Goal: Task Accomplishment & Management: Use online tool/utility

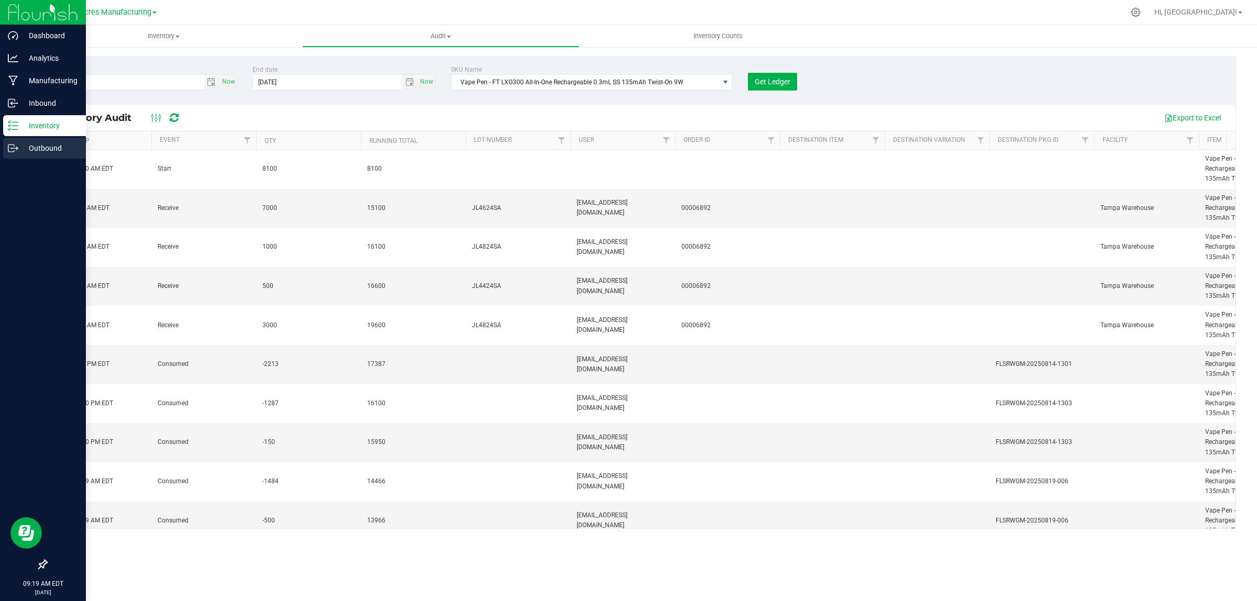
scroll to position [414, 0]
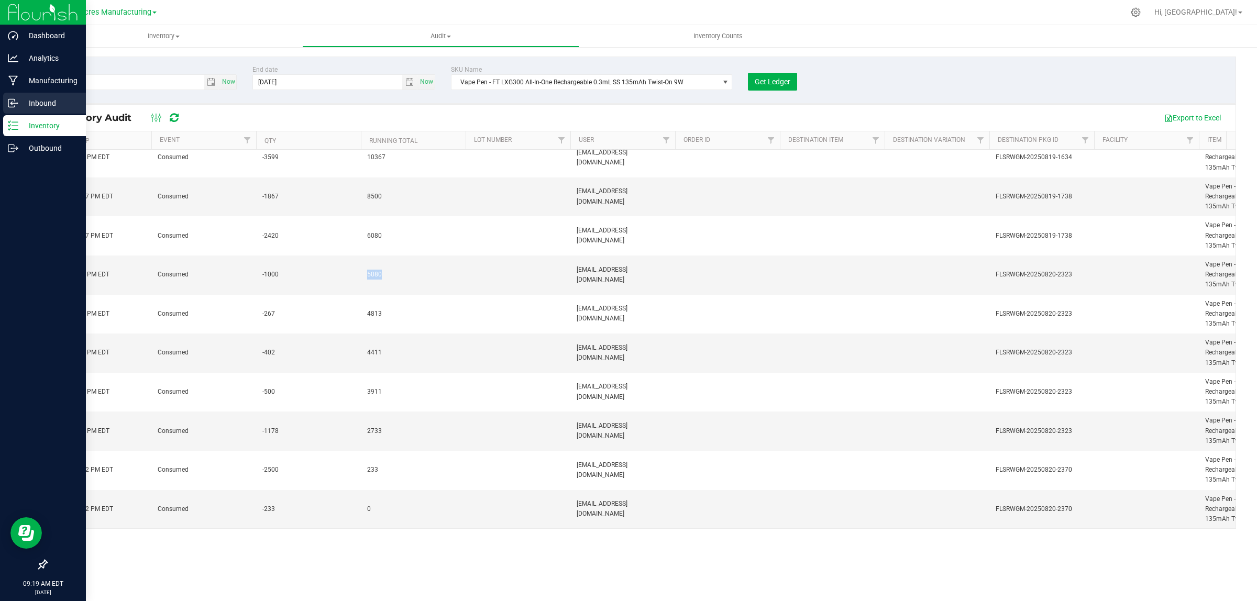
click at [35, 95] on div "Inbound" at bounding box center [44, 103] width 83 height 21
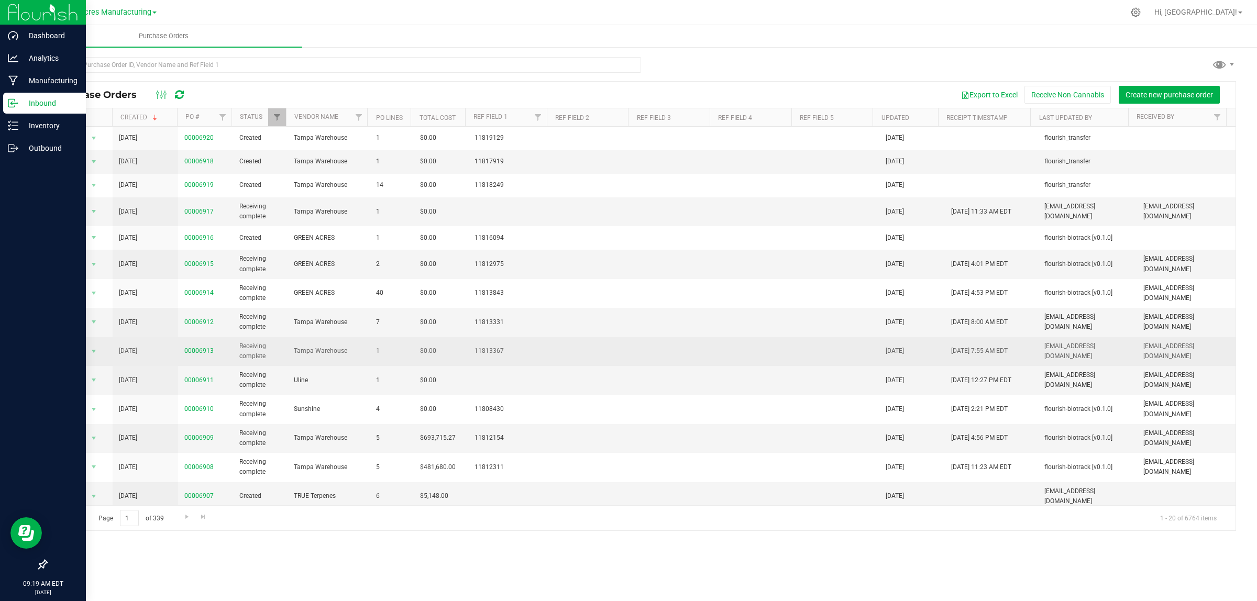
scroll to position [65, 0]
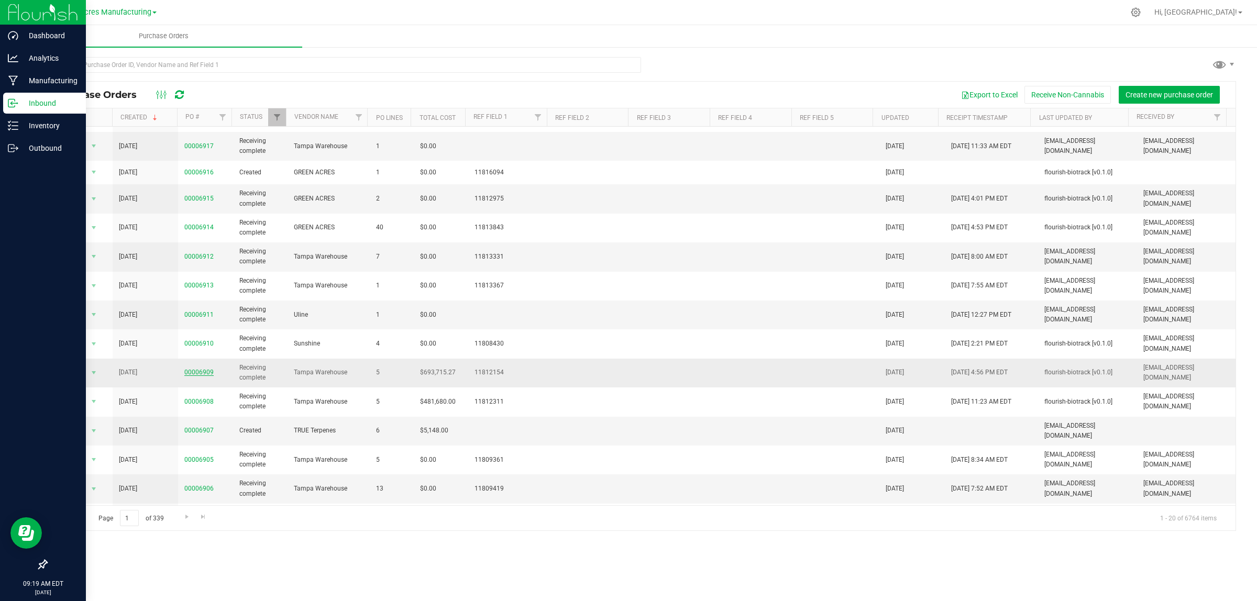
click at [203, 373] on link "00006909" at bounding box center [198, 372] width 29 height 7
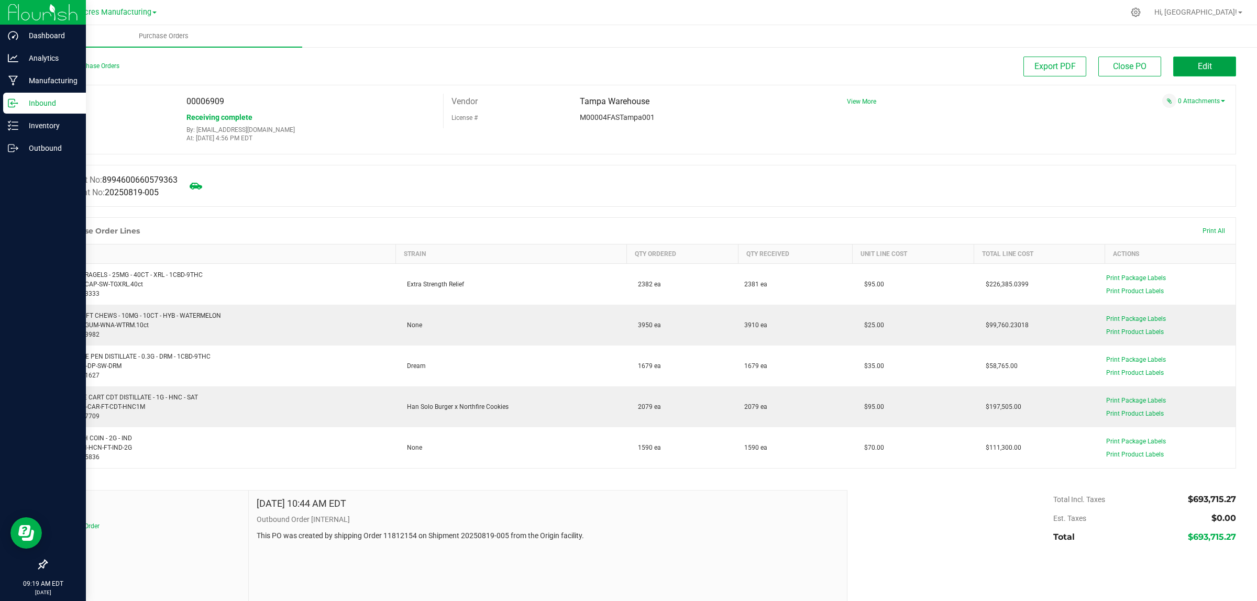
click at [1210, 64] on button "Edit" at bounding box center [1204, 67] width 63 height 20
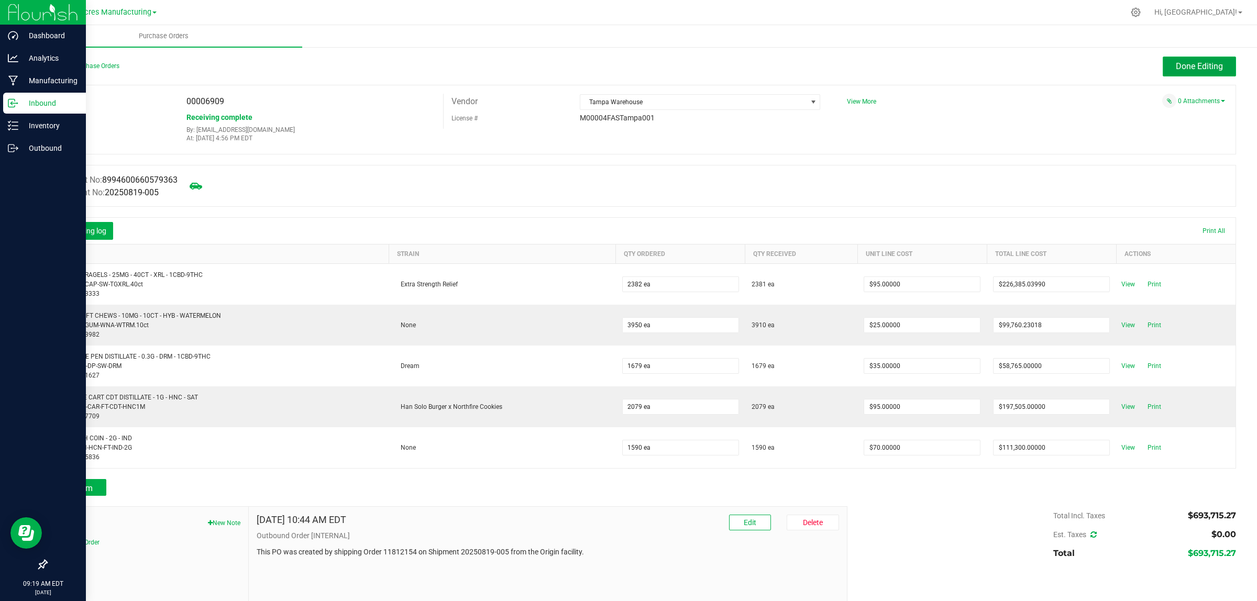
click at [1193, 64] on span "Done Editing" at bounding box center [1199, 66] width 47 height 10
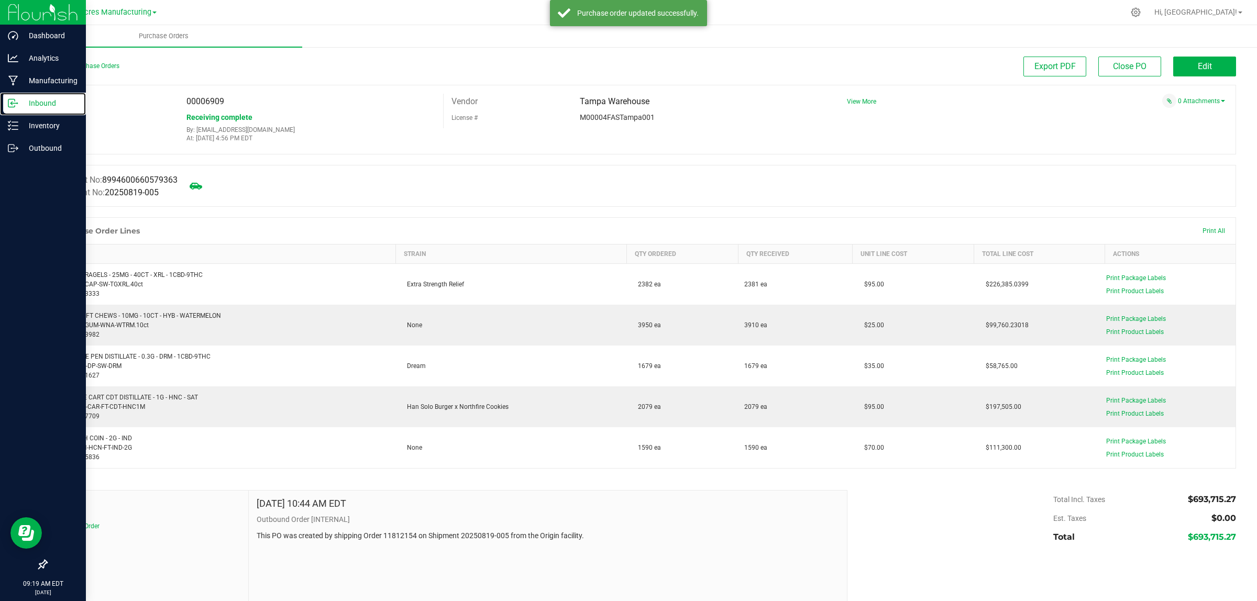
click at [8, 102] on icon at bounding box center [13, 103] width 10 height 10
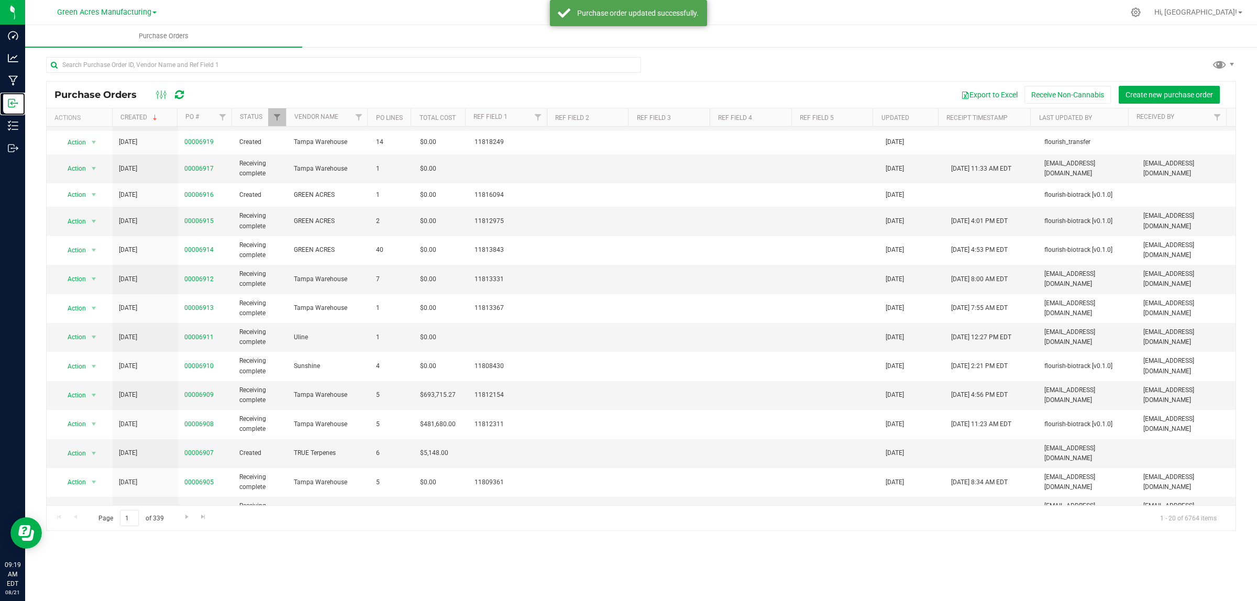
scroll to position [65, 0]
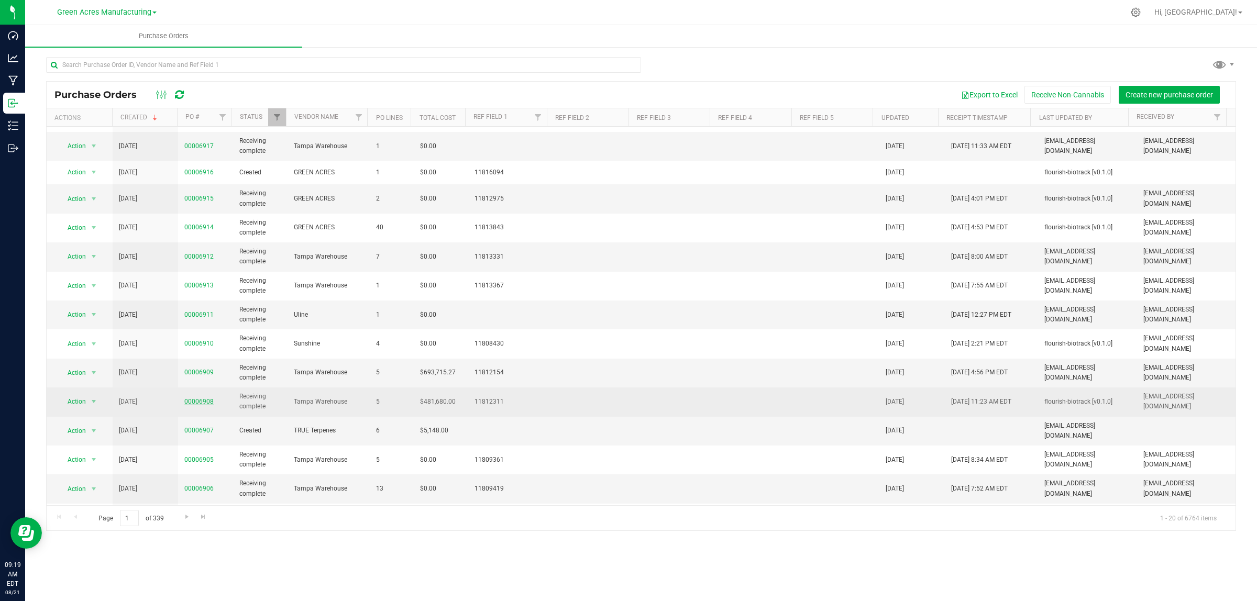
click at [202, 404] on link "00006908" at bounding box center [198, 401] width 29 height 7
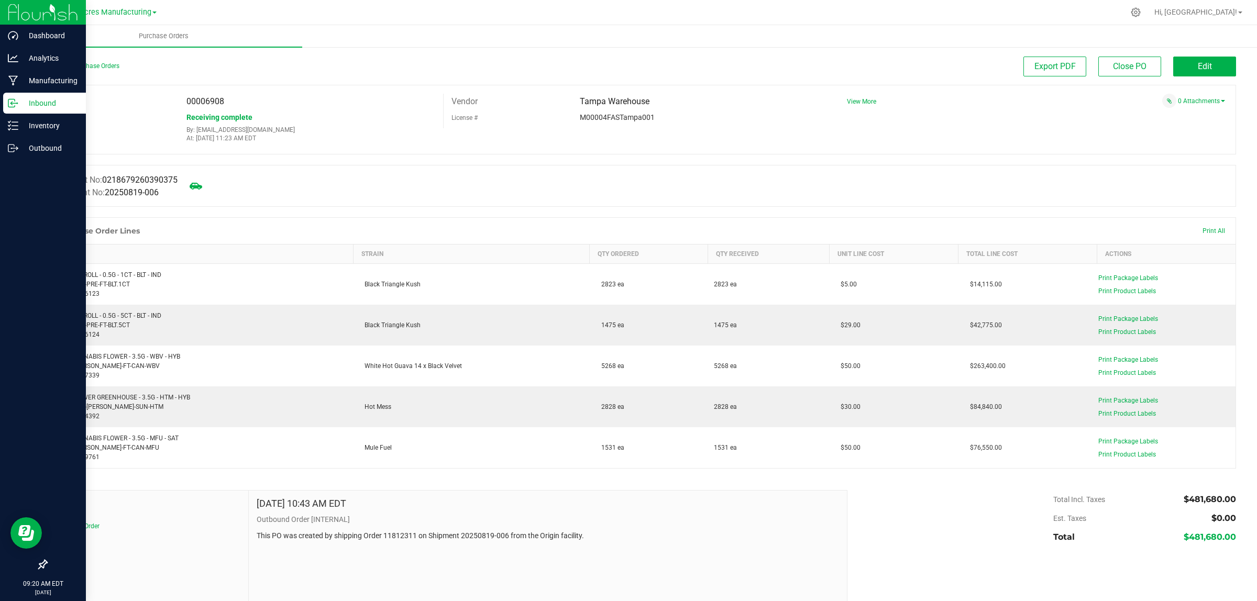
click at [26, 97] on p "Inbound" at bounding box center [49, 103] width 63 height 13
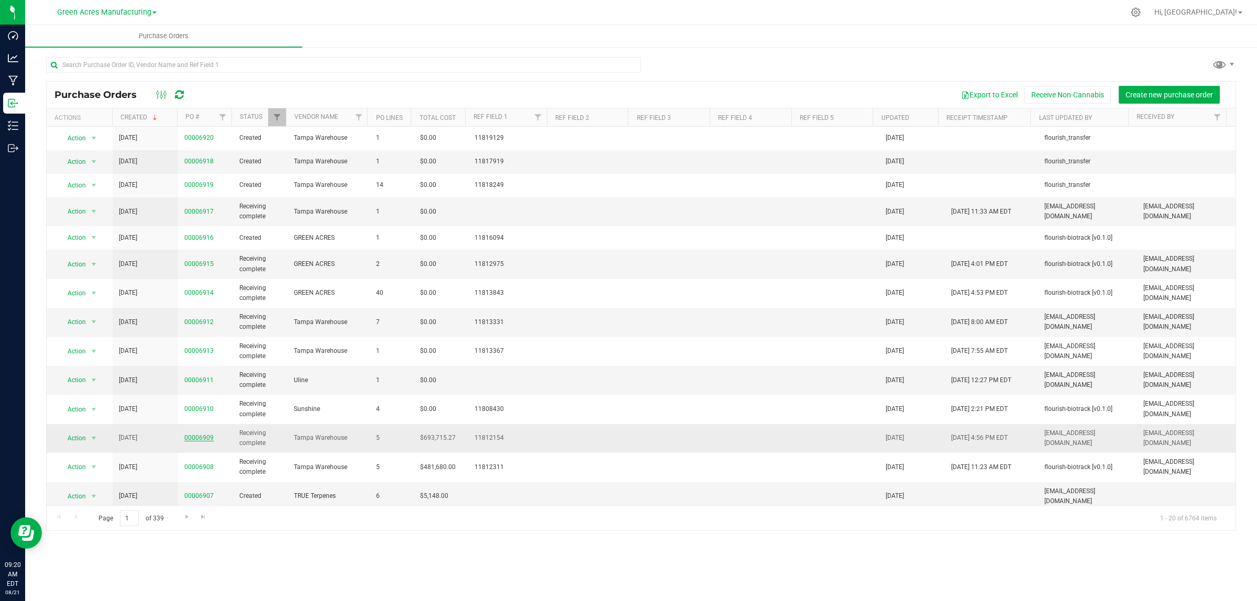
click at [205, 441] on link "00006909" at bounding box center [198, 437] width 29 height 7
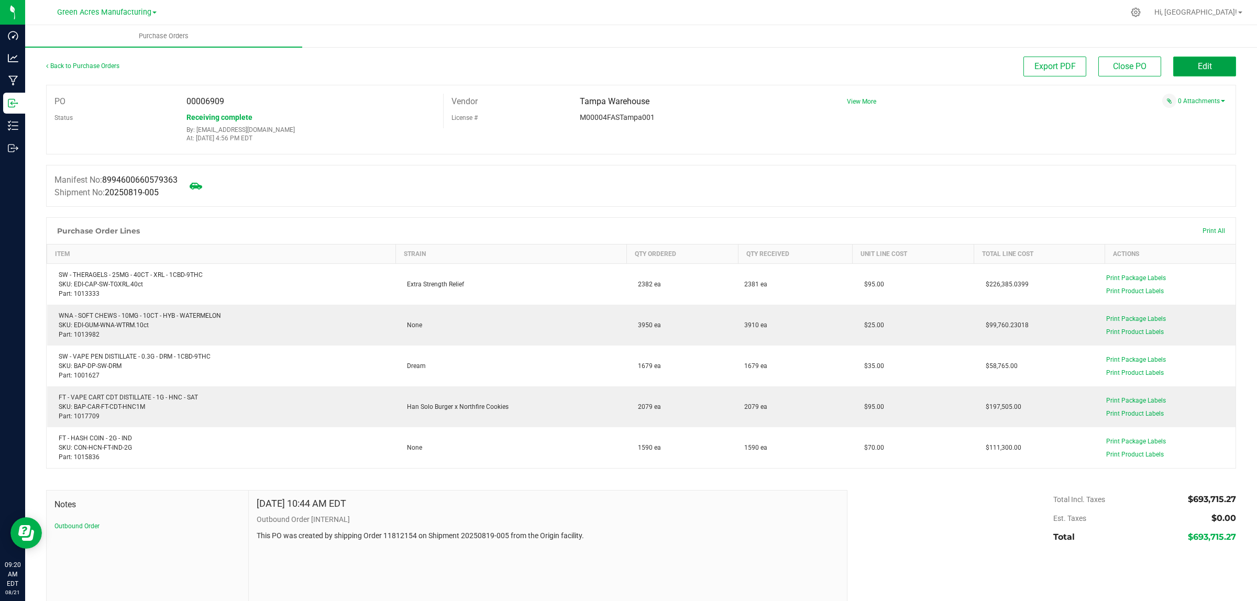
click at [1198, 71] on span "Edit" at bounding box center [1205, 66] width 14 height 10
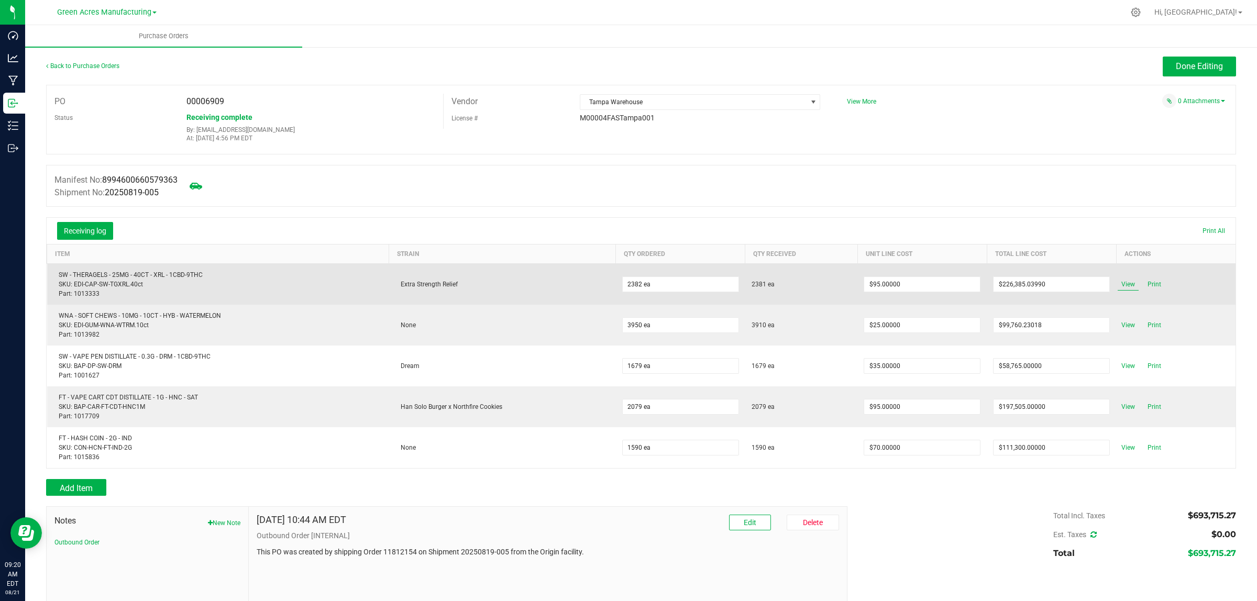
click at [1118, 284] on span "View" at bounding box center [1128, 284] width 21 height 13
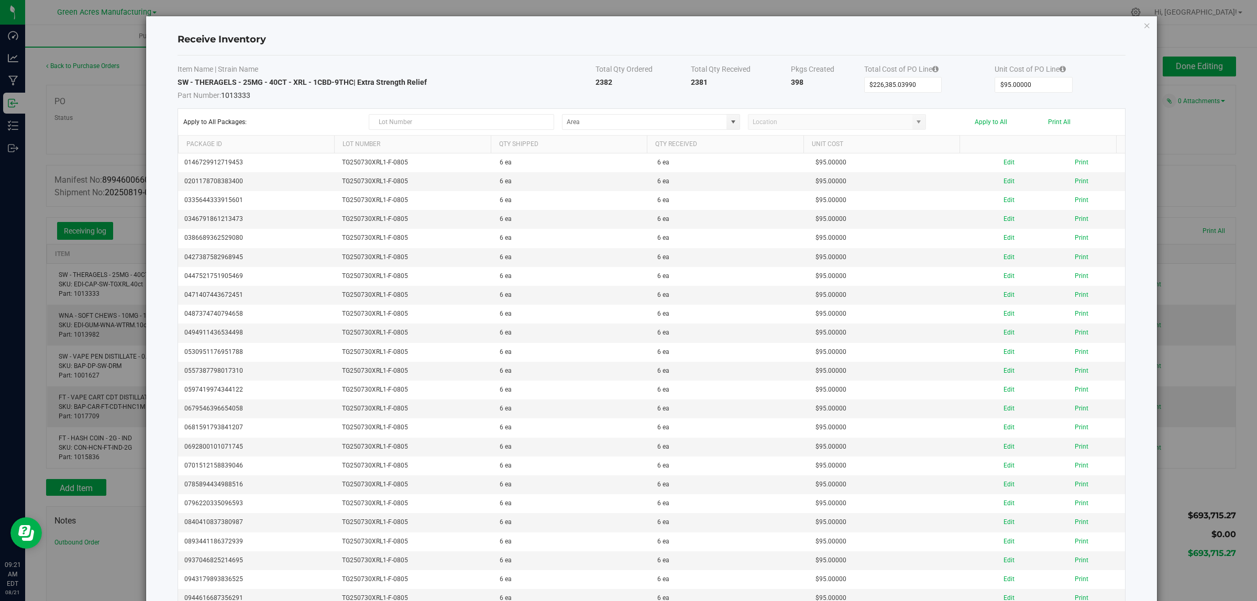
click at [801, 7] on div "Receive Inventory Item Name | Strain Name Total Qty Ordered Total Qty Received …" at bounding box center [632, 300] width 1265 height 601
click at [1143, 26] on icon "Close modal" at bounding box center [1146, 25] width 7 height 13
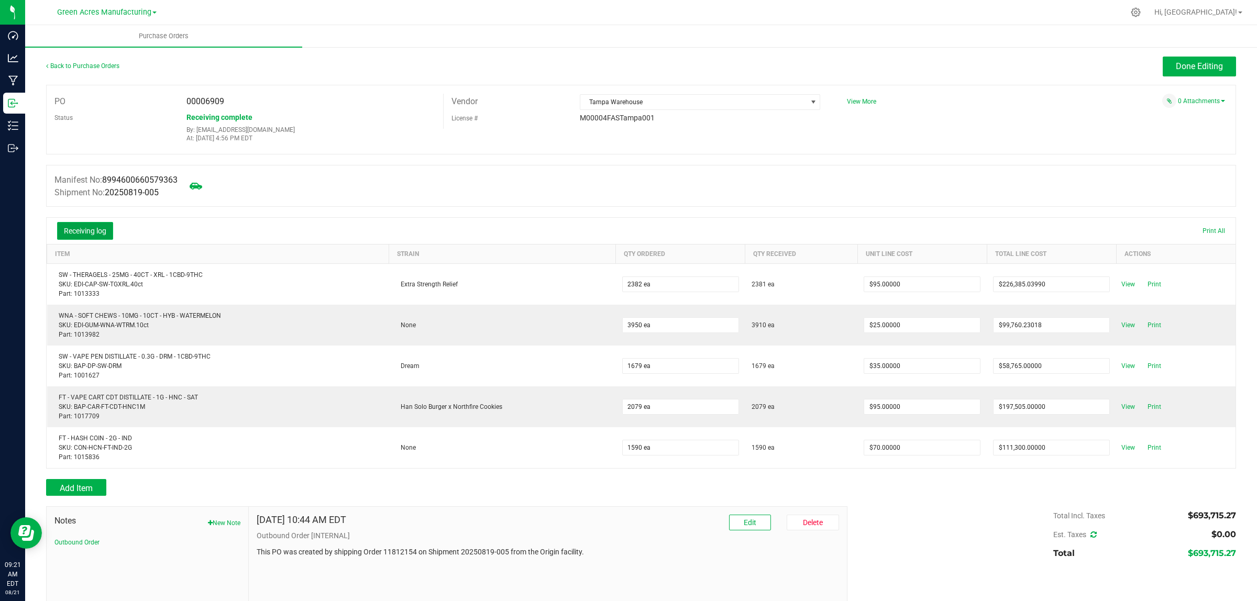
click at [74, 229] on button "Receiving log" at bounding box center [85, 231] width 56 height 18
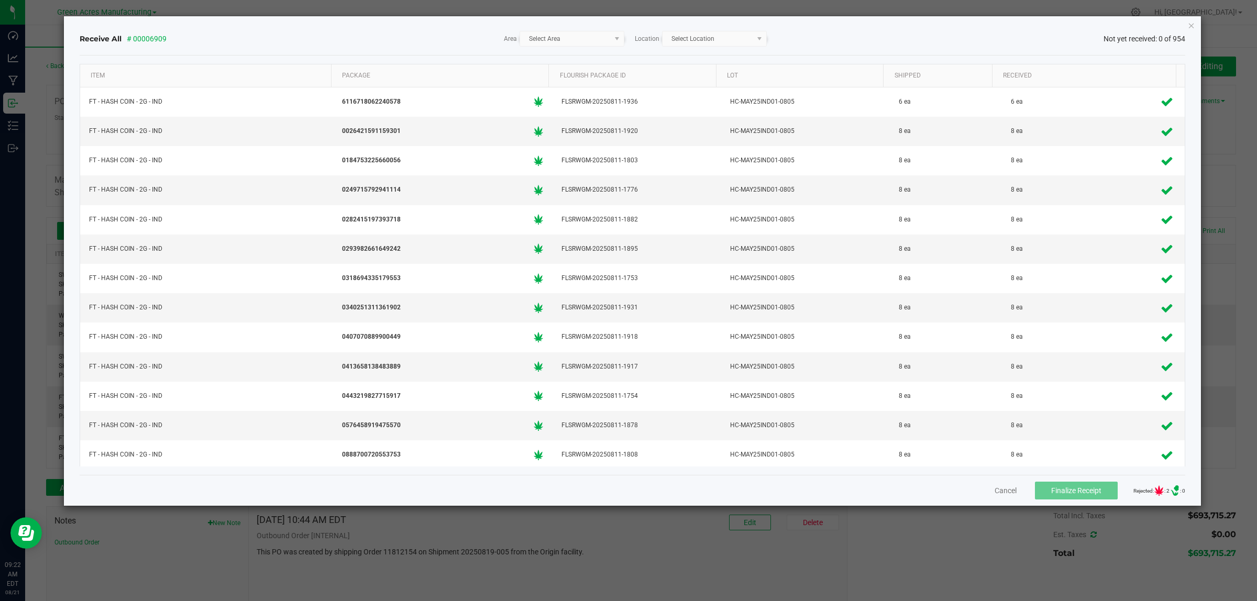
click at [79, 7] on ngb-modal-window "Receive All # 00006909 Area Select Area Location Select Location Not yet receiv…" at bounding box center [632, 300] width 1265 height 601
click at [1190, 28] on icon "Close" at bounding box center [1191, 25] width 7 height 13
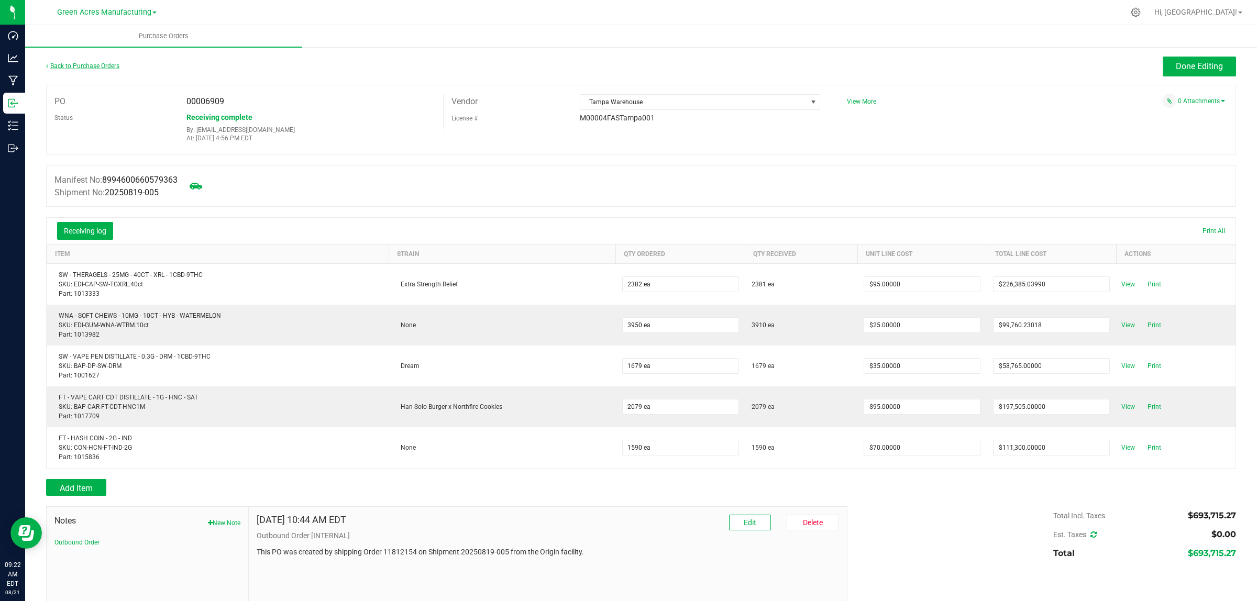
click at [72, 64] on link "Back to Purchase Orders" at bounding box center [82, 65] width 73 height 7
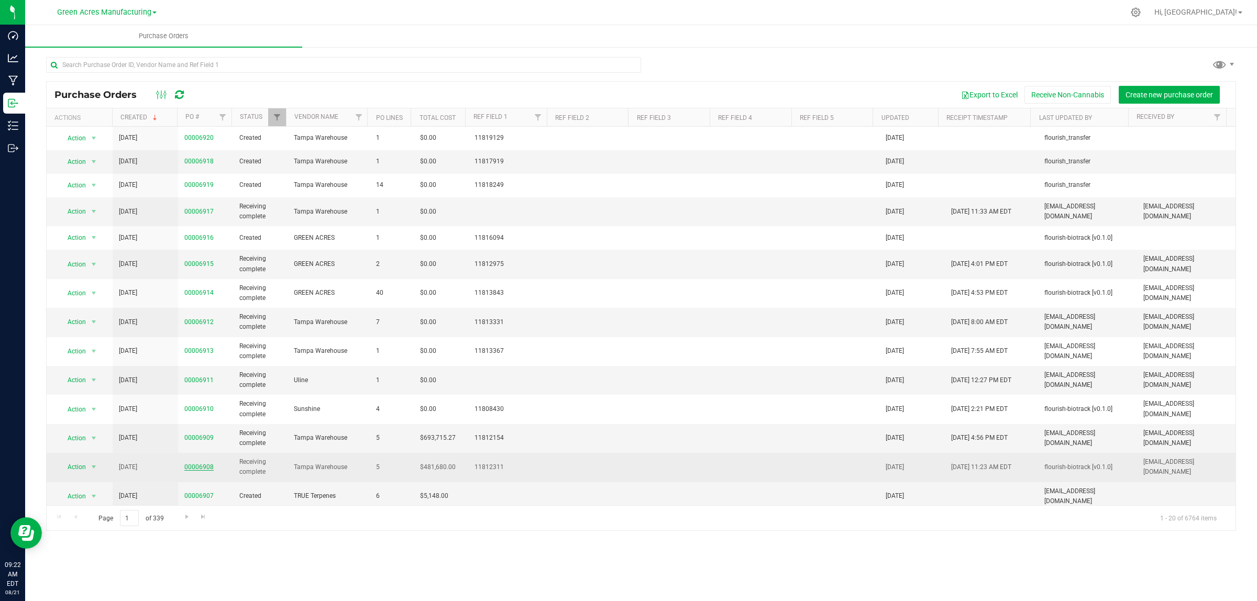
click at [188, 467] on link "00006908" at bounding box center [198, 467] width 29 height 7
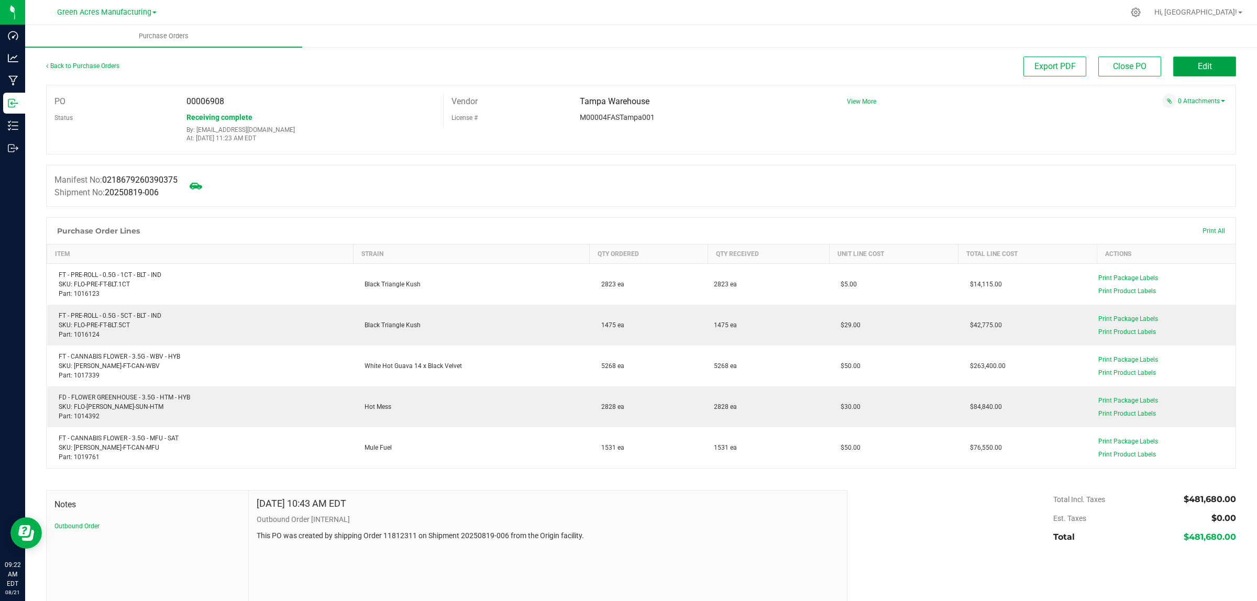
click at [1198, 68] on span "Edit" at bounding box center [1205, 66] width 14 height 10
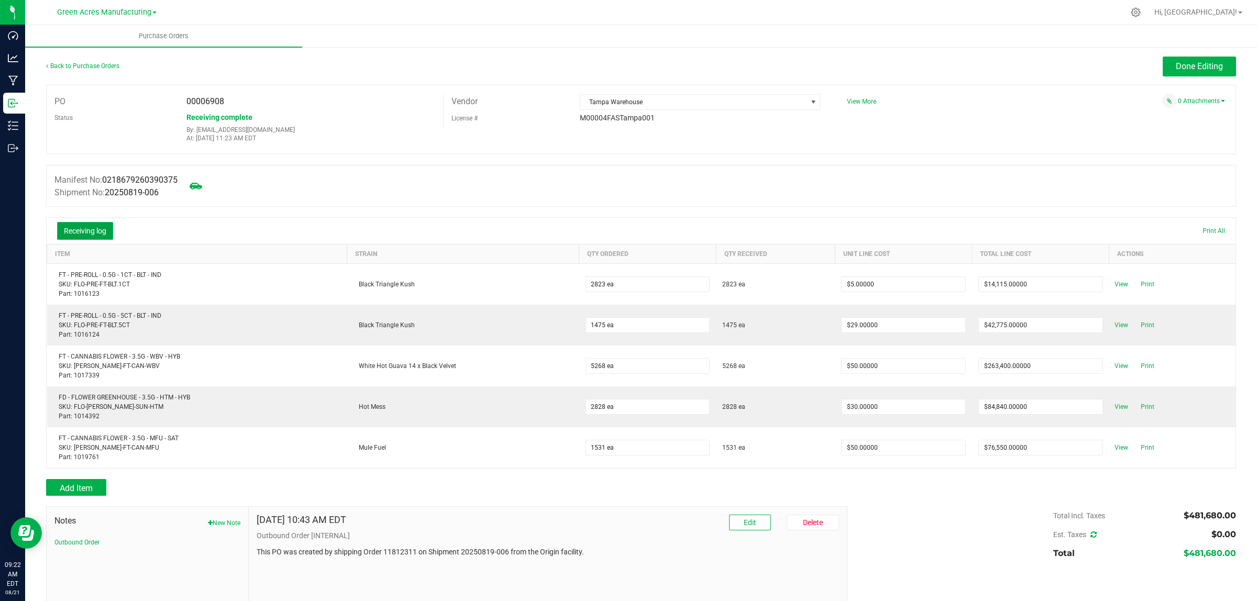
click at [90, 231] on button "Receiving log" at bounding box center [85, 231] width 56 height 18
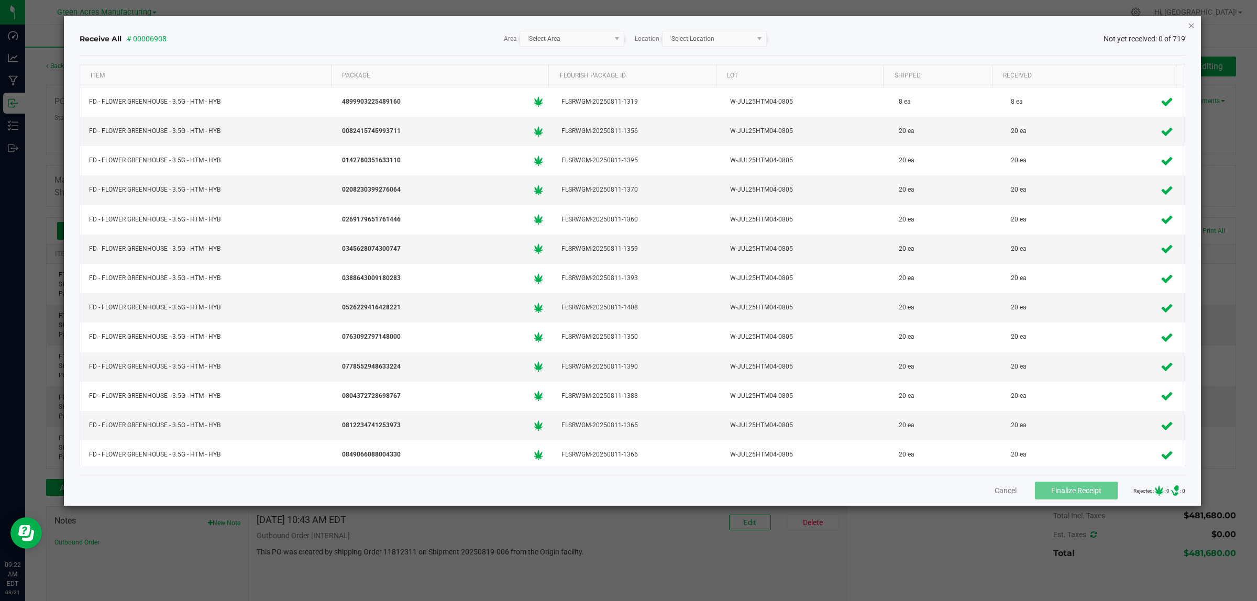
click at [1189, 26] on icon "Close" at bounding box center [1191, 25] width 7 height 13
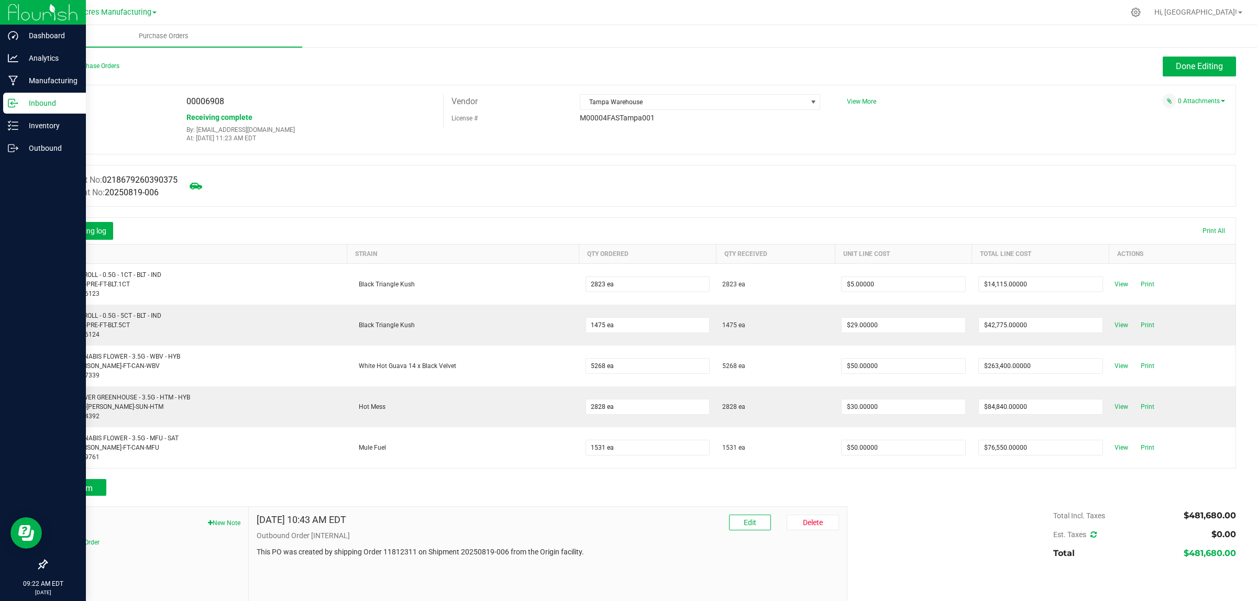
click at [18, 97] on p "Inbound" at bounding box center [49, 103] width 63 height 13
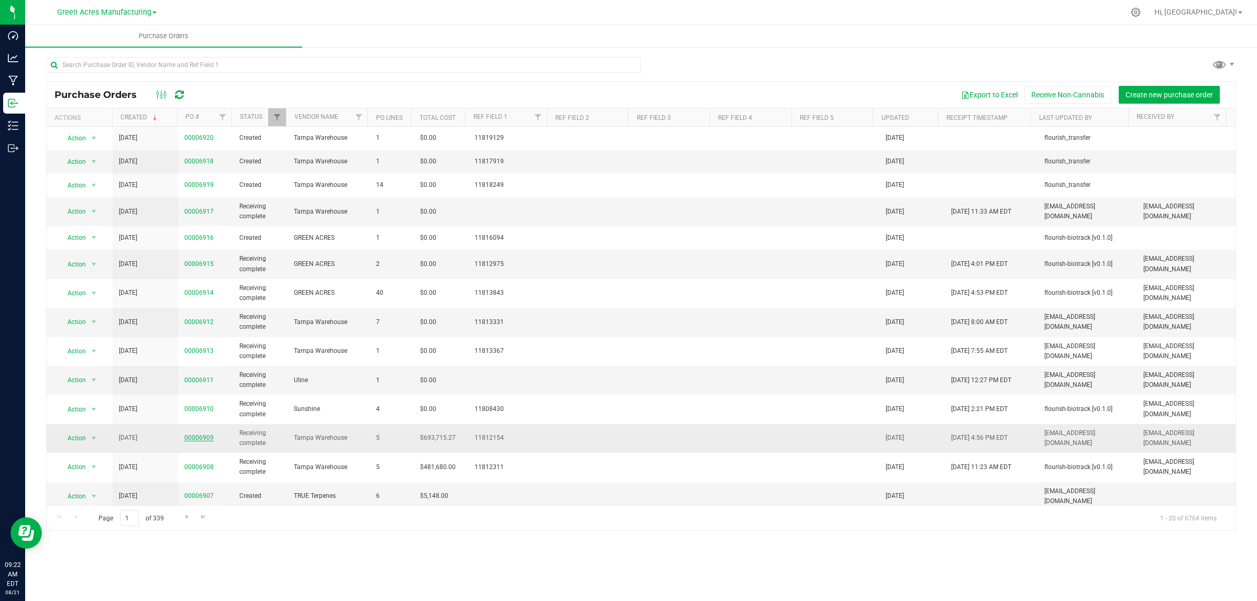
click at [192, 437] on link "00006909" at bounding box center [198, 437] width 29 height 7
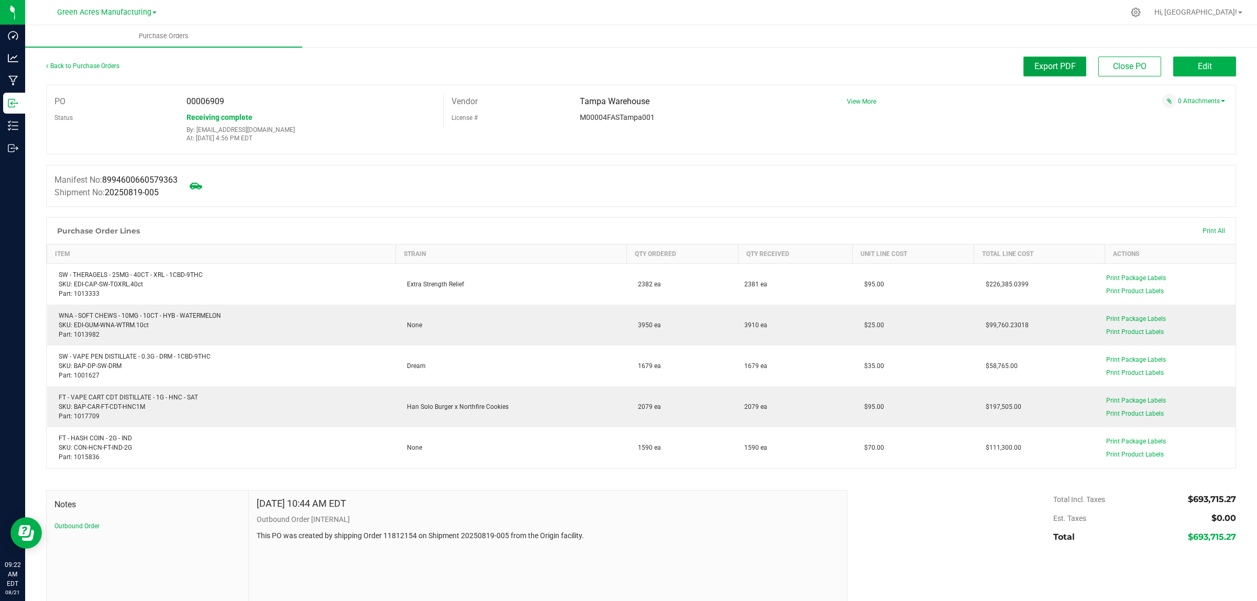
click at [1039, 61] on button "Export PDF" at bounding box center [1054, 67] width 63 height 20
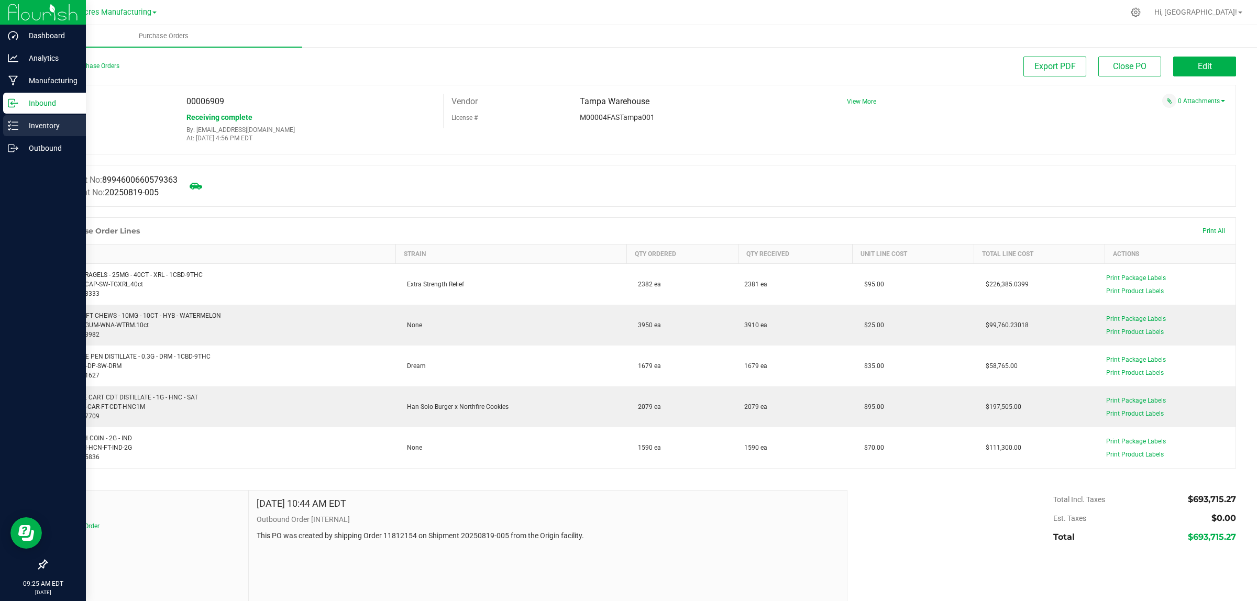
click at [11, 123] on icon at bounding box center [13, 125] width 10 height 10
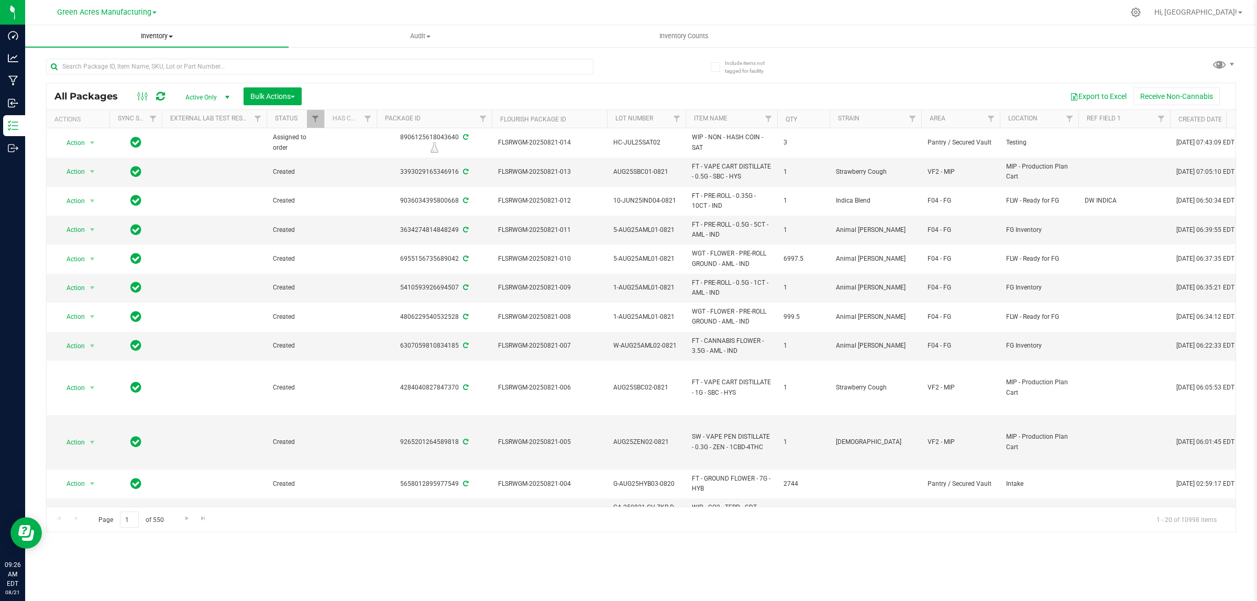
drag, startPoint x: 163, startPoint y: 37, endPoint x: 106, endPoint y: 51, distance: 58.8
click at [163, 37] on span "Inventory" at bounding box center [156, 35] width 263 height 9
click at [72, 72] on span "All inventory" at bounding box center [60, 75] width 71 height 9
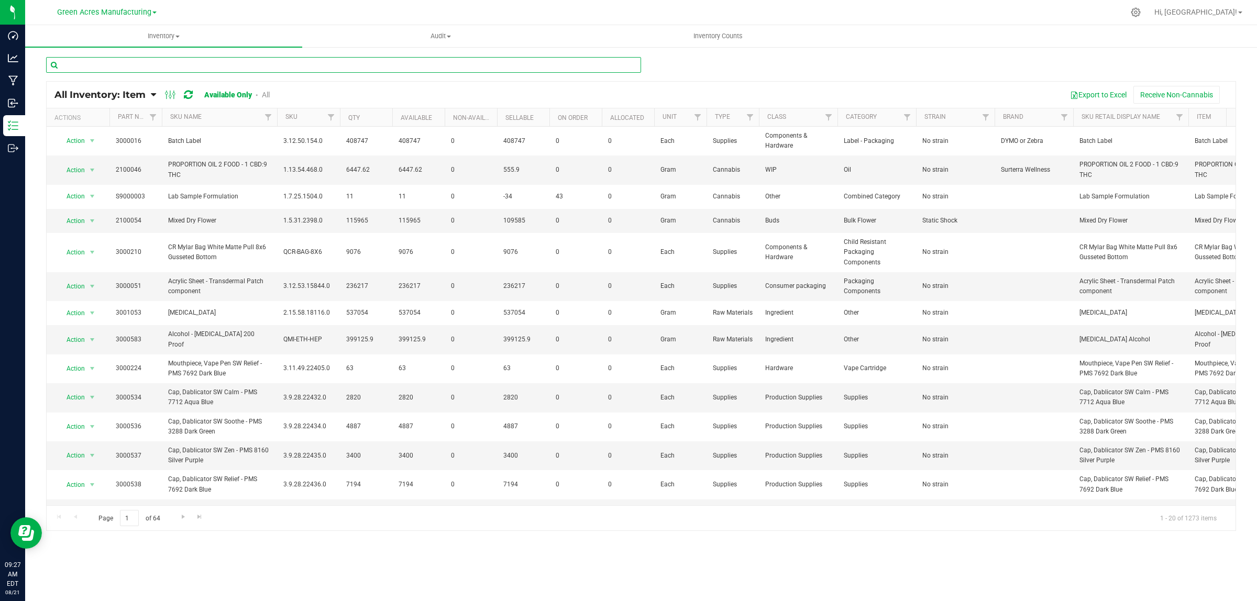
click at [527, 58] on input "text" at bounding box center [343, 65] width 595 height 16
type input "3000712"
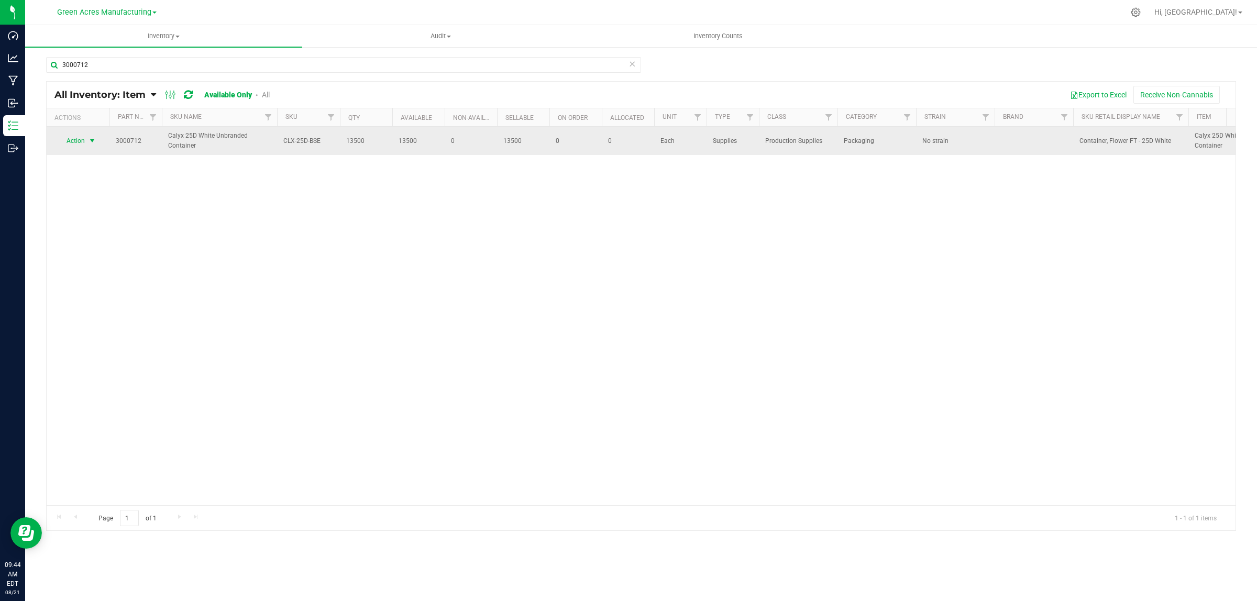
click at [80, 145] on span "Action" at bounding box center [71, 141] width 28 height 15
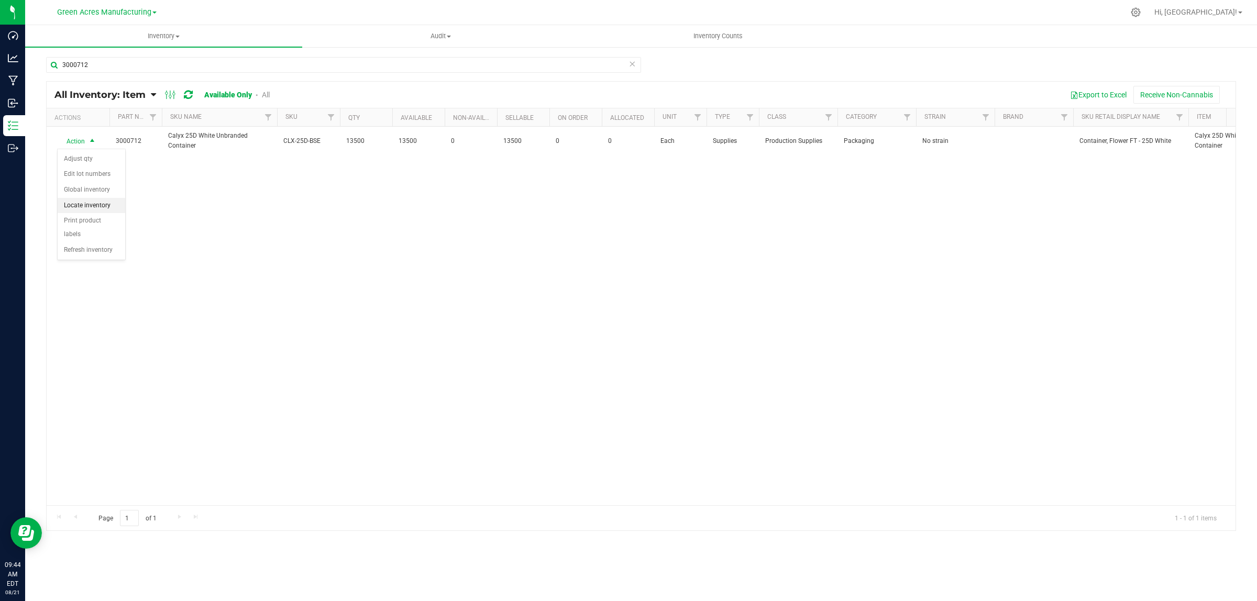
click at [87, 203] on li "Locate inventory" at bounding box center [92, 206] width 68 height 16
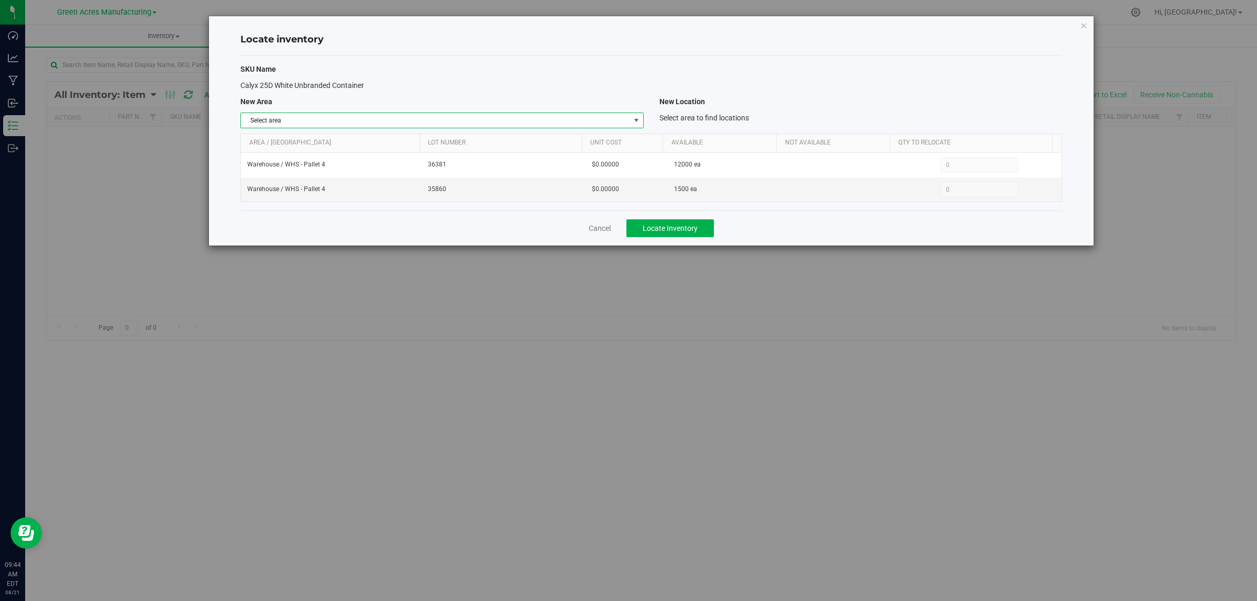
click at [360, 124] on span "Select area" at bounding box center [435, 120] width 389 height 15
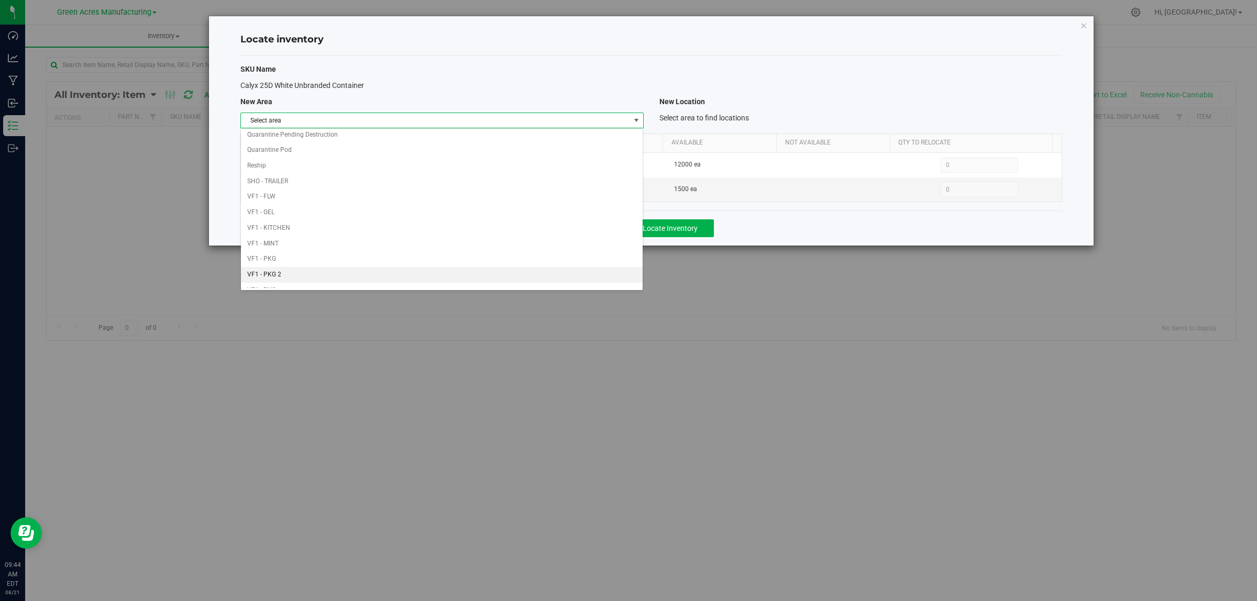
scroll to position [523, 0]
click at [317, 275] on li "Warehouse" at bounding box center [442, 280] width 402 height 16
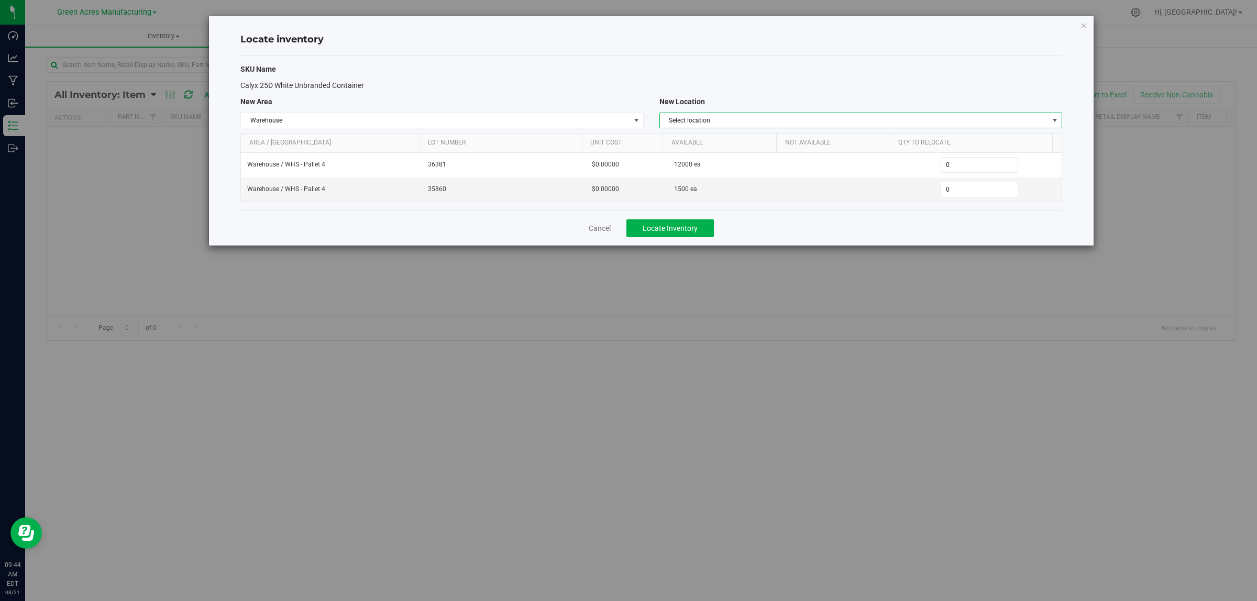
click at [737, 124] on span "Select location" at bounding box center [854, 120] width 389 height 15
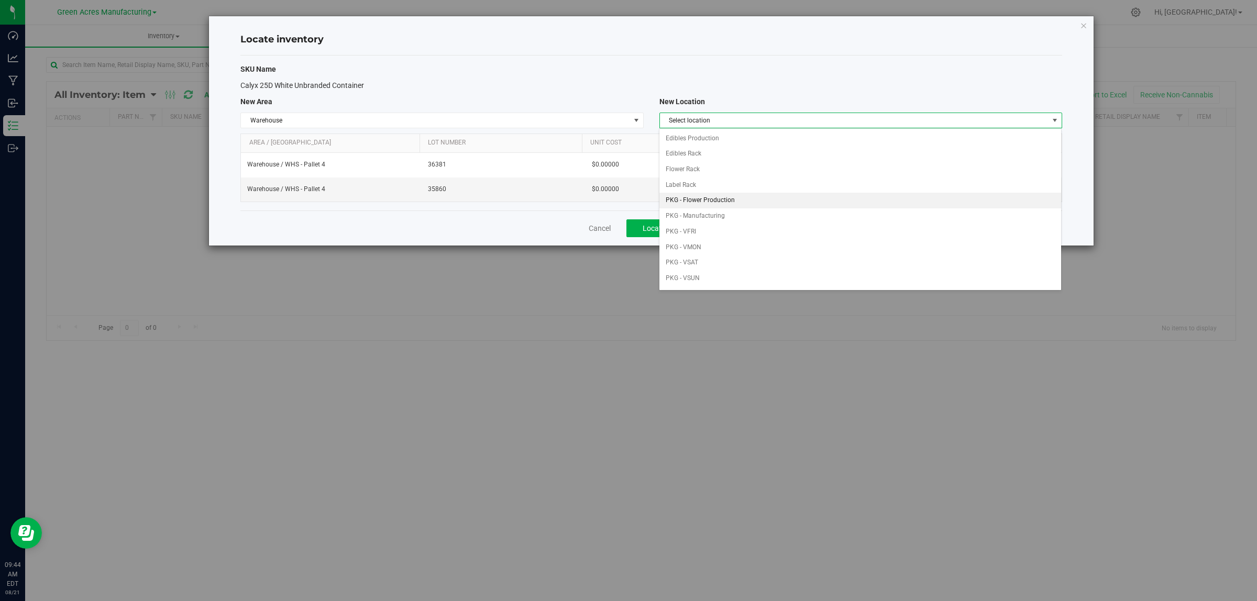
click at [722, 203] on li "PKG - Flower Production" at bounding box center [860, 201] width 402 height 16
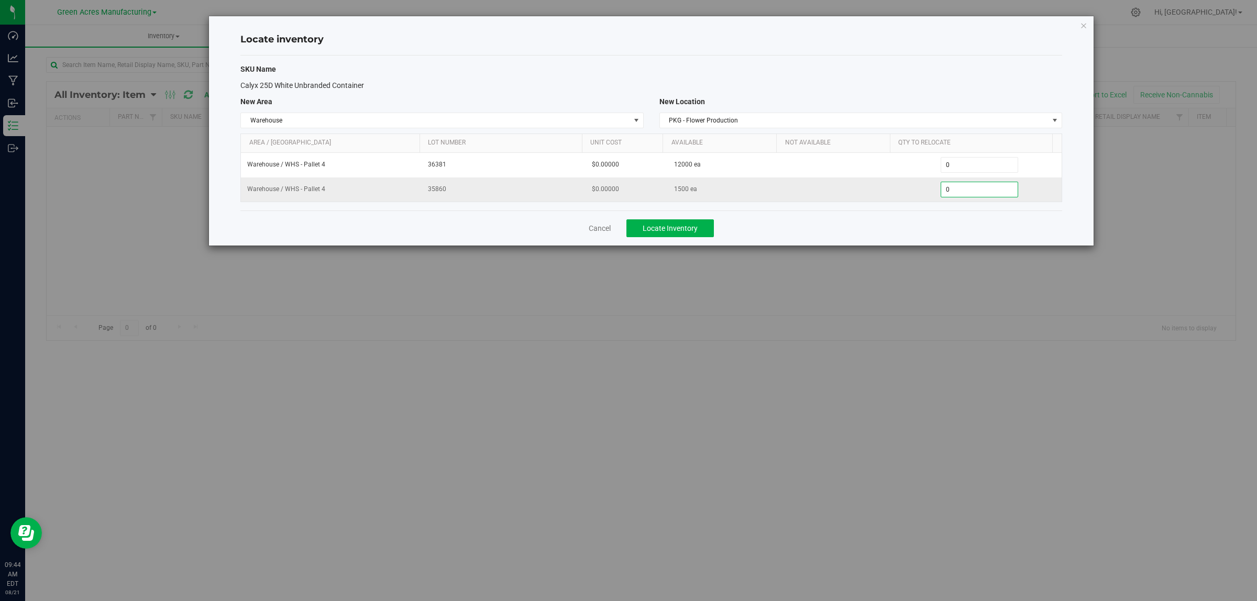
click at [983, 194] on span "0 0" at bounding box center [980, 190] width 78 height 16
type input "01500"
type input "1,500"
click at [969, 167] on span "0 0" at bounding box center [980, 165] width 78 height 16
type input "01000"
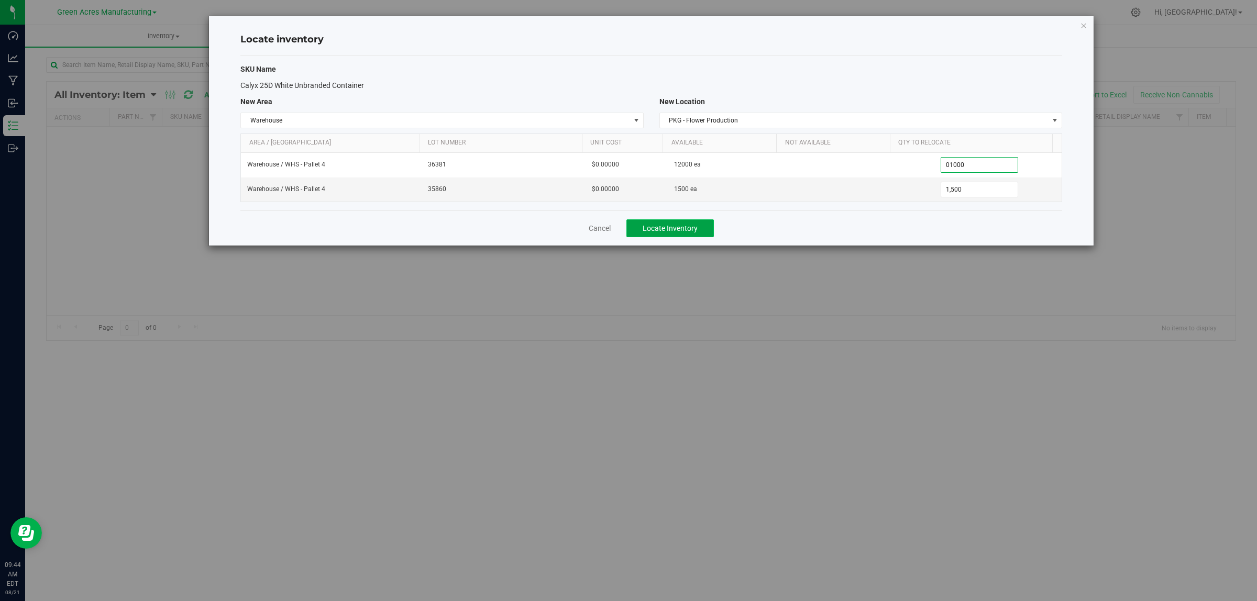
type input "1,000"
click at [678, 224] on button "Locate Inventory" at bounding box center [669, 228] width 87 height 18
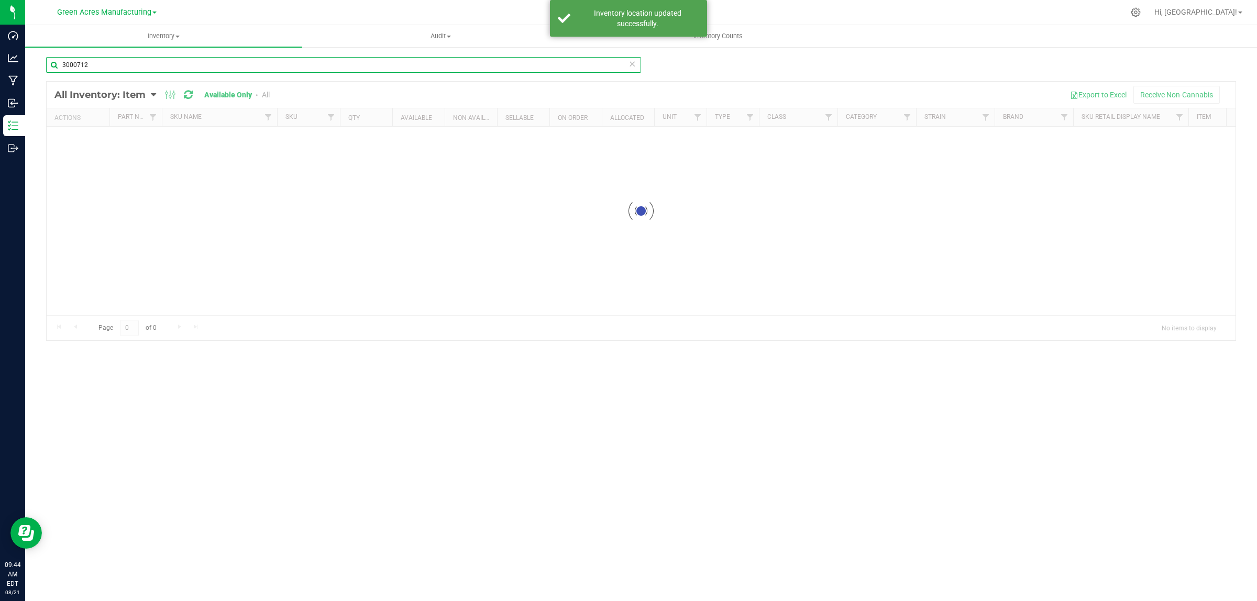
click at [89, 63] on input "3000712" at bounding box center [343, 65] width 595 height 16
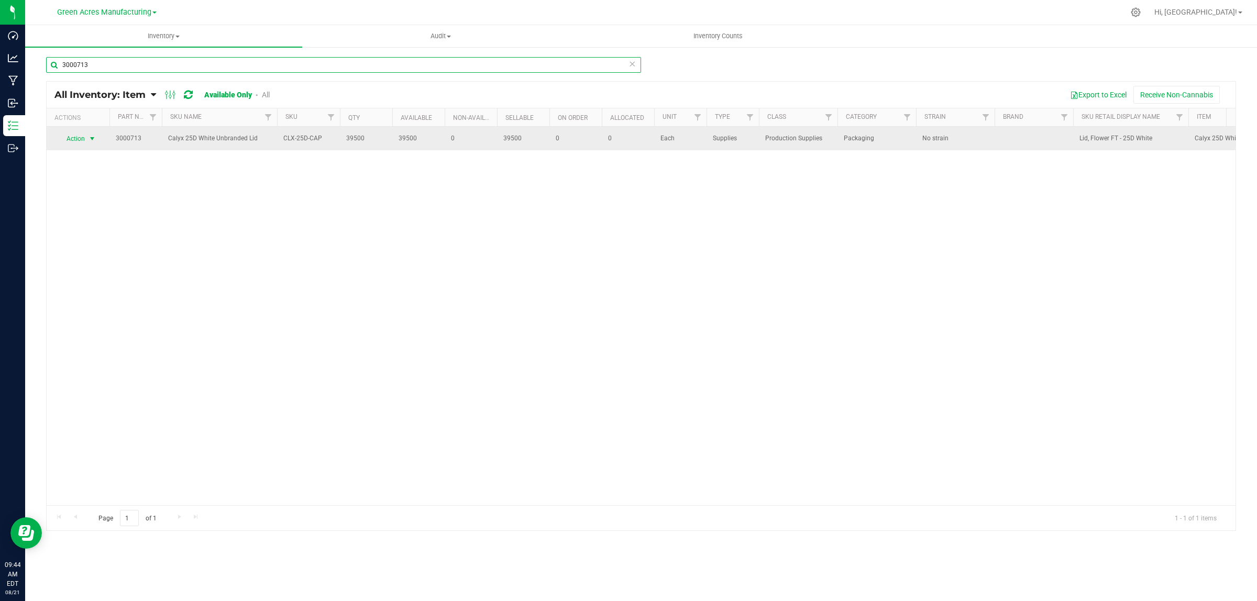
type input "3000713"
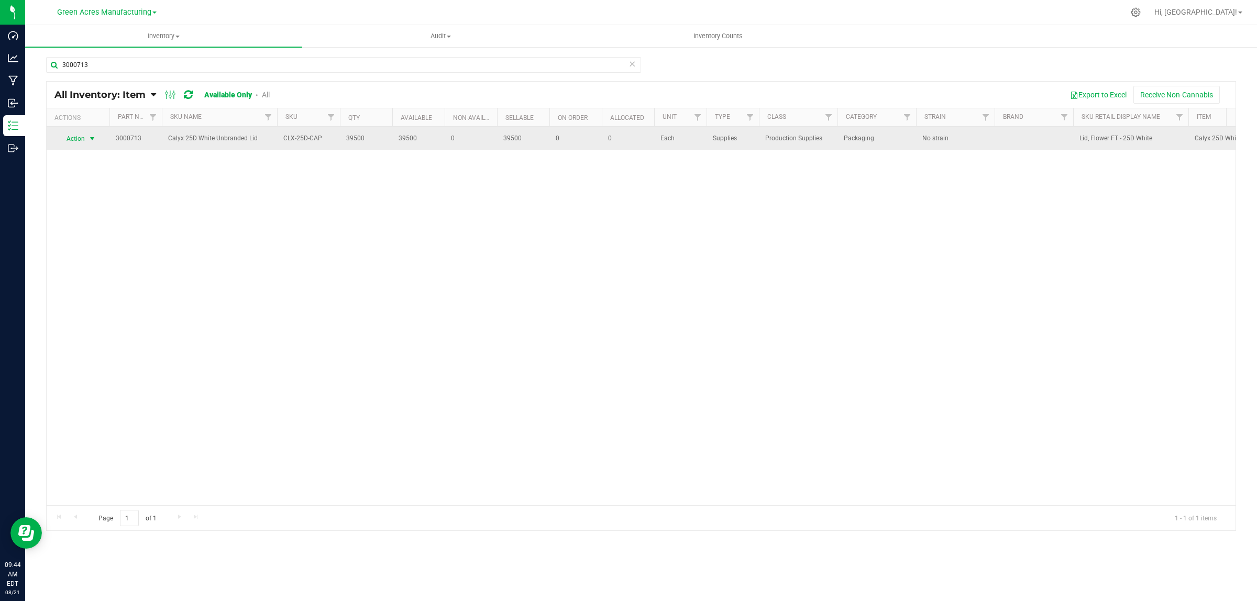
click at [74, 137] on span "Action" at bounding box center [71, 138] width 28 height 15
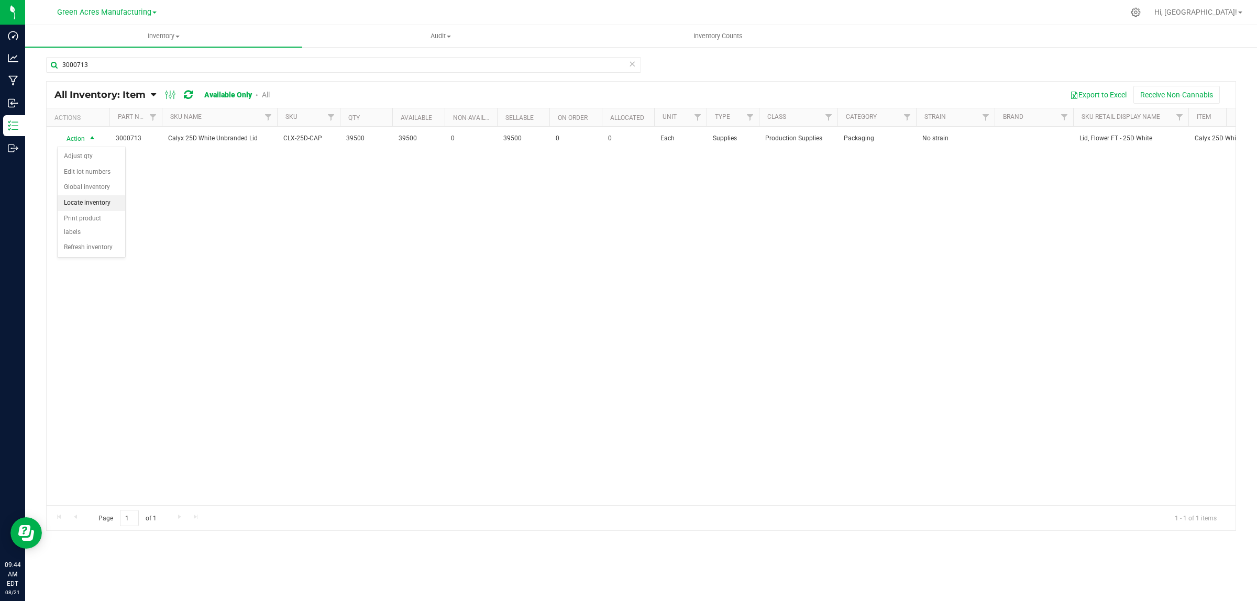
click at [84, 198] on li "Locate inventory" at bounding box center [92, 203] width 68 height 16
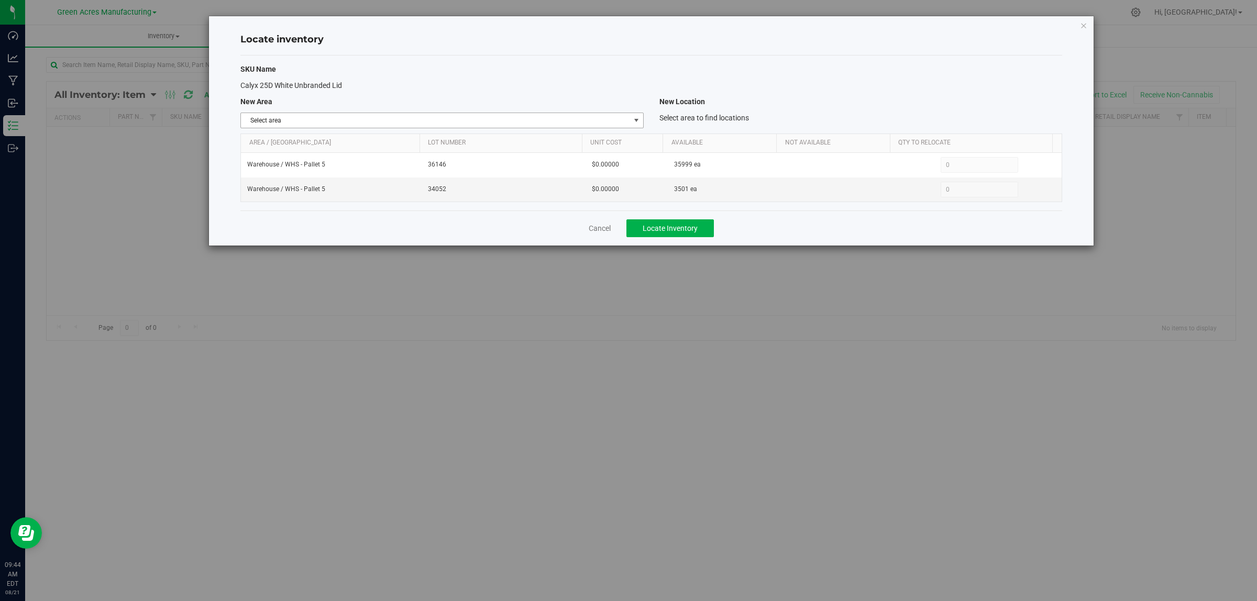
click at [334, 122] on span "Select area" at bounding box center [435, 120] width 389 height 15
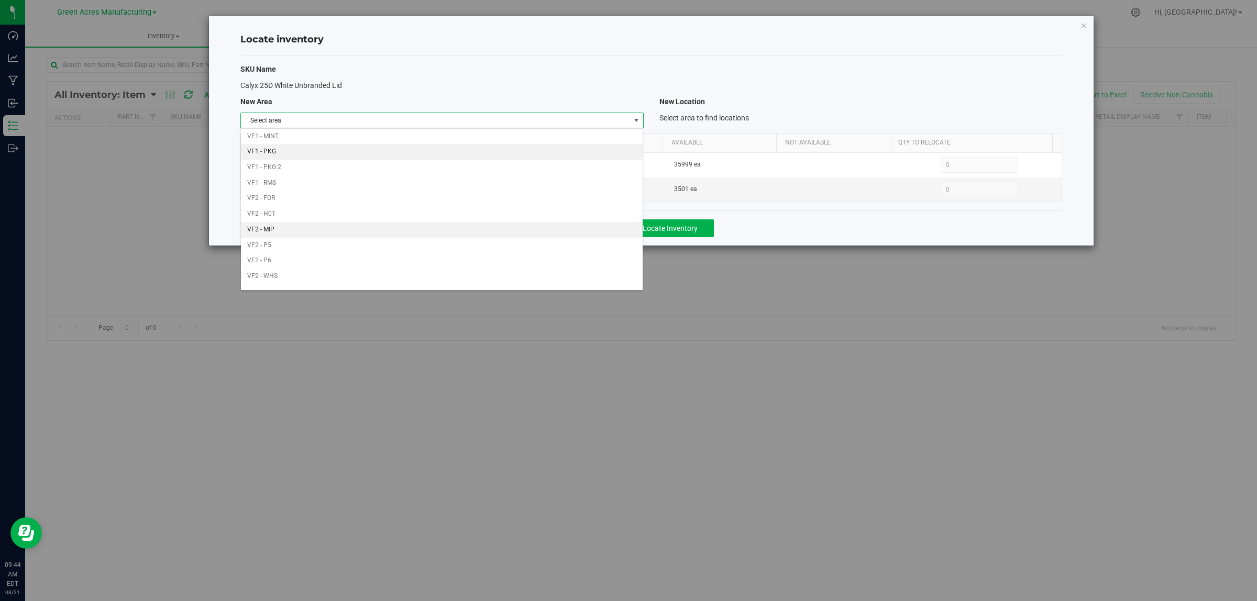
scroll to position [523, 0]
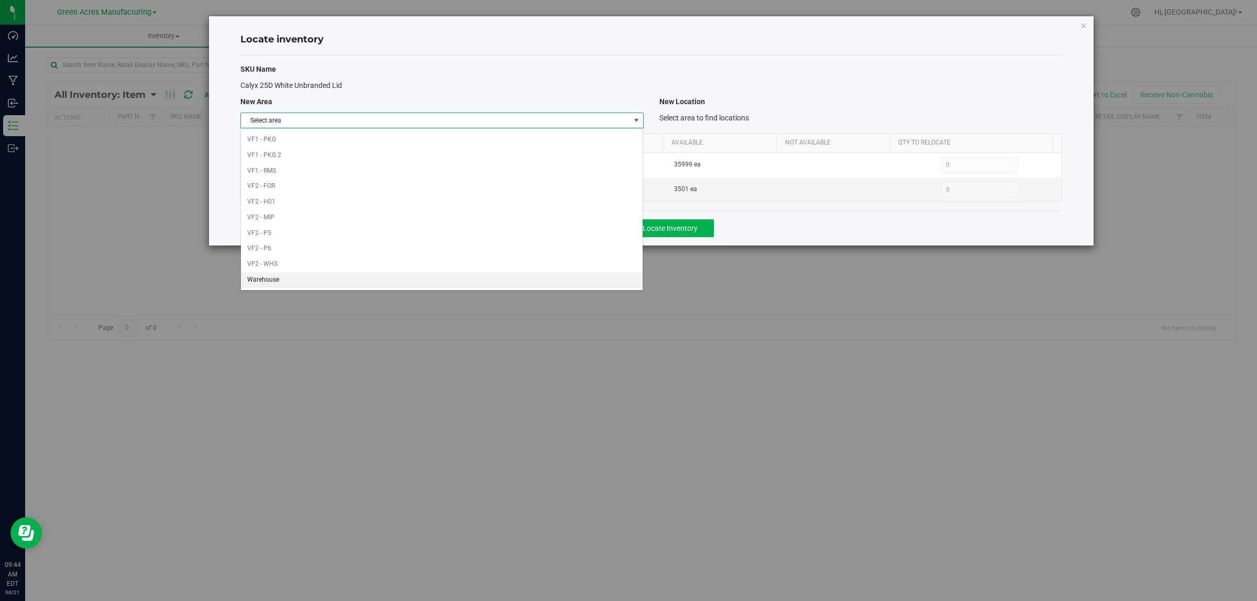
click at [296, 280] on li "Warehouse" at bounding box center [442, 280] width 402 height 16
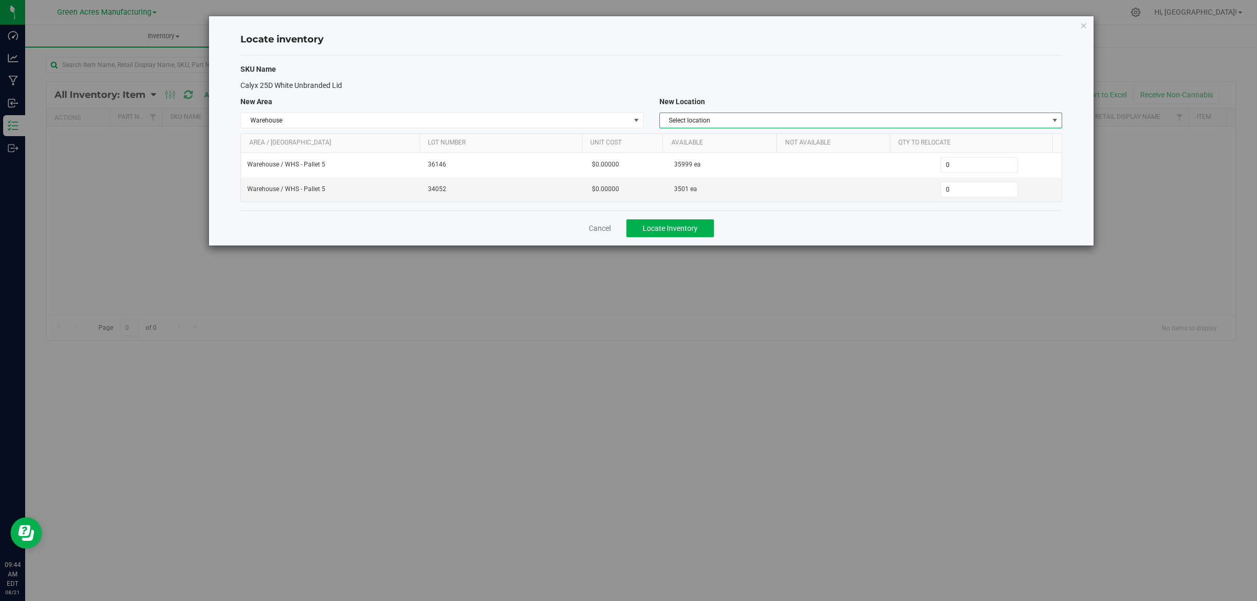
click at [734, 123] on span "Select location" at bounding box center [854, 120] width 389 height 15
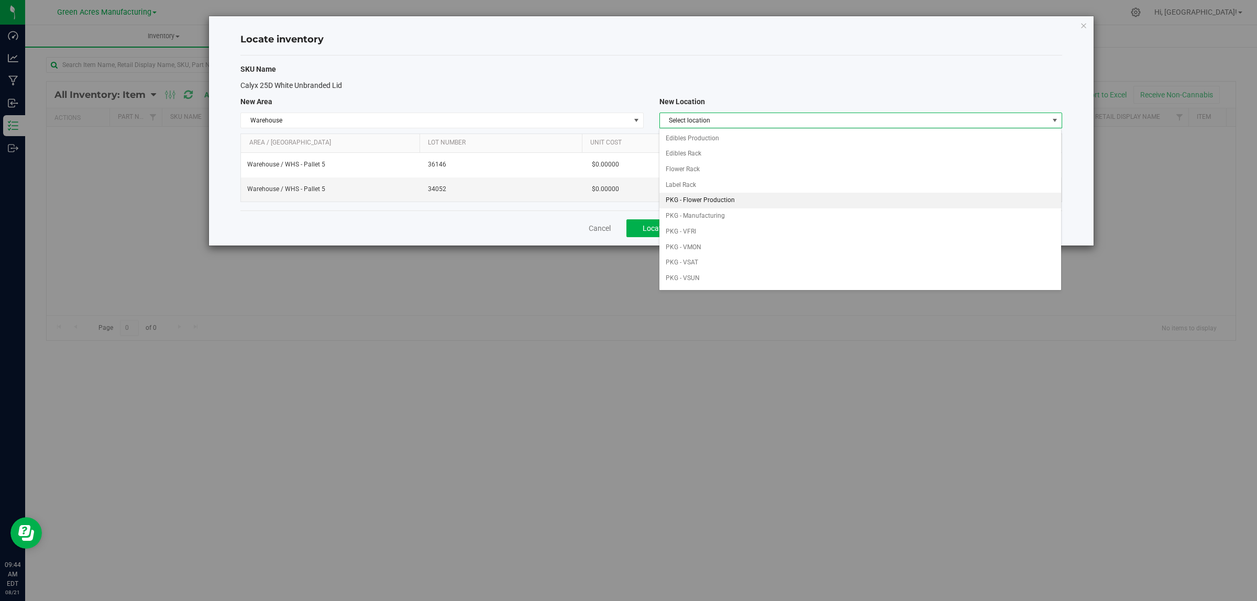
click at [734, 204] on li "PKG - Flower Production" at bounding box center [860, 201] width 402 height 16
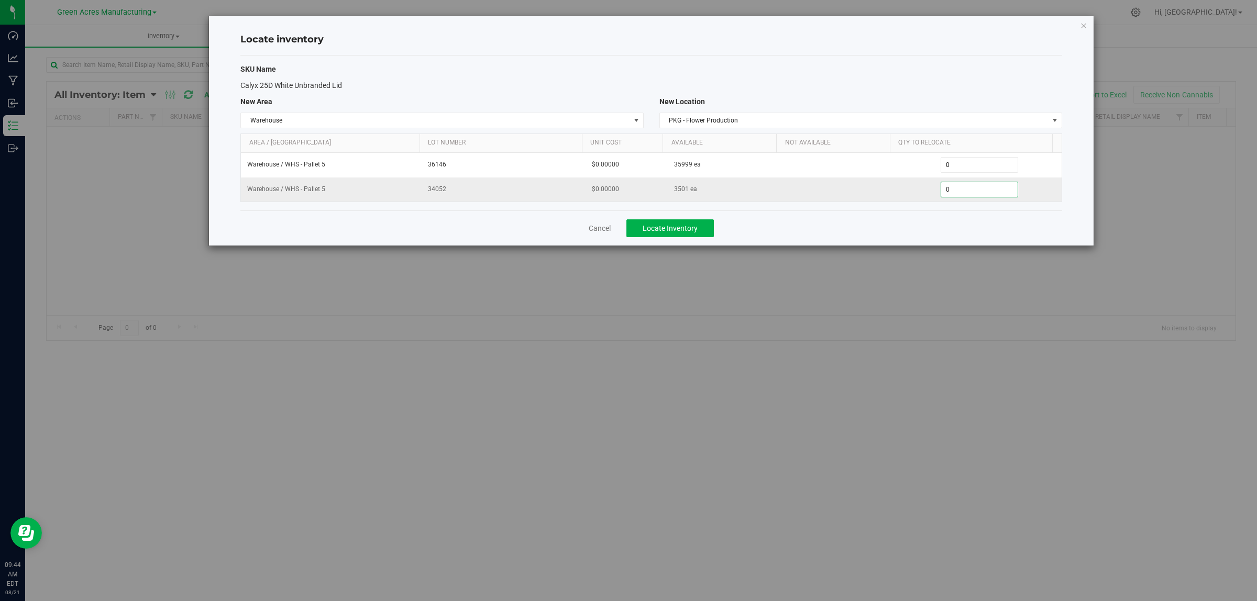
click at [964, 188] on span "0 0" at bounding box center [980, 190] width 78 height 16
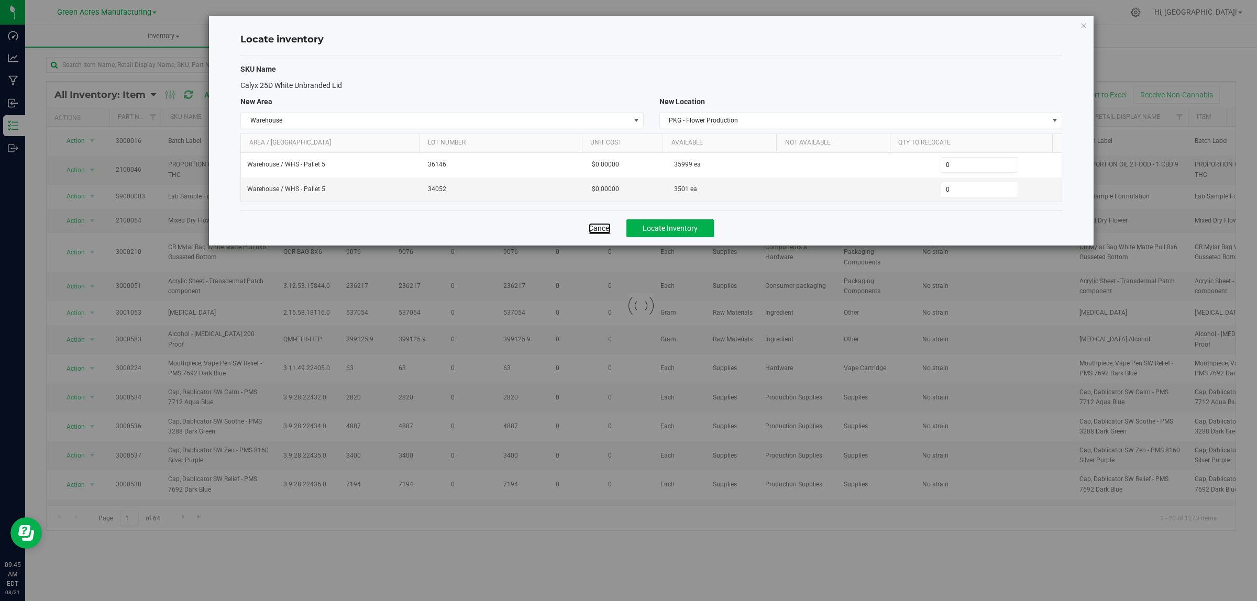
click at [596, 228] on link "Cancel" at bounding box center [600, 228] width 22 height 10
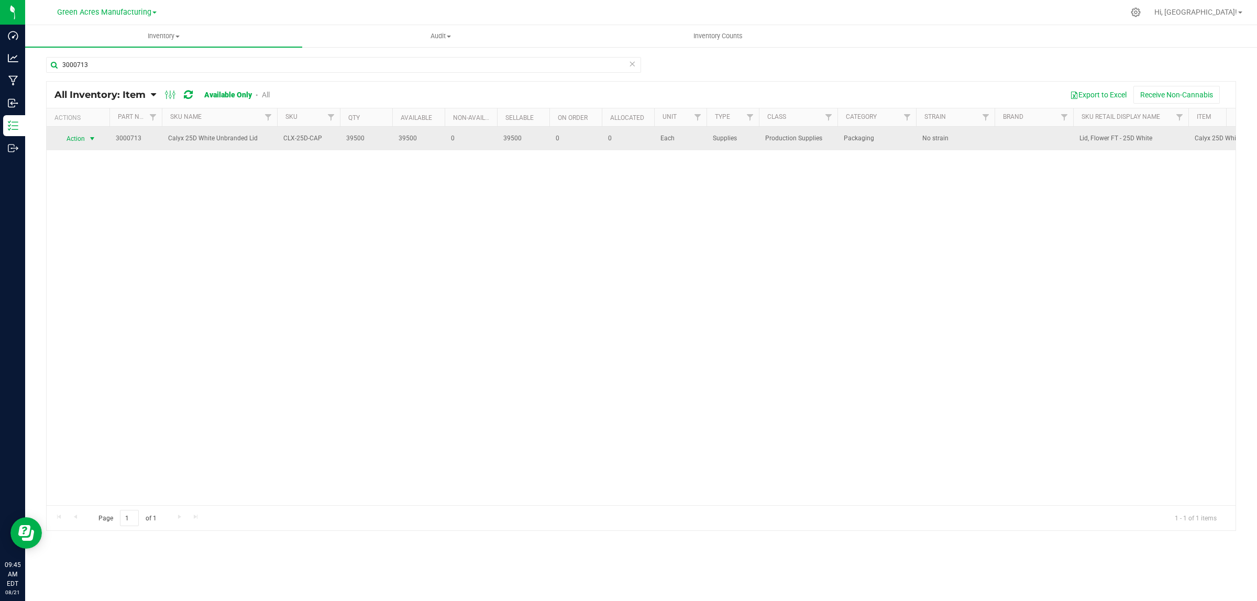
click at [69, 140] on span "Action" at bounding box center [71, 138] width 28 height 15
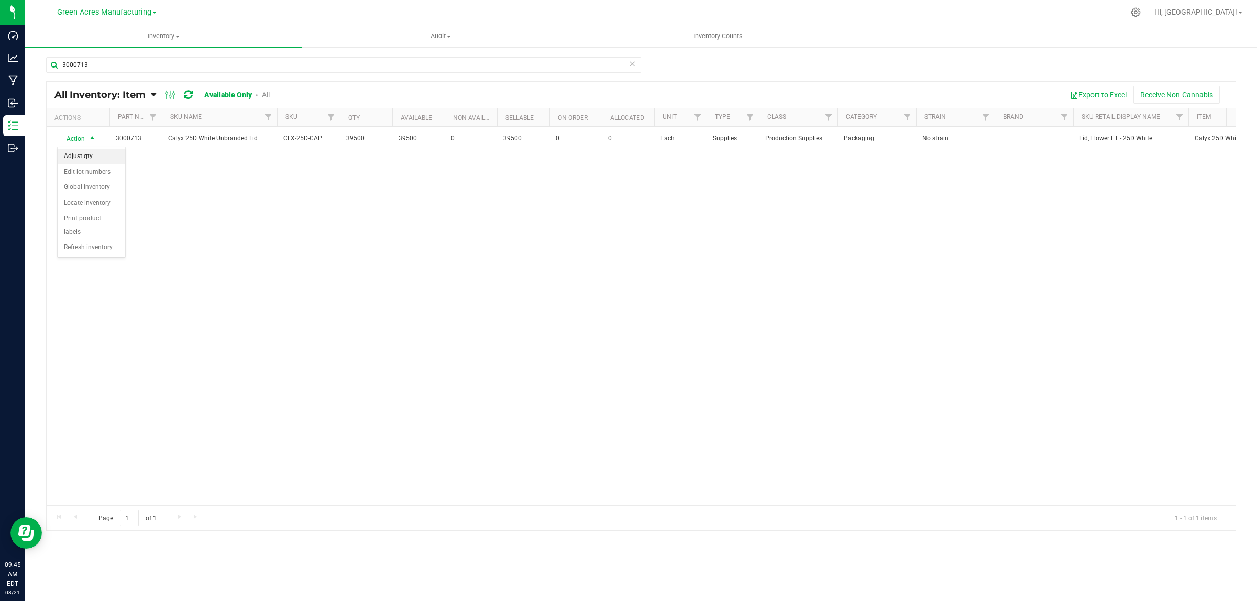
click at [92, 159] on li "Adjust qty" at bounding box center [92, 157] width 68 height 16
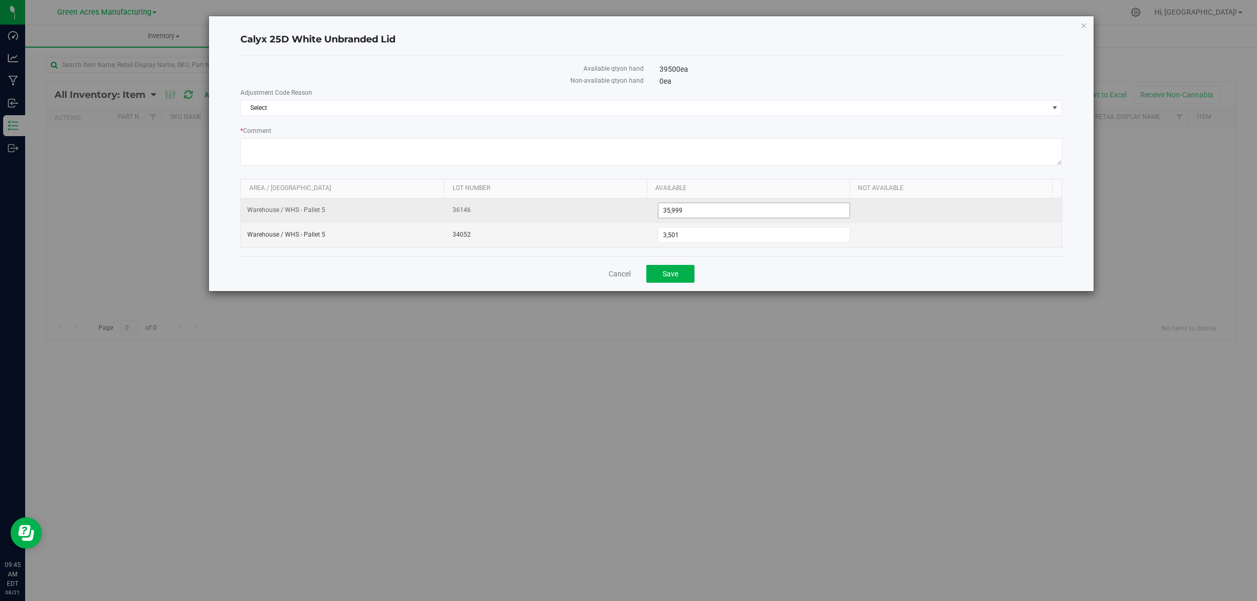
click at [709, 210] on span "35,999 35999" at bounding box center [754, 211] width 193 height 16
click at [709, 208] on input "35999" at bounding box center [754, 210] width 192 height 15
type input "40000"
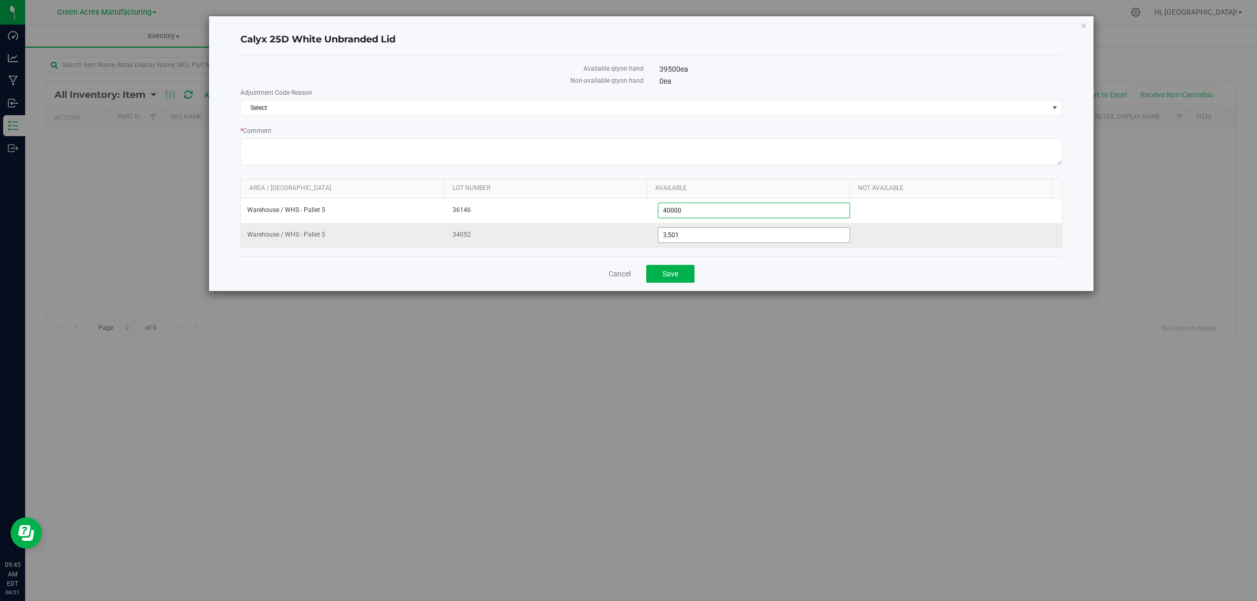
type input "40,000"
click at [700, 238] on span "3,501 3501" at bounding box center [754, 235] width 193 height 16
type input "3500"
type input "3,500"
click at [679, 280] on button "Save" at bounding box center [670, 274] width 48 height 18
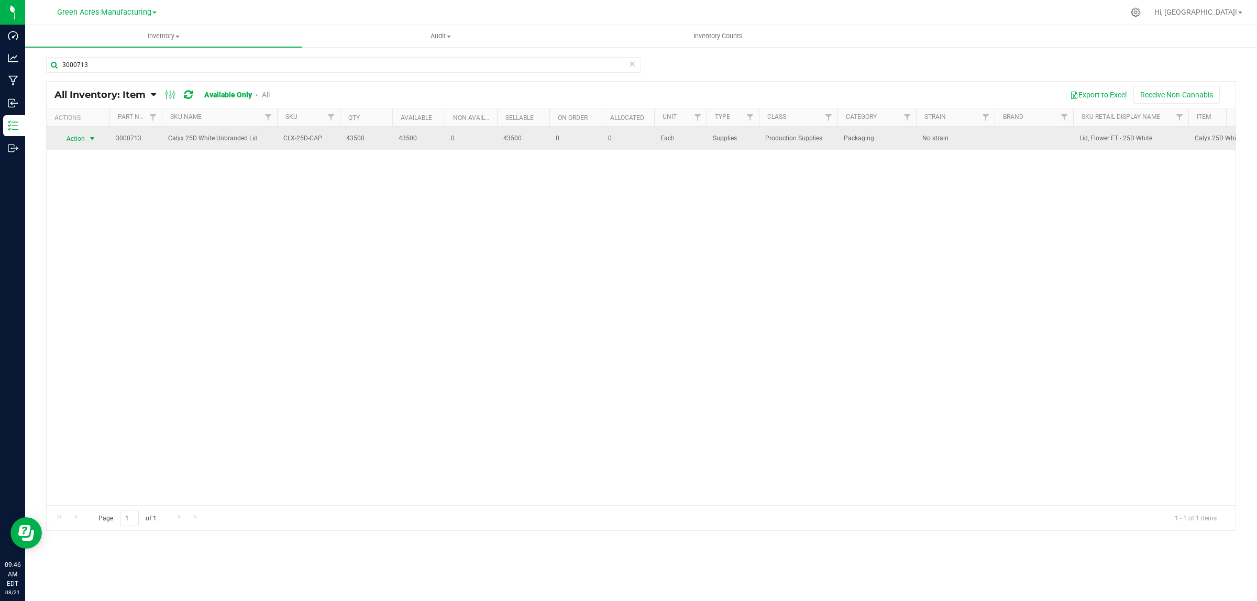
click at [87, 140] on span "select" at bounding box center [92, 138] width 13 height 15
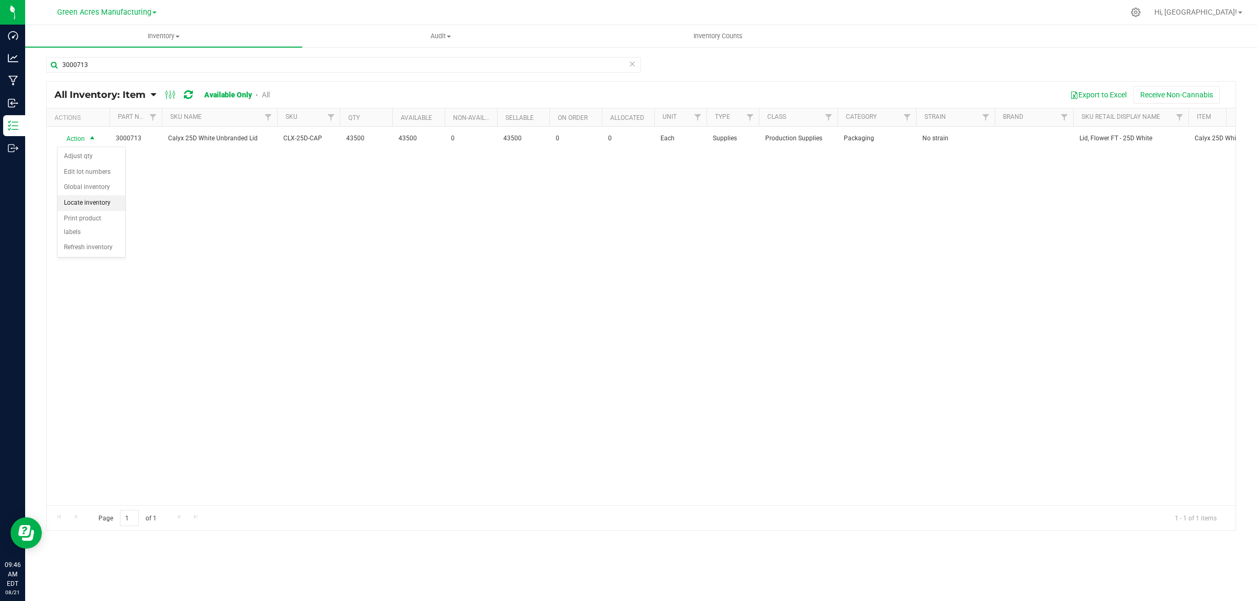
click at [102, 203] on li "Locate inventory" at bounding box center [92, 203] width 68 height 16
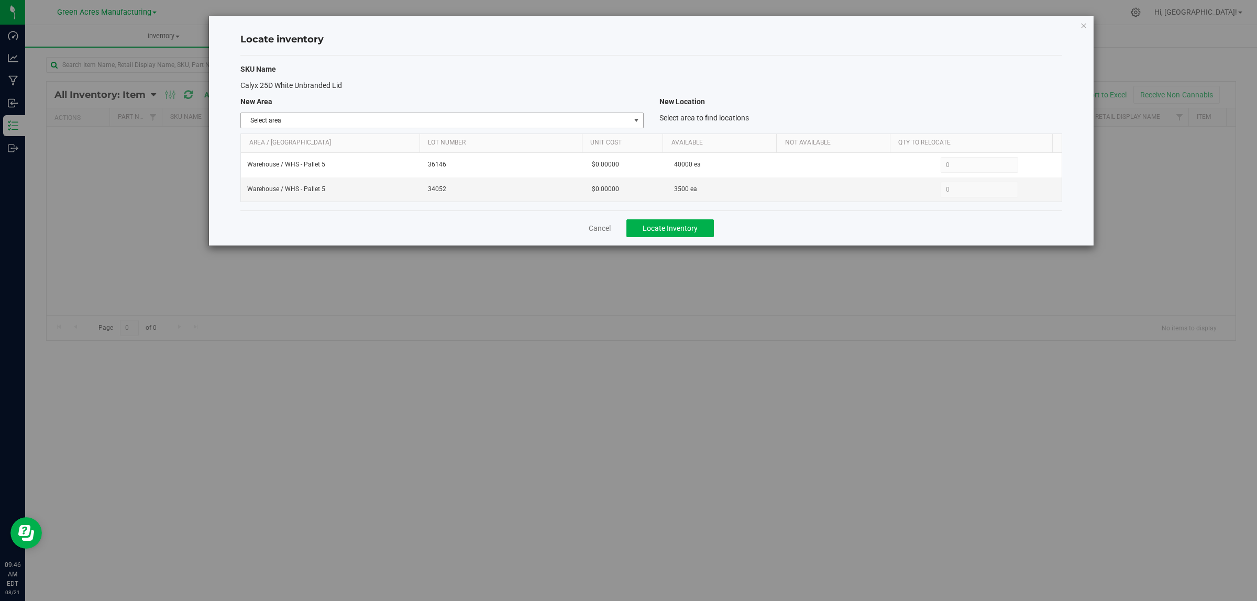
click at [399, 120] on span "Select area" at bounding box center [435, 120] width 389 height 15
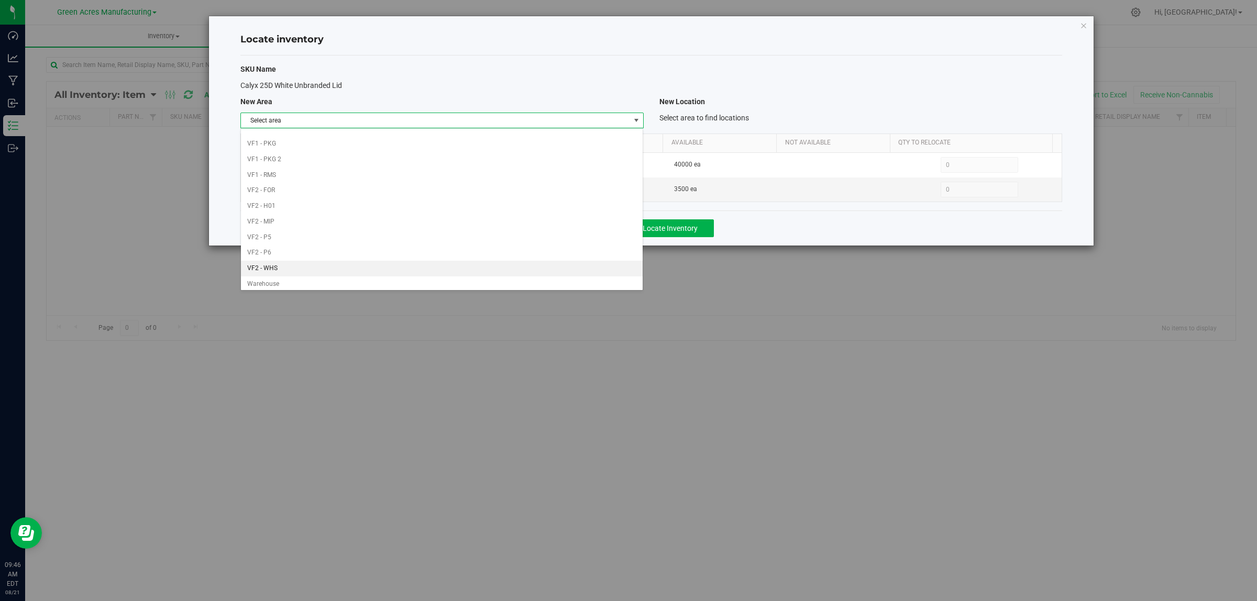
scroll to position [523, 0]
click at [260, 284] on li "Warehouse" at bounding box center [442, 280] width 402 height 16
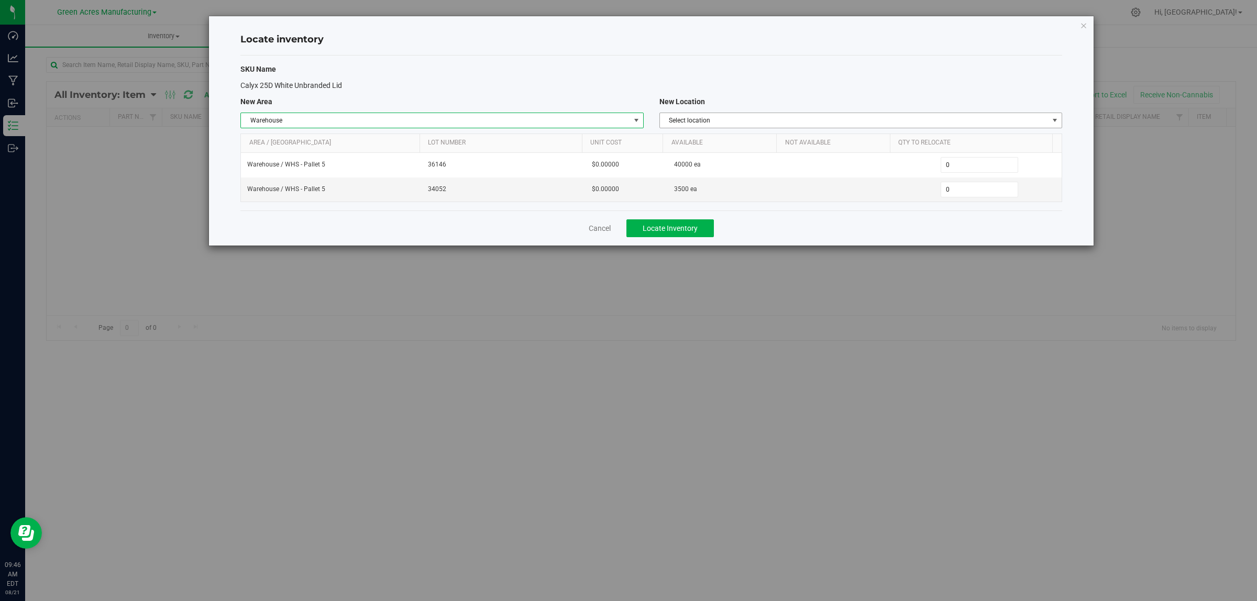
click at [756, 119] on span "Select location" at bounding box center [854, 120] width 389 height 15
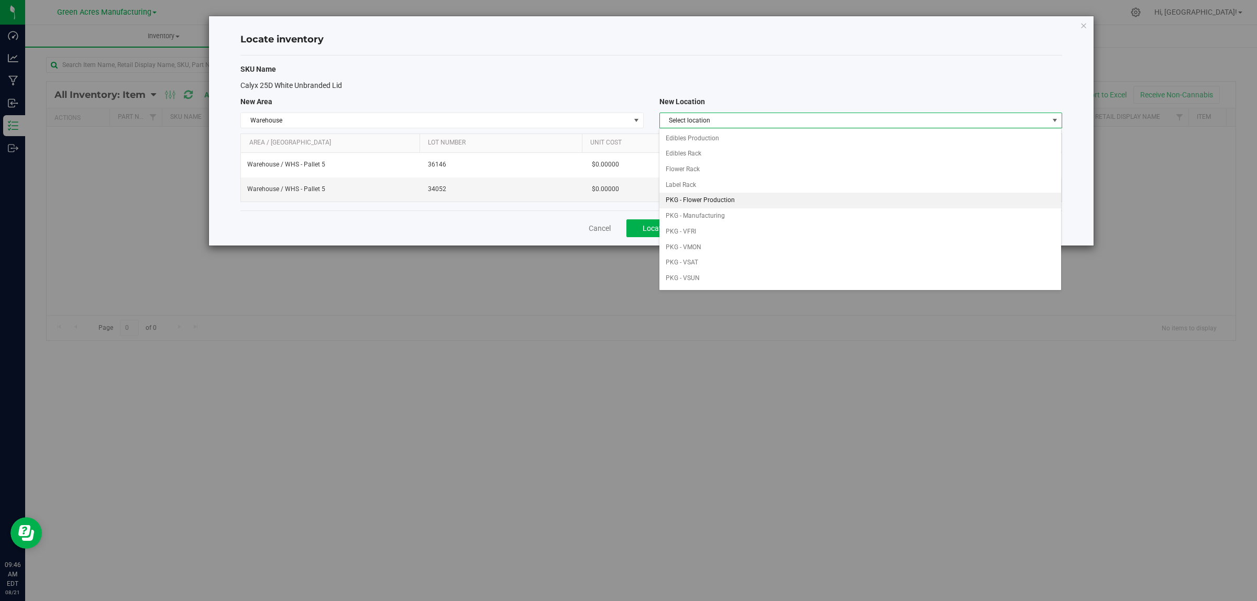
click at [728, 199] on li "PKG - Flower Production" at bounding box center [860, 201] width 402 height 16
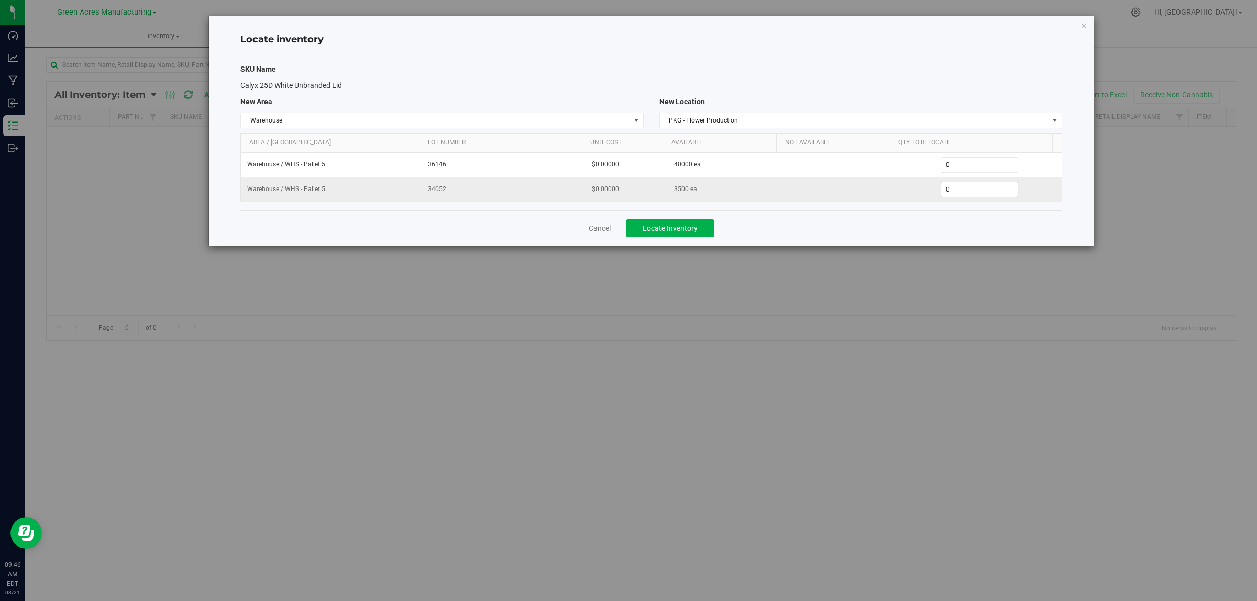
click at [980, 190] on span "0 0" at bounding box center [980, 190] width 78 height 16
type input "03500"
type input "3,500"
click at [978, 166] on span "0 0" at bounding box center [980, 165] width 78 height 16
type input "02000"
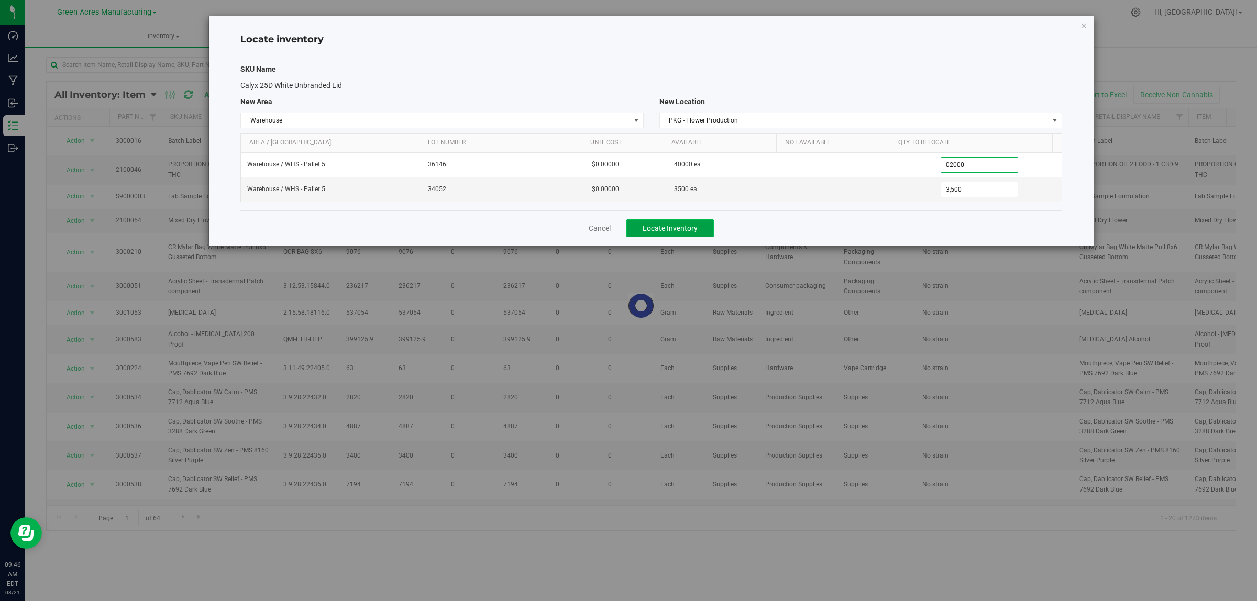
type input "2,000"
click at [697, 229] on span "Locate Inventory" at bounding box center [670, 228] width 55 height 8
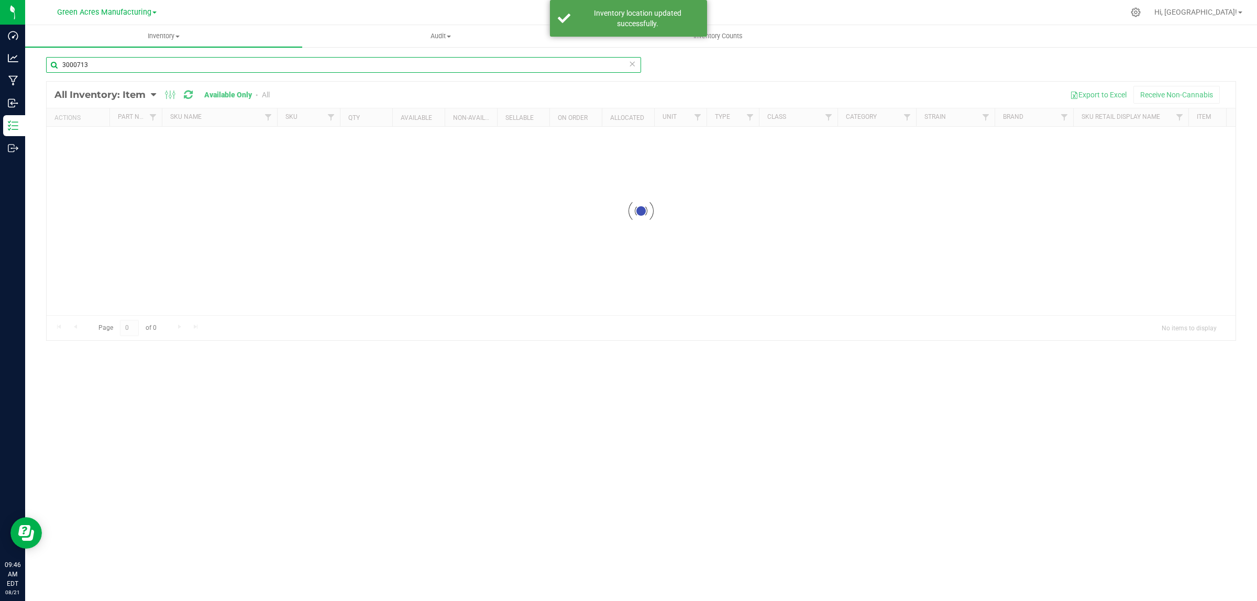
click at [156, 69] on input "3000713" at bounding box center [343, 65] width 595 height 16
type input "3004470"
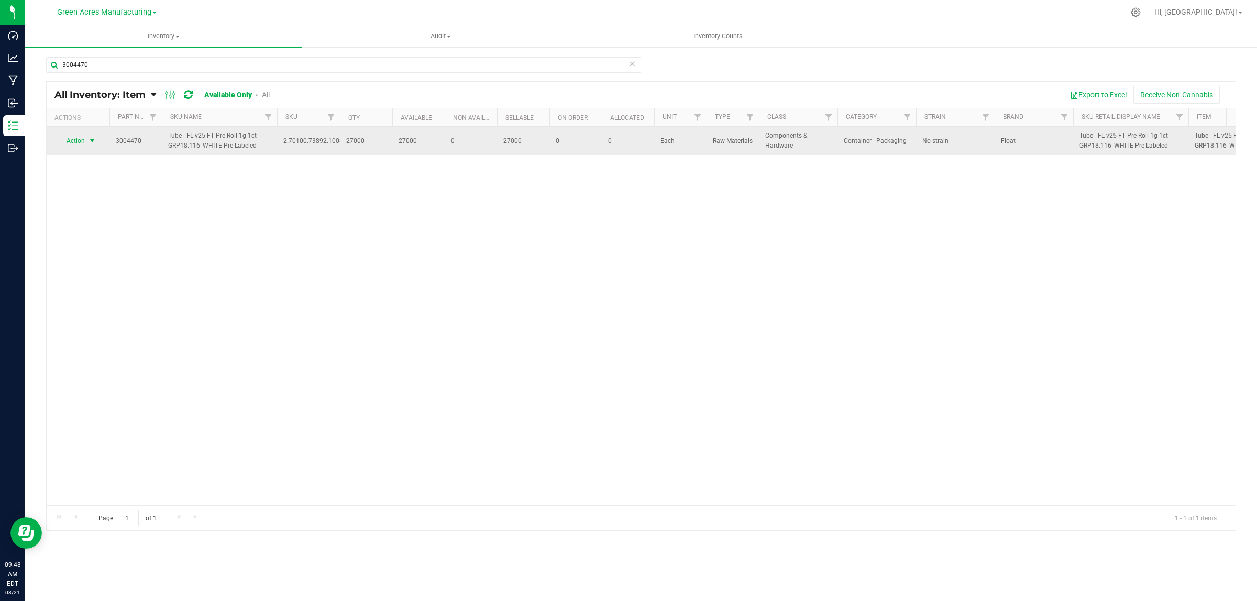
click at [80, 136] on span "Action" at bounding box center [71, 141] width 28 height 15
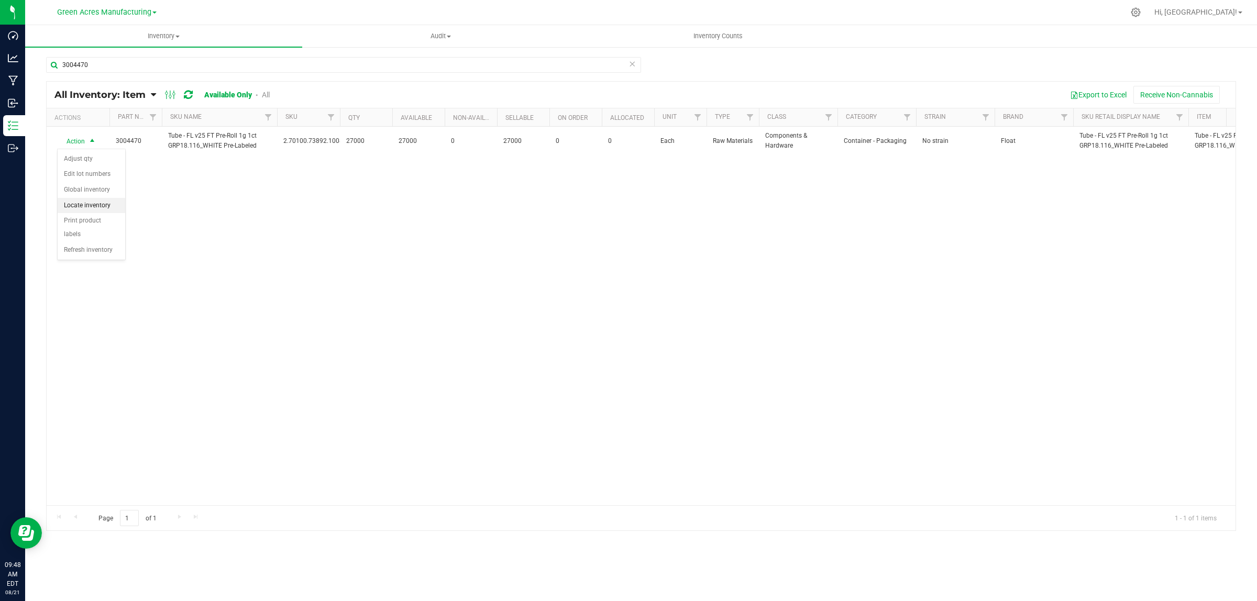
click at [83, 204] on li "Locate inventory" at bounding box center [92, 206] width 68 height 16
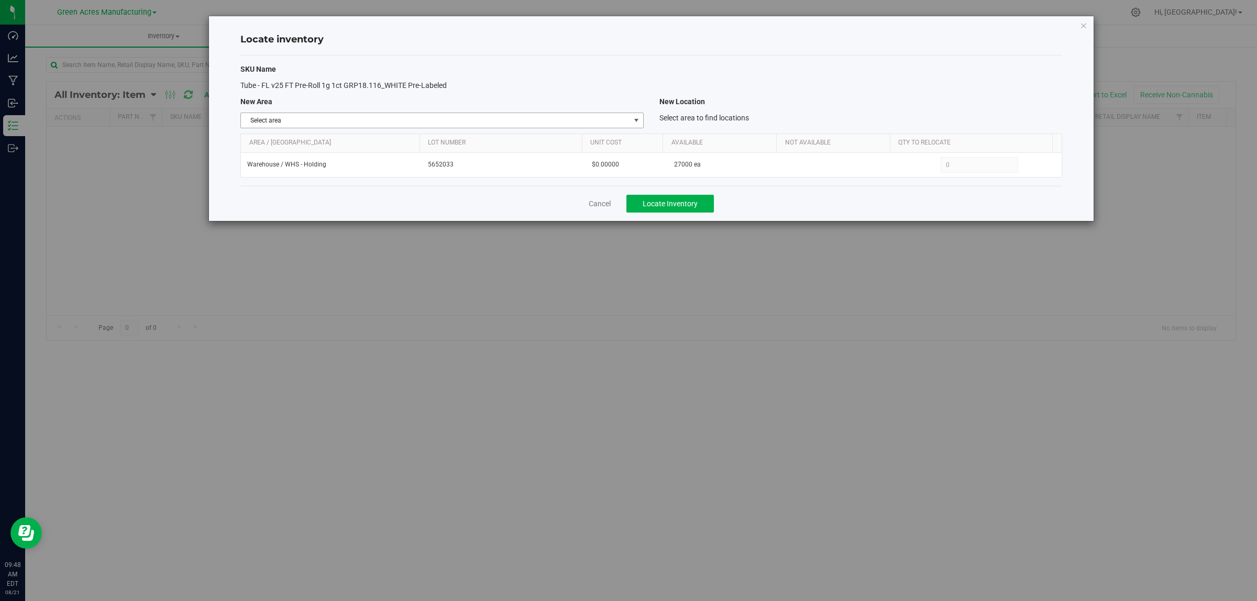
click at [321, 123] on span "Select area" at bounding box center [435, 120] width 389 height 15
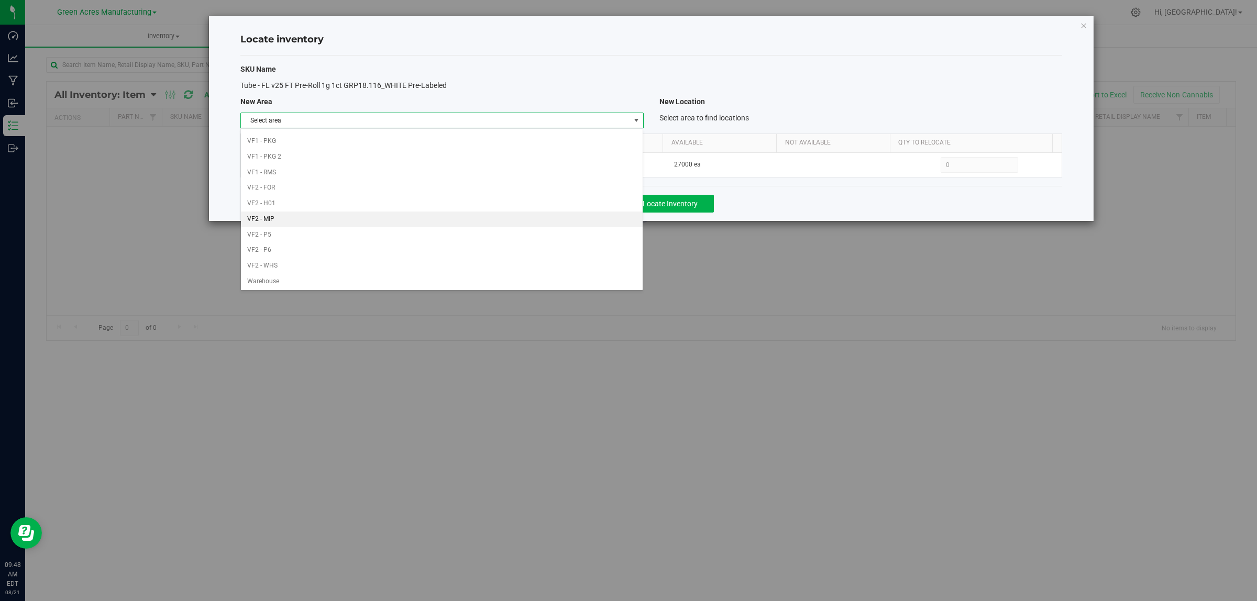
scroll to position [523, 0]
click at [278, 282] on li "Warehouse" at bounding box center [442, 280] width 402 height 16
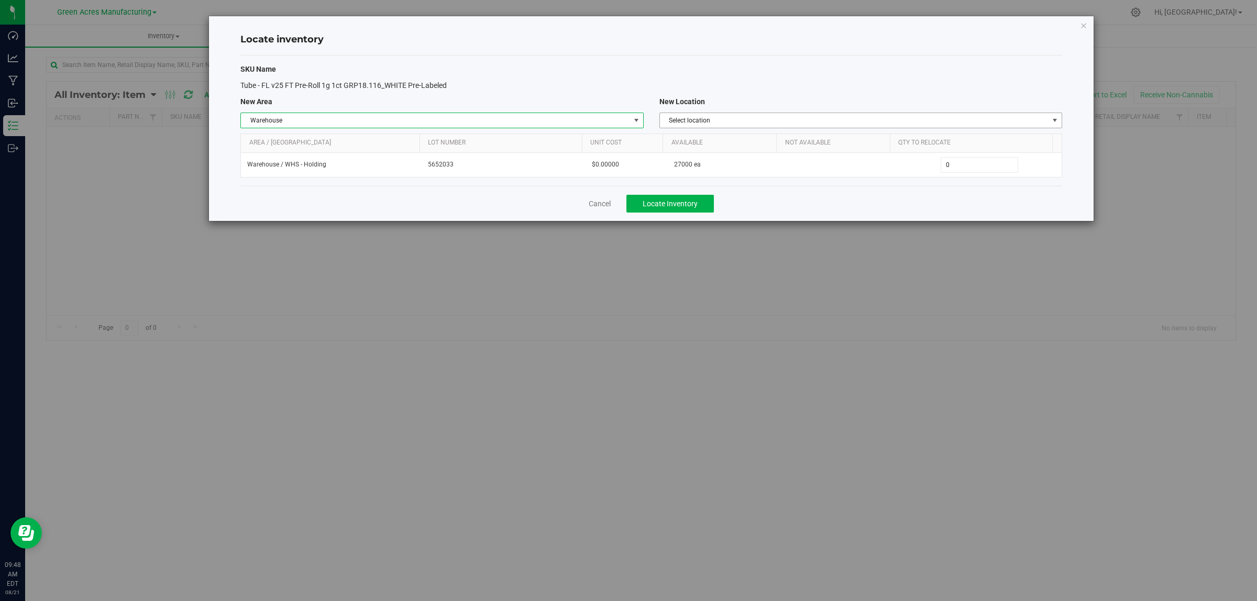
click at [696, 119] on span "Select location" at bounding box center [854, 120] width 389 height 15
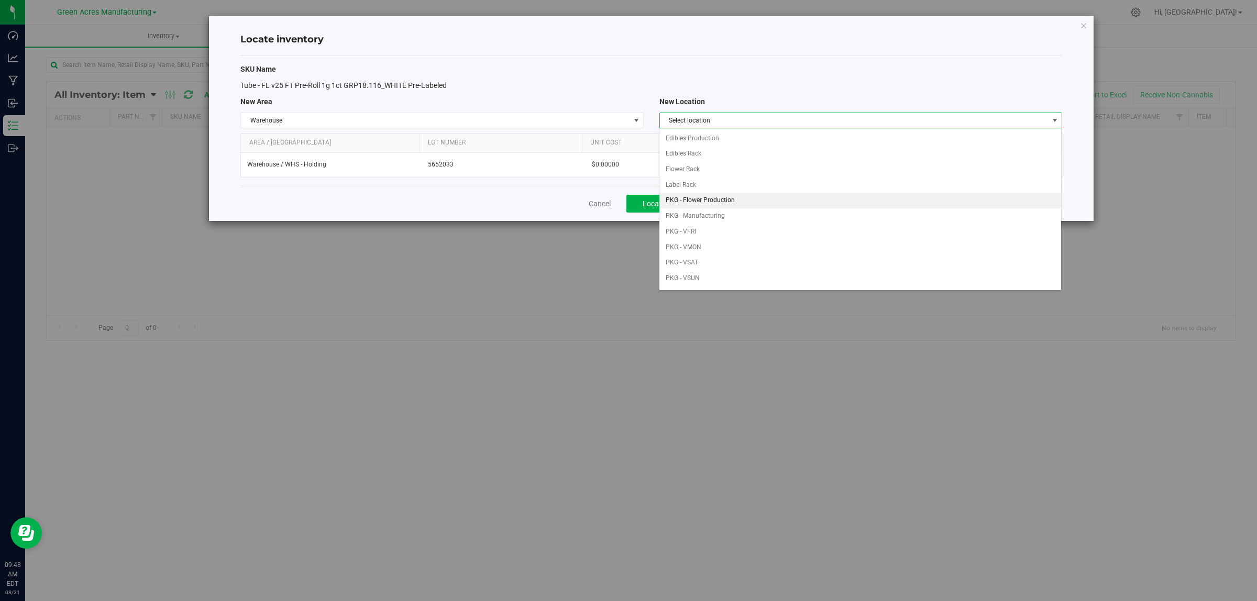
click at [719, 201] on li "PKG - Flower Production" at bounding box center [860, 201] width 402 height 16
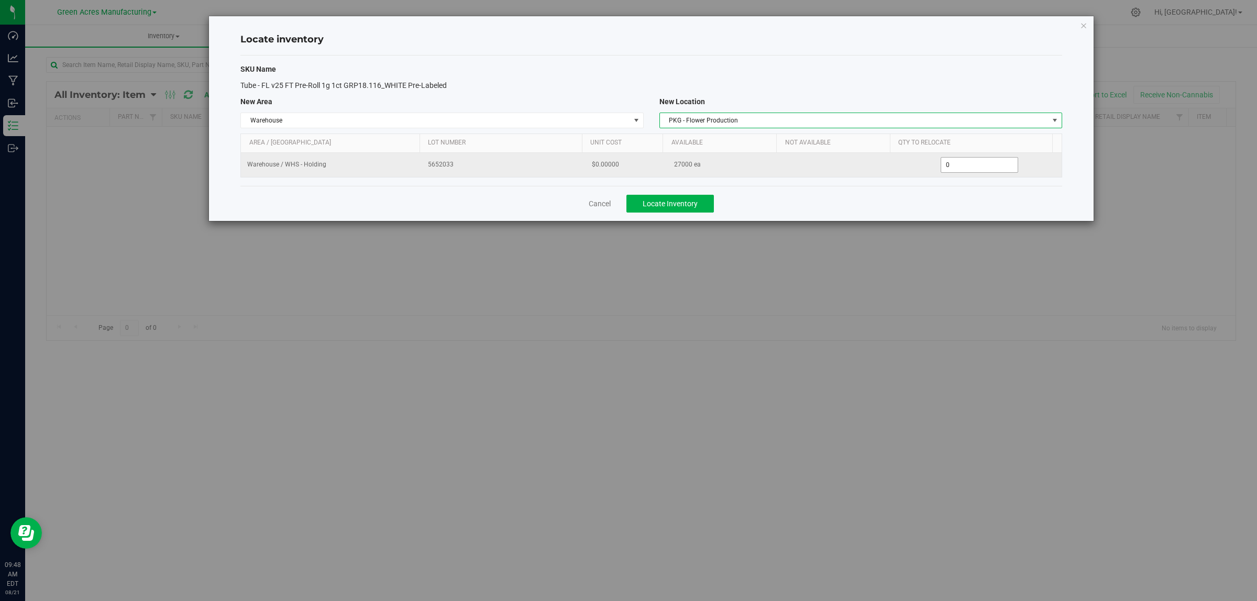
click at [952, 168] on span "0 0" at bounding box center [980, 165] width 78 height 16
type input "01000"
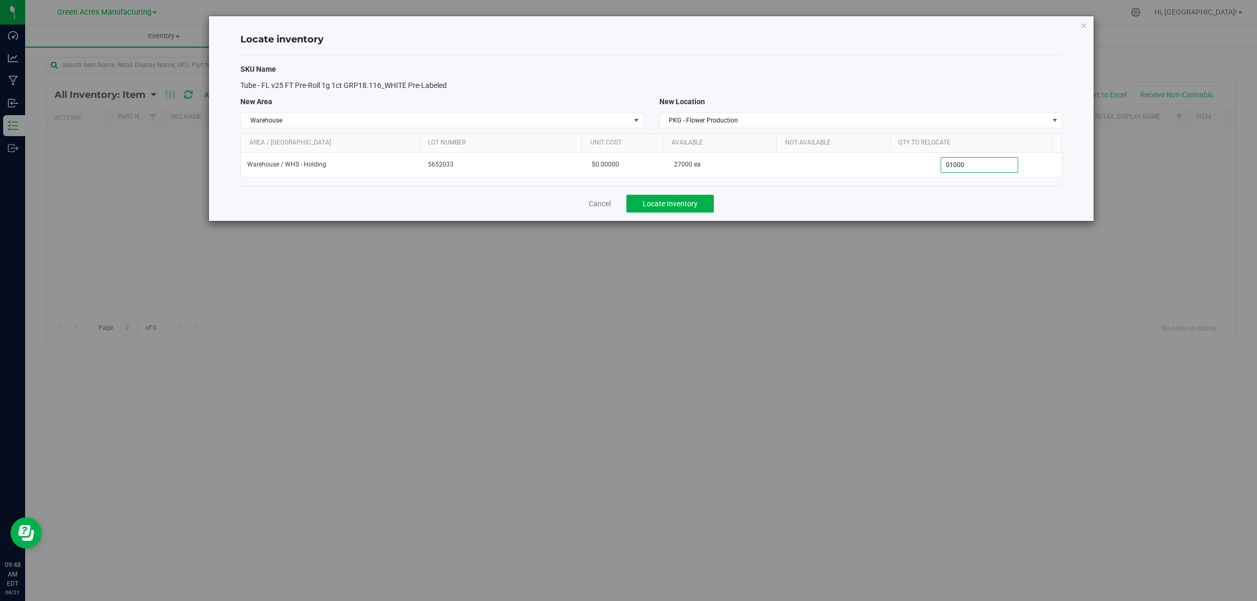
type input "1,000"
click at [655, 214] on div "Cancel Locate Inventory" at bounding box center [651, 203] width 822 height 35
click at [654, 210] on button "Locate Inventory" at bounding box center [669, 204] width 87 height 18
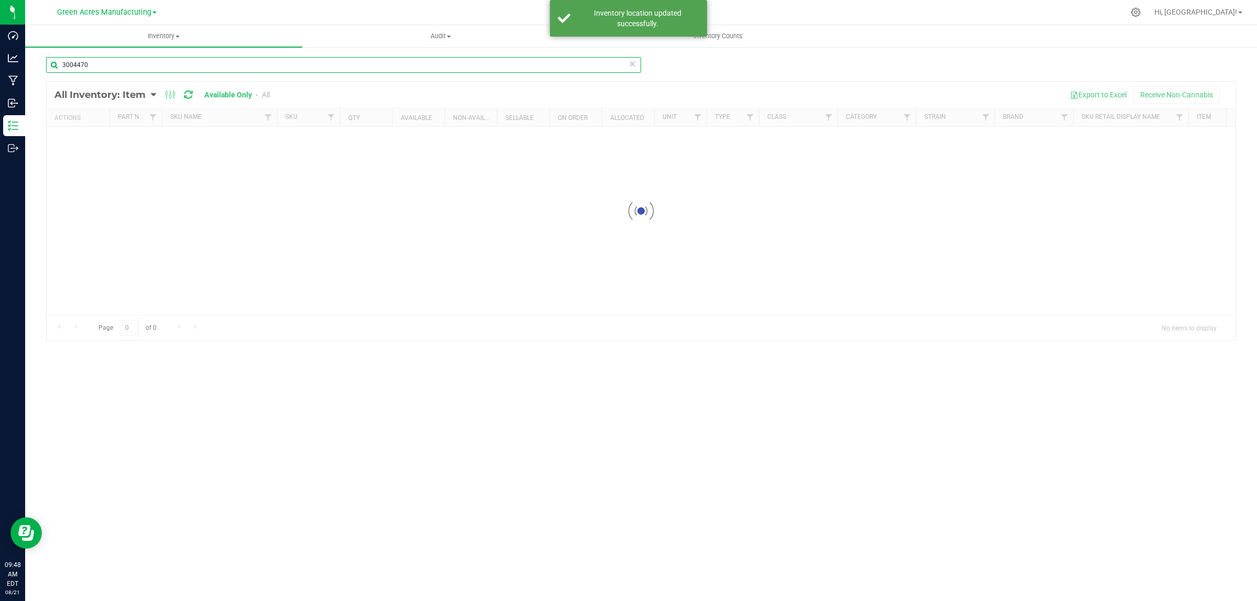
click at [120, 69] on input "3004470" at bounding box center [343, 65] width 595 height 16
type input "3004370"
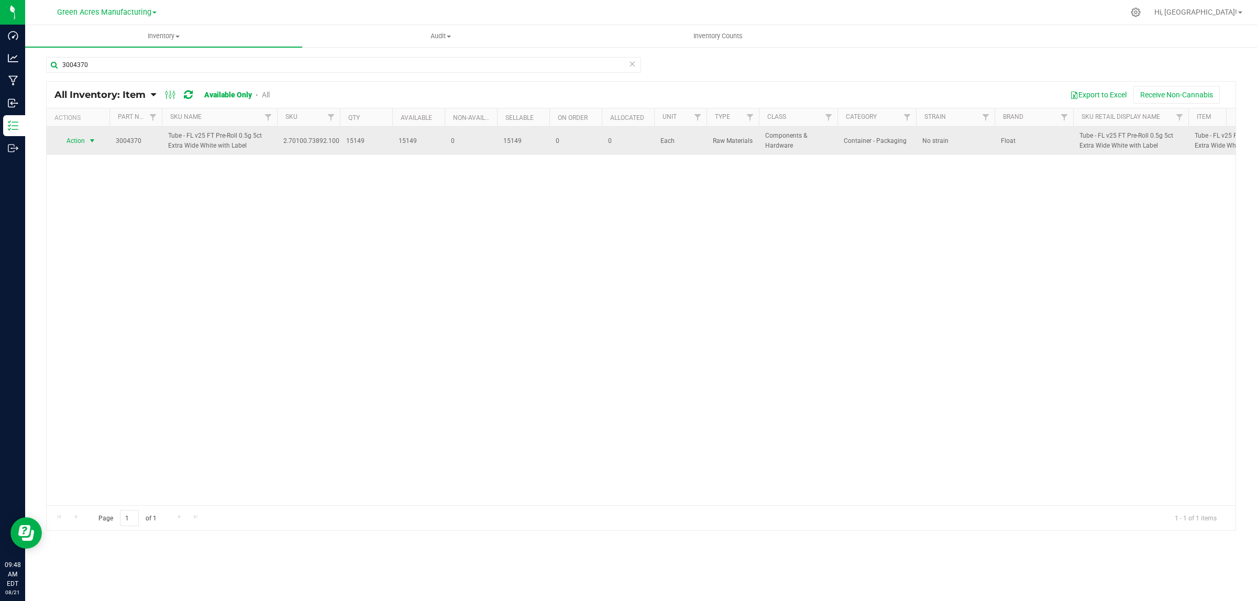
click at [88, 144] on span "select" at bounding box center [92, 141] width 8 height 8
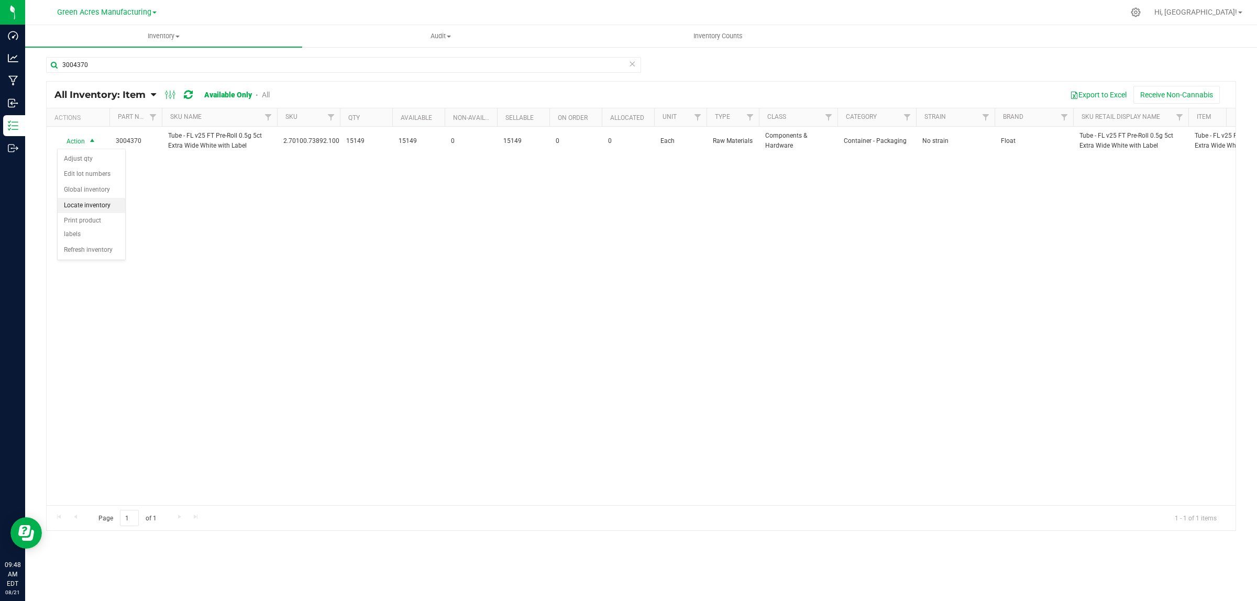
click at [82, 203] on li "Locate inventory" at bounding box center [92, 206] width 68 height 16
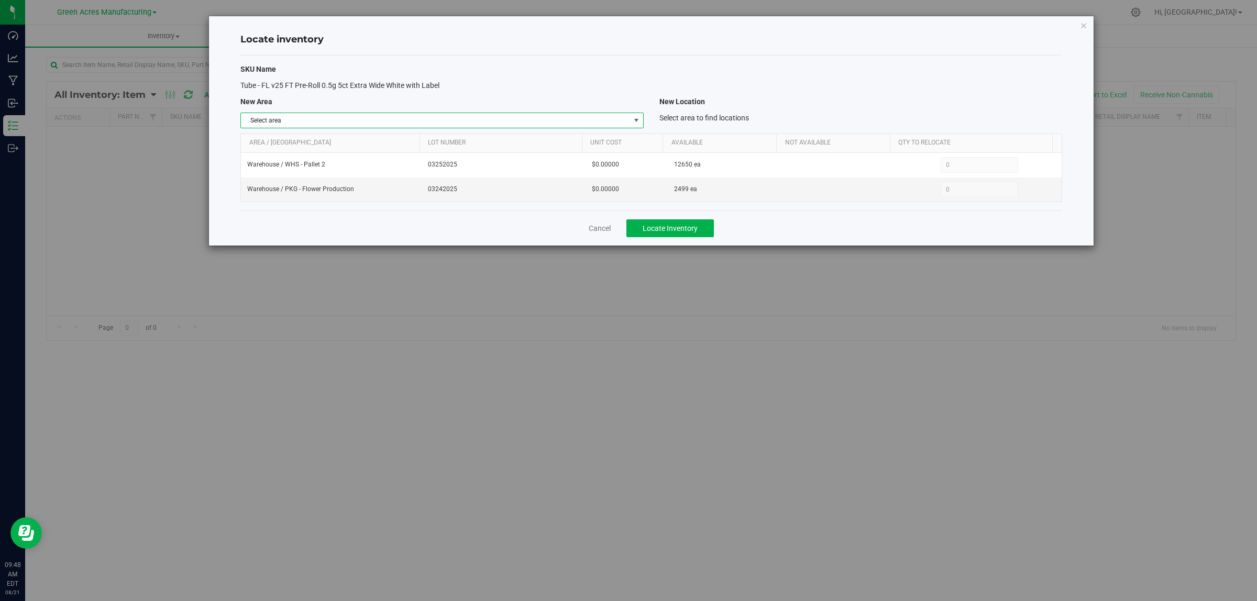
click at [299, 117] on span "Select area" at bounding box center [435, 120] width 389 height 15
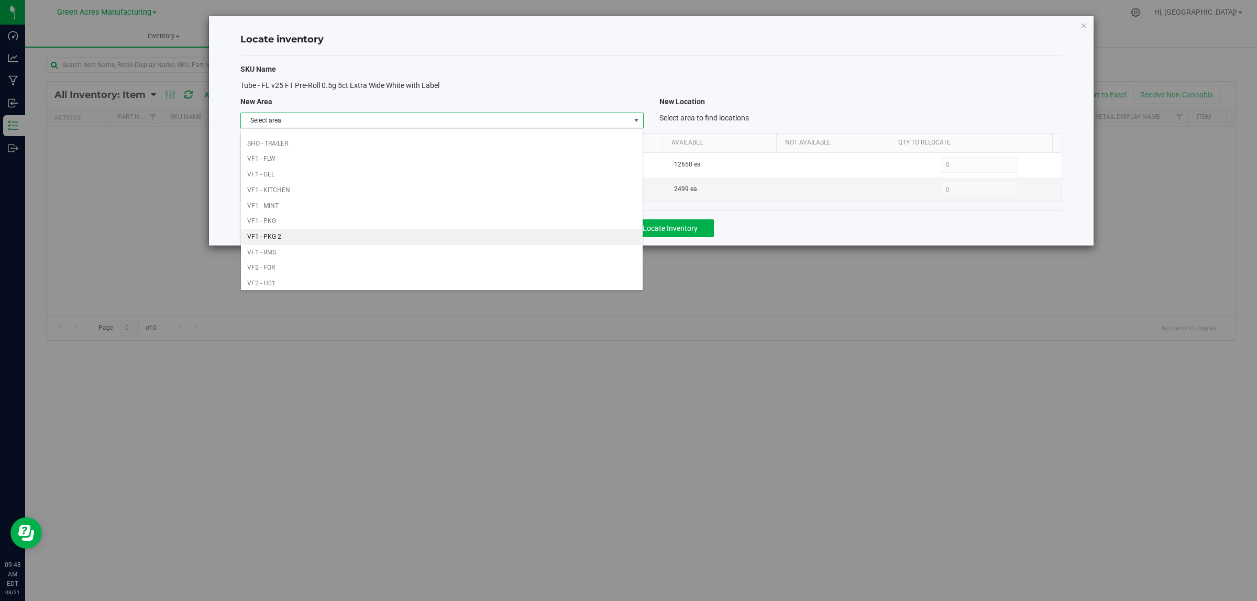
scroll to position [523, 0]
click at [319, 278] on li "Warehouse" at bounding box center [442, 280] width 402 height 16
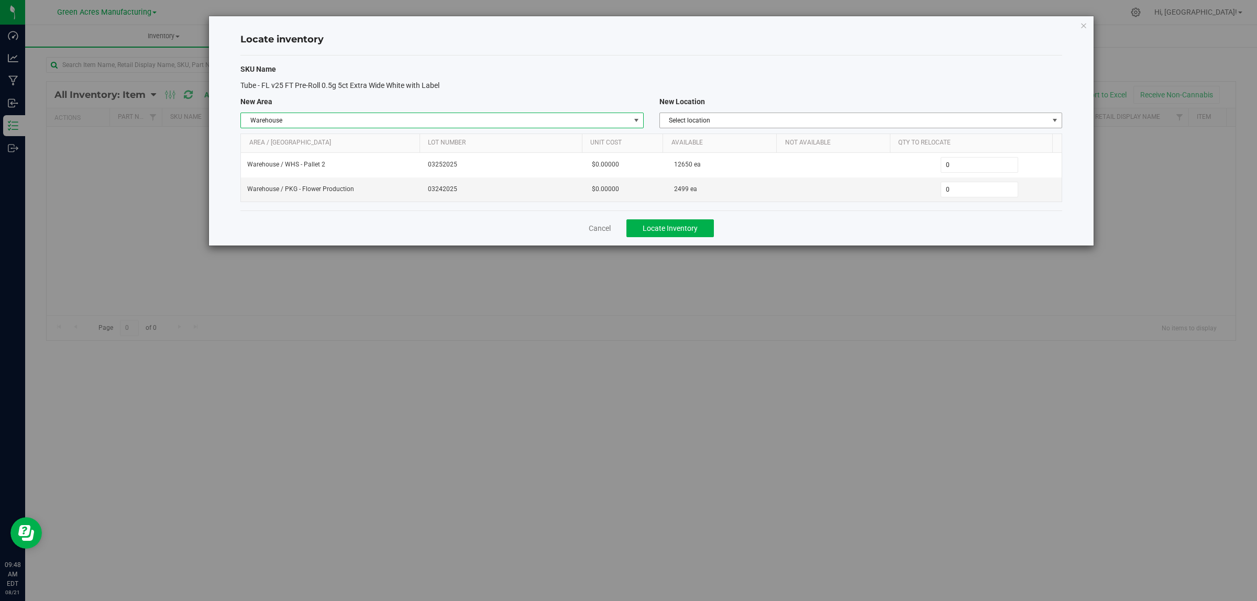
click at [809, 121] on span "Select location" at bounding box center [854, 120] width 389 height 15
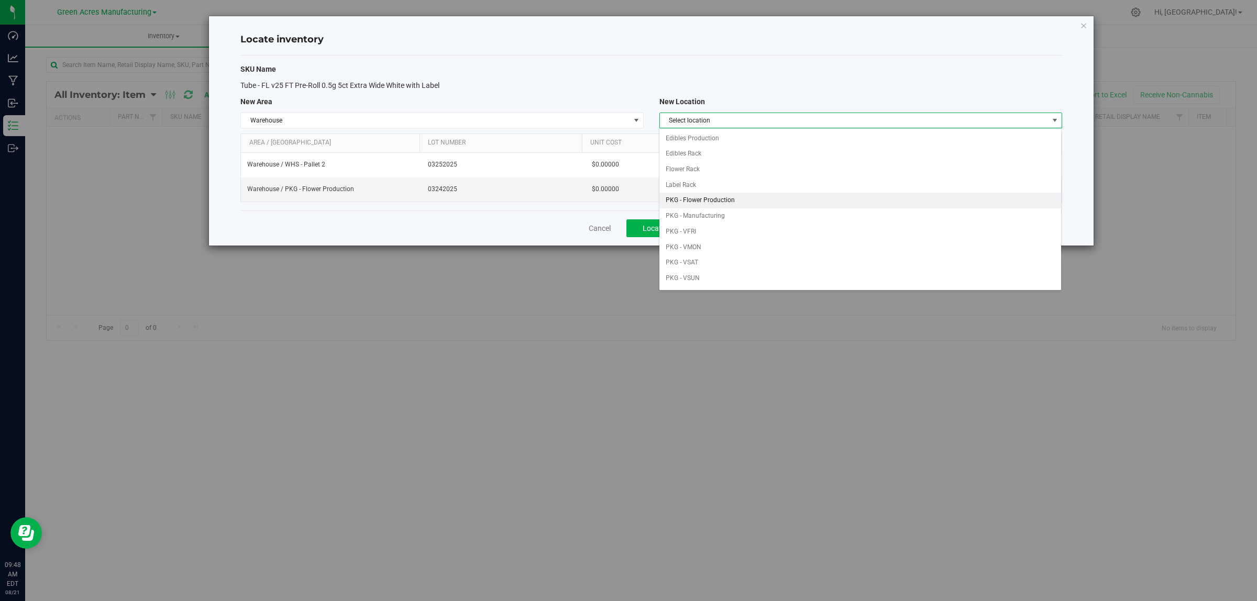
click at [770, 202] on li "PKG - Flower Production" at bounding box center [860, 201] width 402 height 16
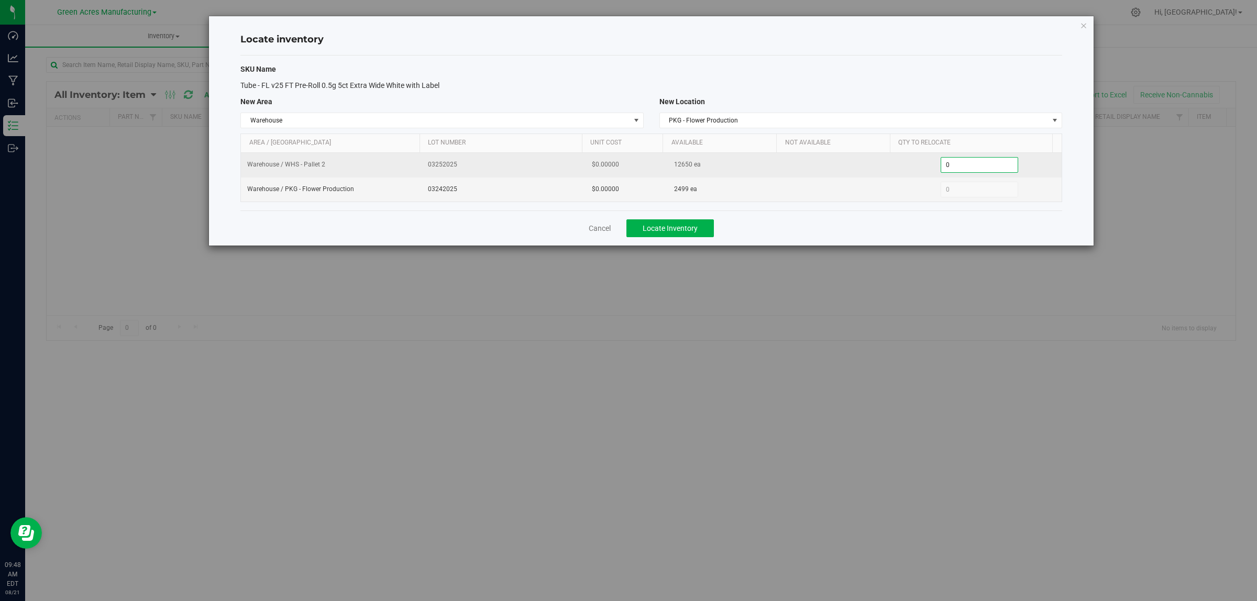
click at [972, 161] on span "0 0" at bounding box center [980, 165] width 78 height 16
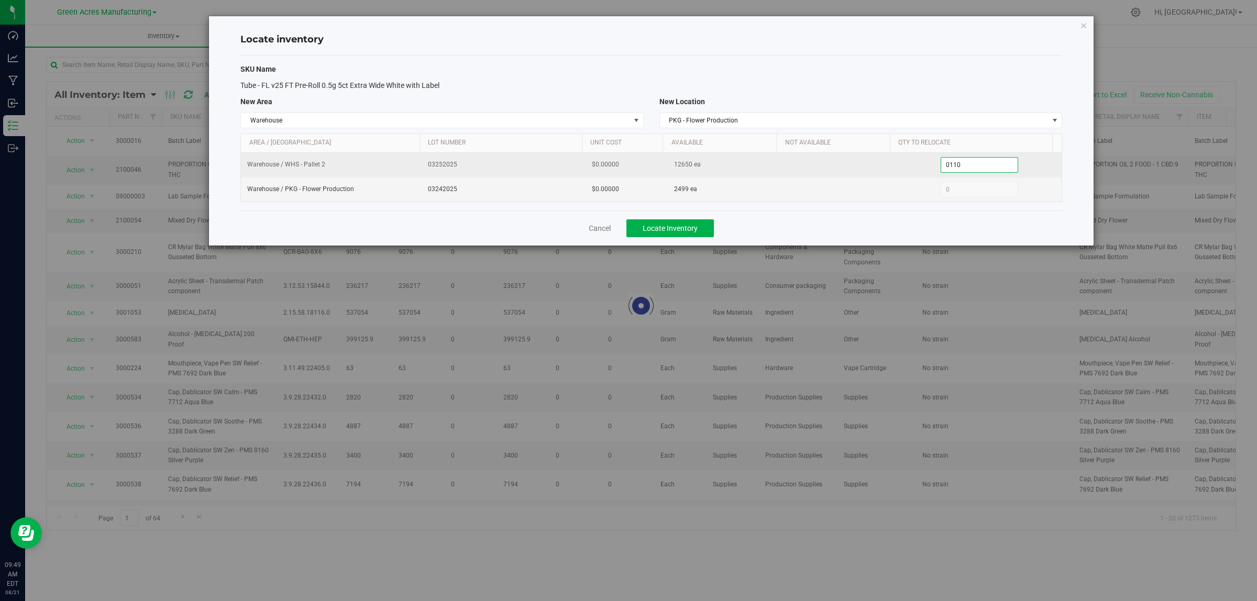
type input "01100"
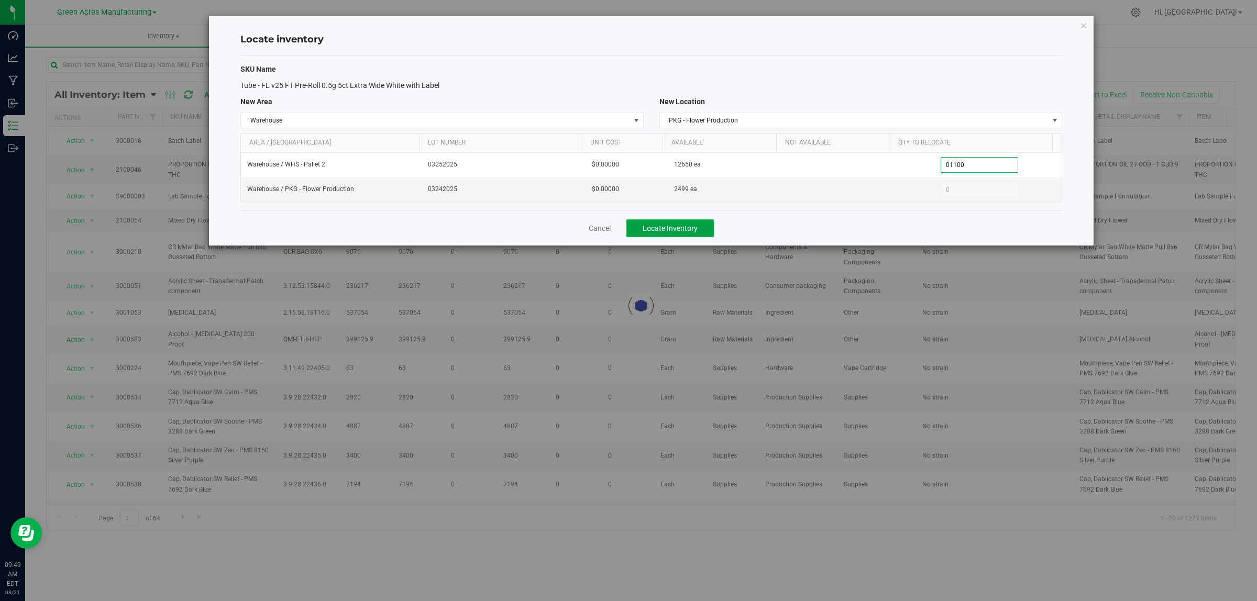
type input "1,100"
click at [691, 226] on span "Locate Inventory" at bounding box center [670, 228] width 55 height 8
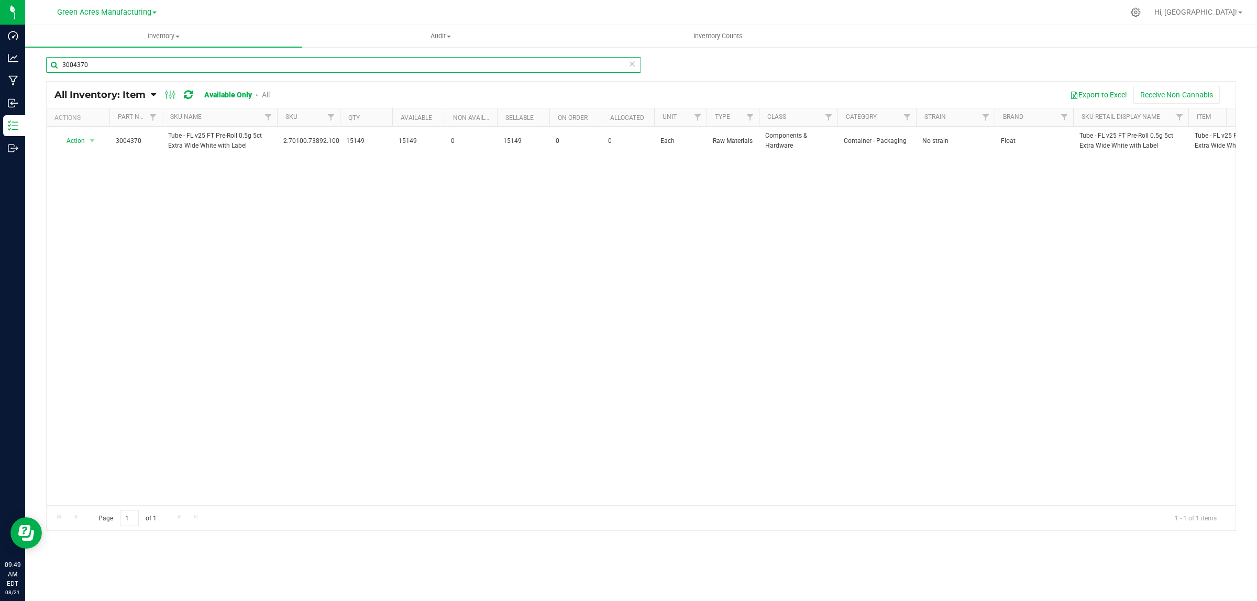
drag, startPoint x: 73, startPoint y: 63, endPoint x: 110, endPoint y: 69, distance: 37.2
click at [110, 68] on input "3004370" at bounding box center [343, 65] width 595 height 16
type input "3002951"
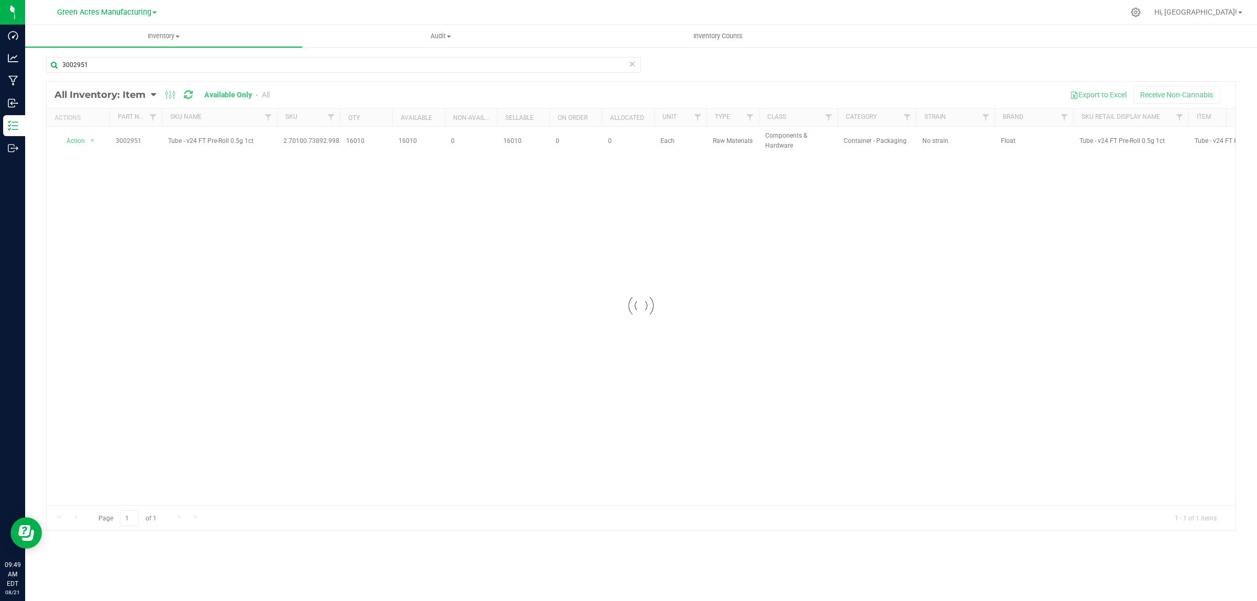
click at [78, 141] on div at bounding box center [641, 306] width 1189 height 449
click at [79, 140] on span "Action" at bounding box center [71, 141] width 28 height 15
click at [78, 203] on li "Locate inventory" at bounding box center [92, 206] width 68 height 16
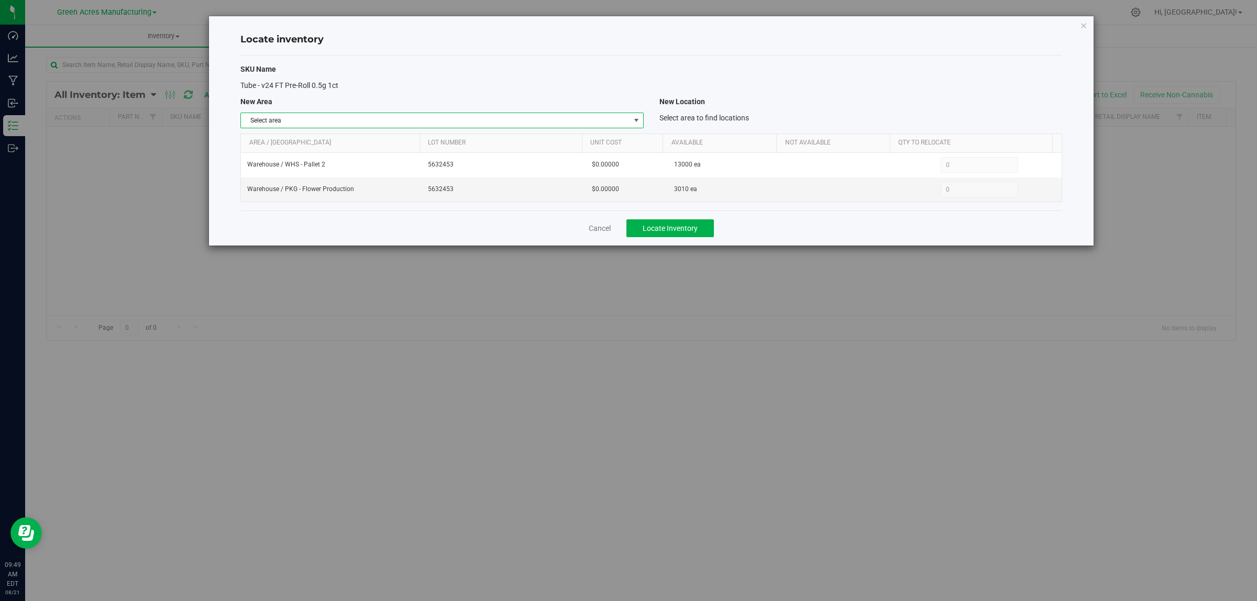
drag, startPoint x: 415, startPoint y: 121, endPoint x: 406, endPoint y: 180, distance: 59.4
click at [415, 121] on span "Select area" at bounding box center [435, 120] width 389 height 15
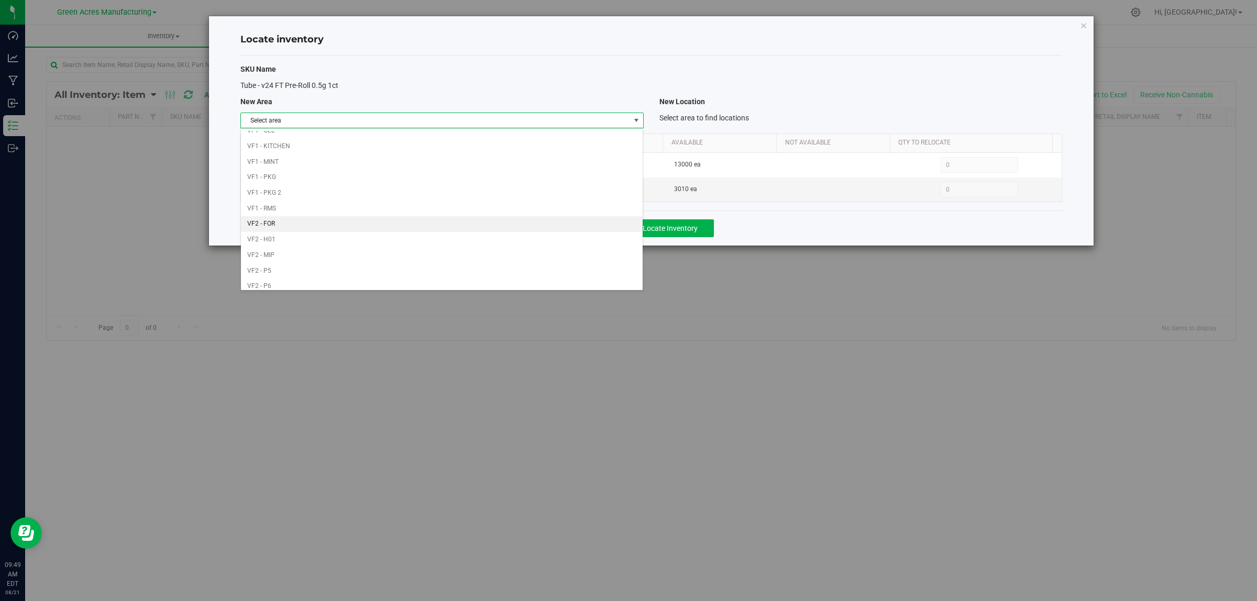
scroll to position [523, 0]
click at [283, 279] on li "Warehouse" at bounding box center [442, 280] width 402 height 16
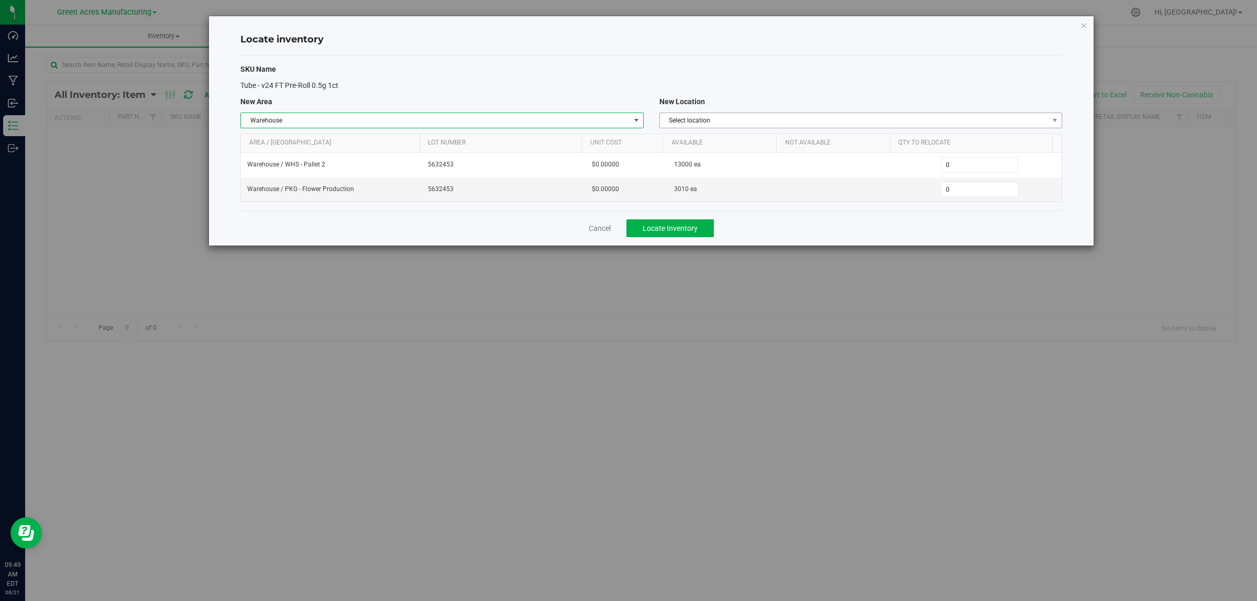
click at [749, 125] on span "Select location" at bounding box center [854, 120] width 389 height 15
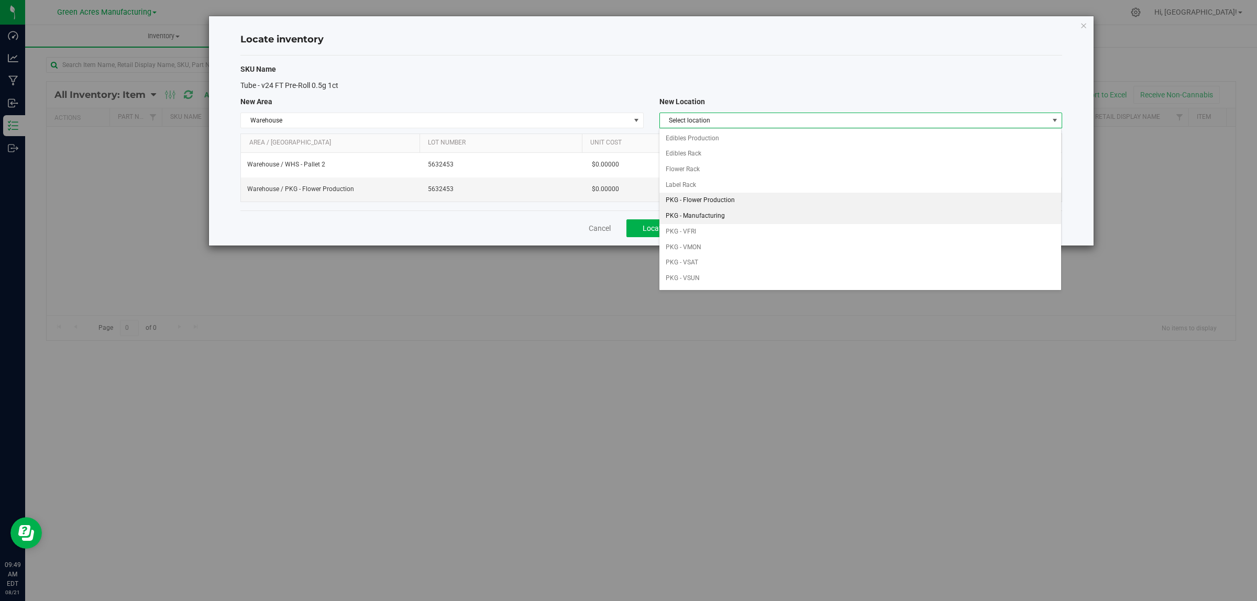
click at [733, 201] on li "PKG - Flower Production" at bounding box center [860, 201] width 402 height 16
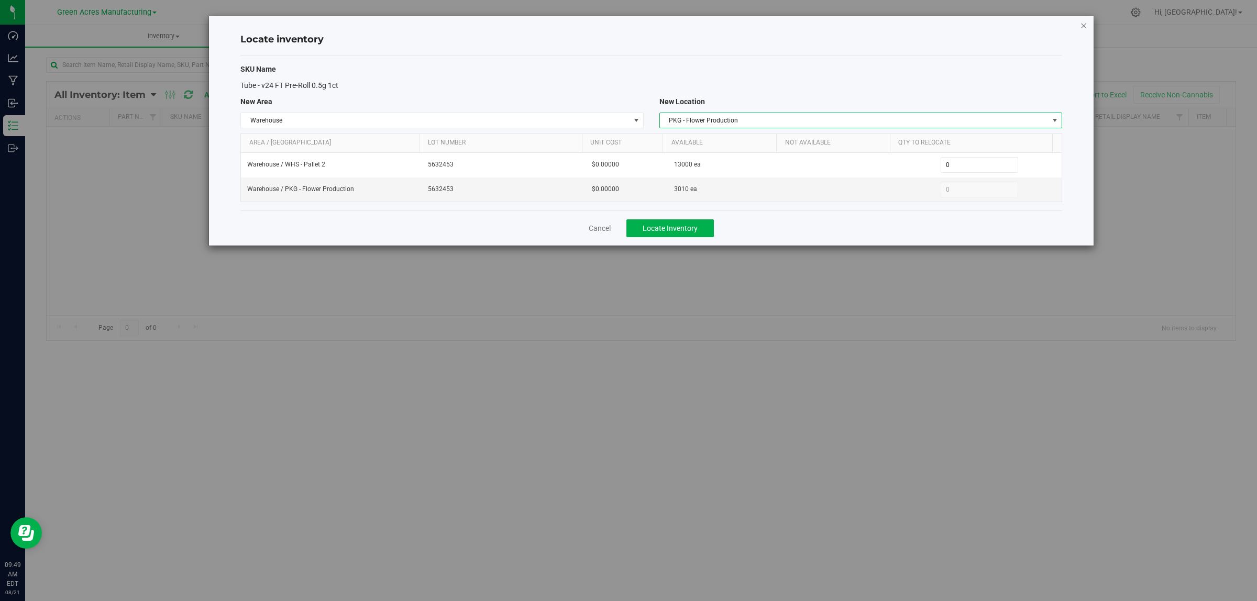
click at [1083, 23] on icon "button" at bounding box center [1083, 25] width 7 height 13
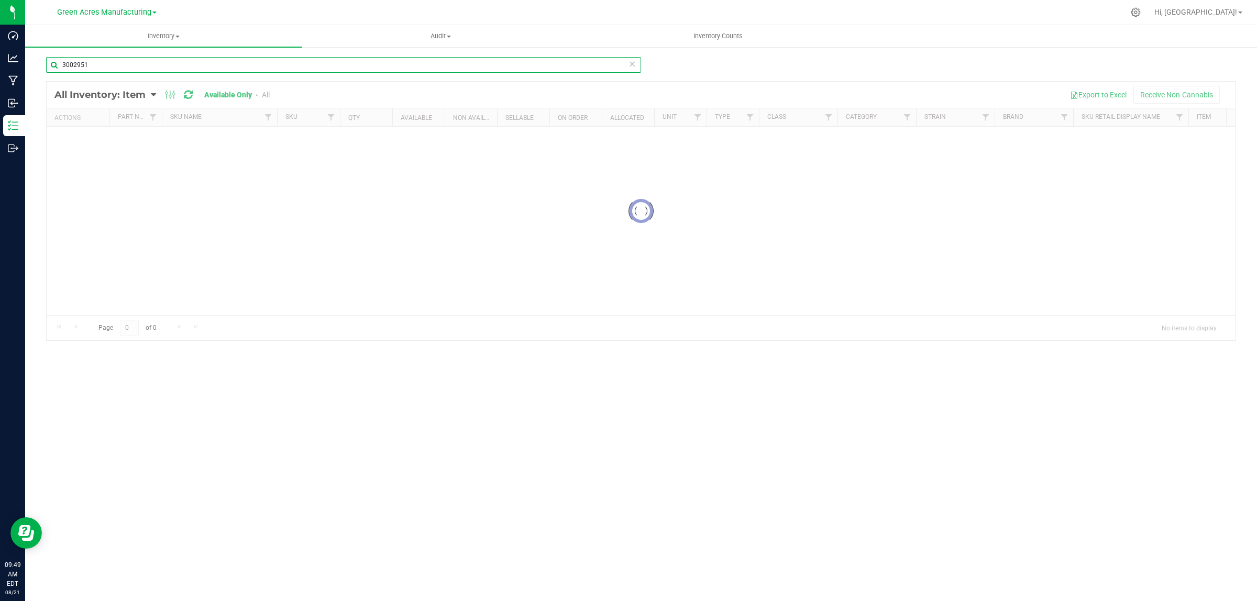
click at [92, 61] on input "3002951" at bounding box center [343, 65] width 595 height 16
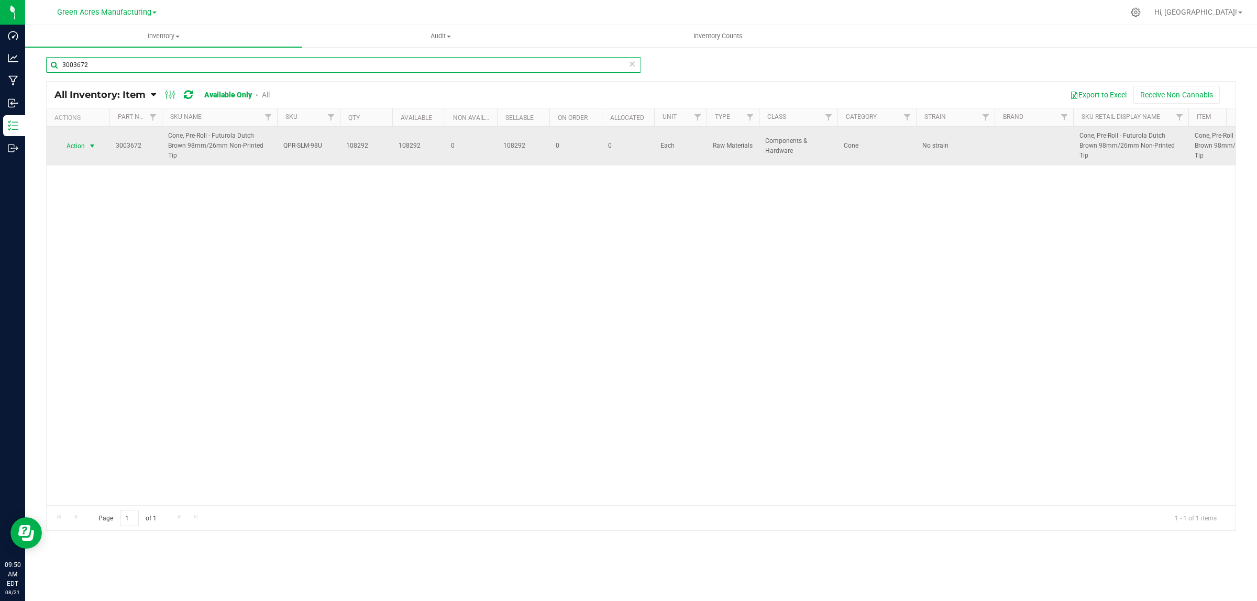
type input "3003672"
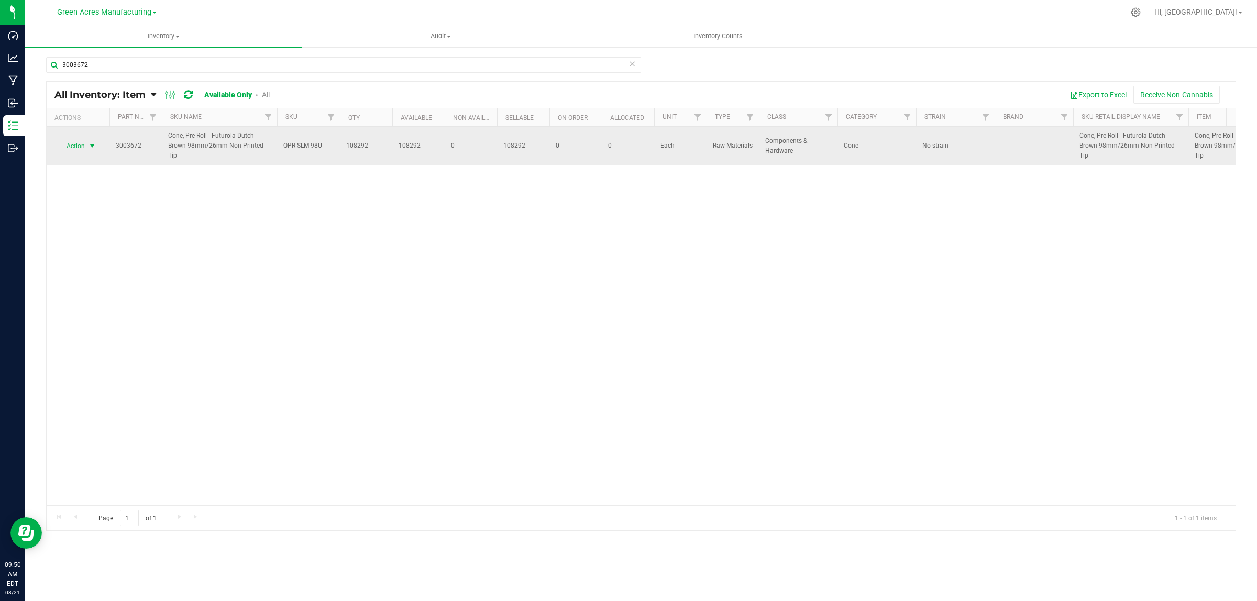
click at [71, 147] on span "Action" at bounding box center [71, 146] width 28 height 15
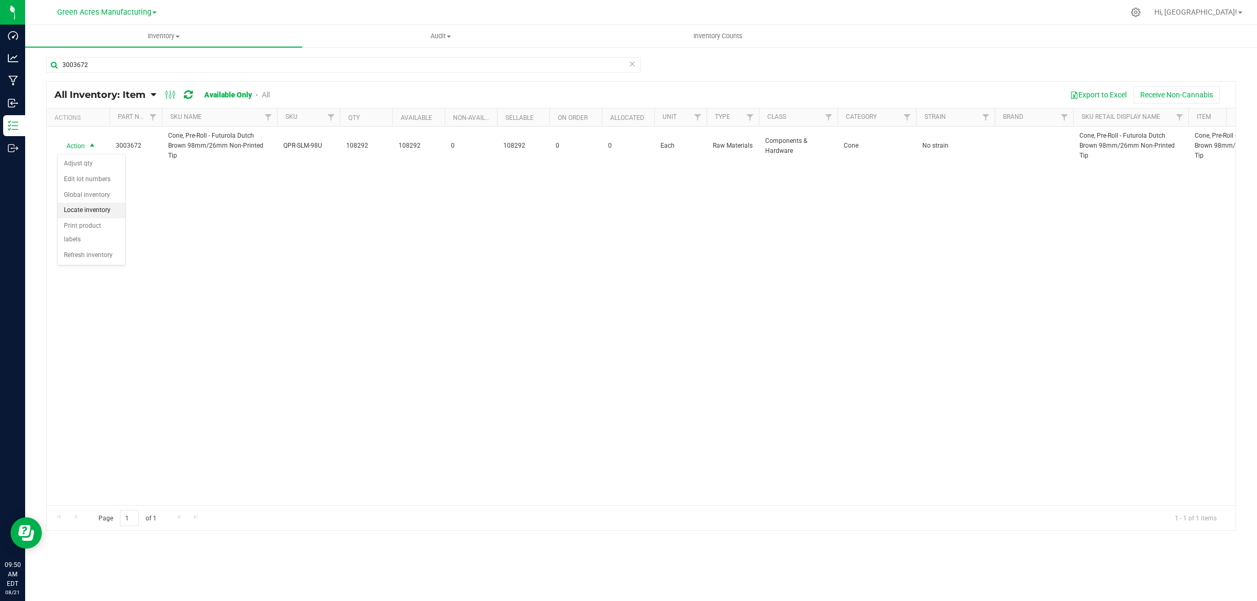
drag, startPoint x: 74, startPoint y: 213, endPoint x: 120, endPoint y: 196, distance: 49.4
click at [74, 212] on li "Locate inventory" at bounding box center [92, 211] width 68 height 16
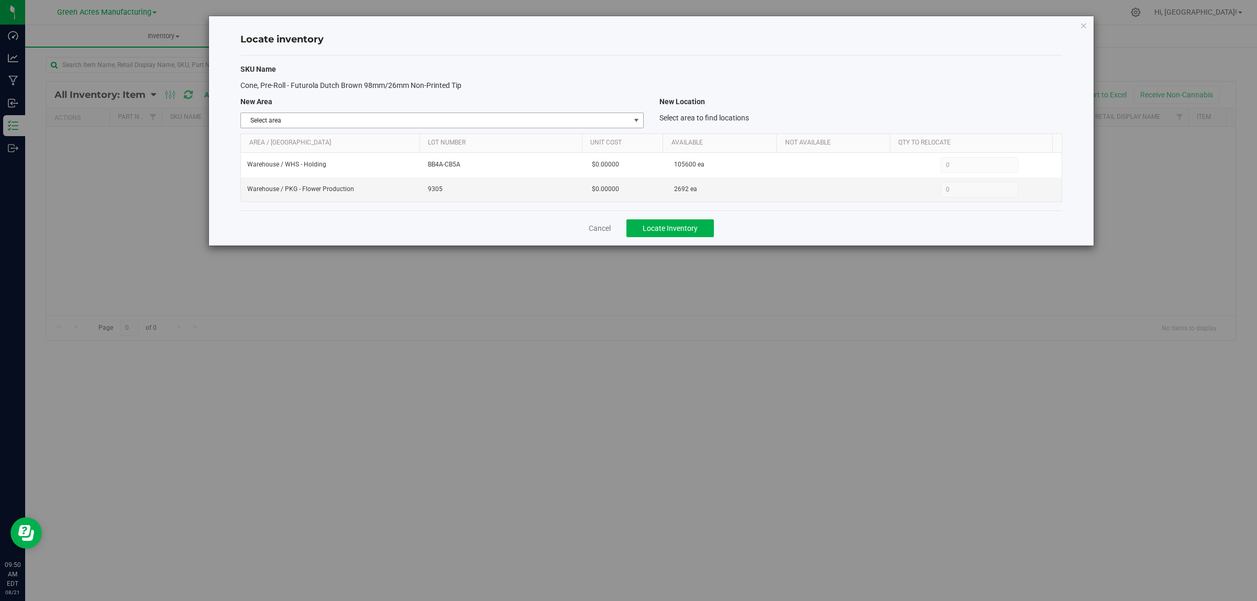
click at [375, 126] on span "Select area" at bounding box center [435, 120] width 389 height 15
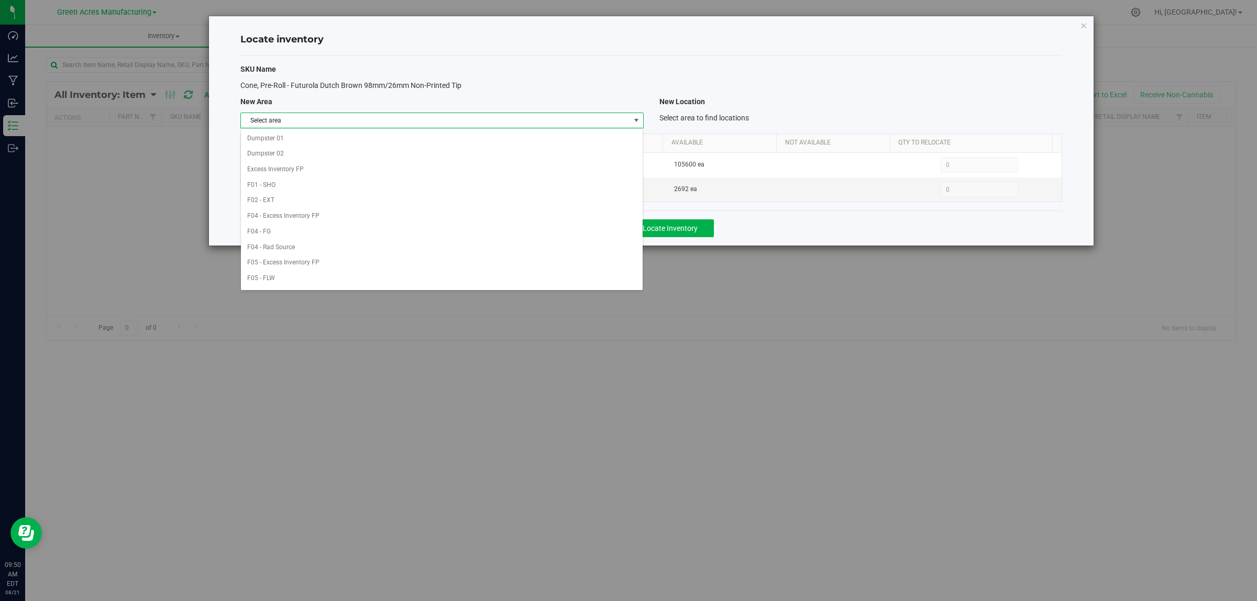
scroll to position [523, 0]
click at [275, 274] on li "Warehouse" at bounding box center [442, 280] width 402 height 16
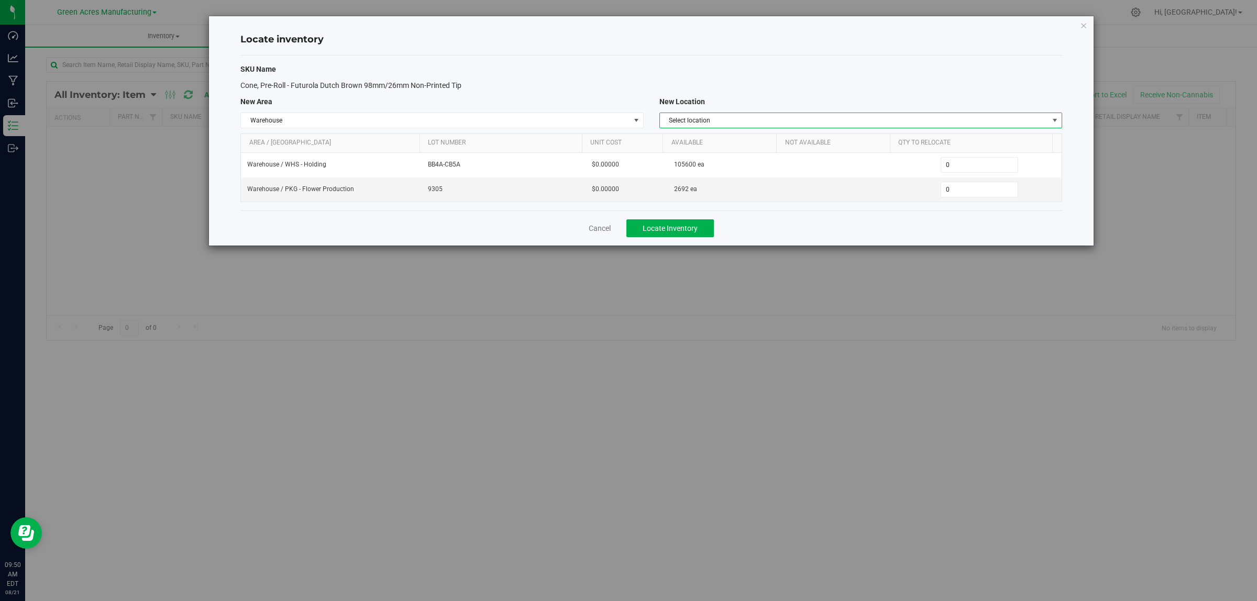
click at [784, 119] on span "Select location" at bounding box center [854, 120] width 389 height 15
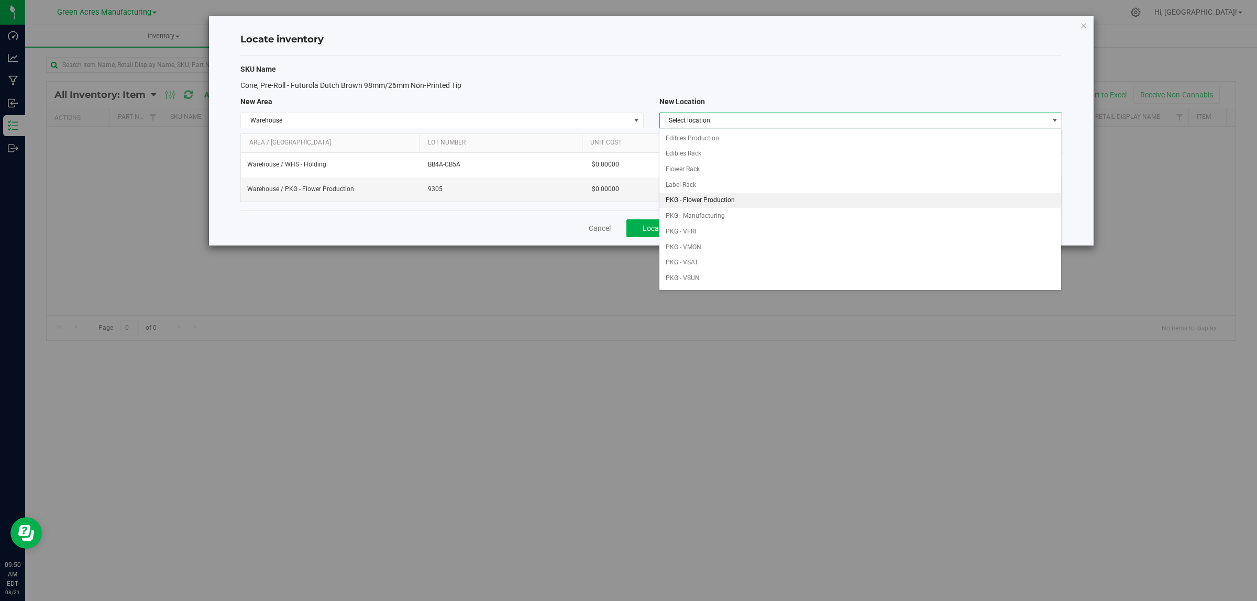
click at [747, 202] on li "PKG - Flower Production" at bounding box center [860, 201] width 402 height 16
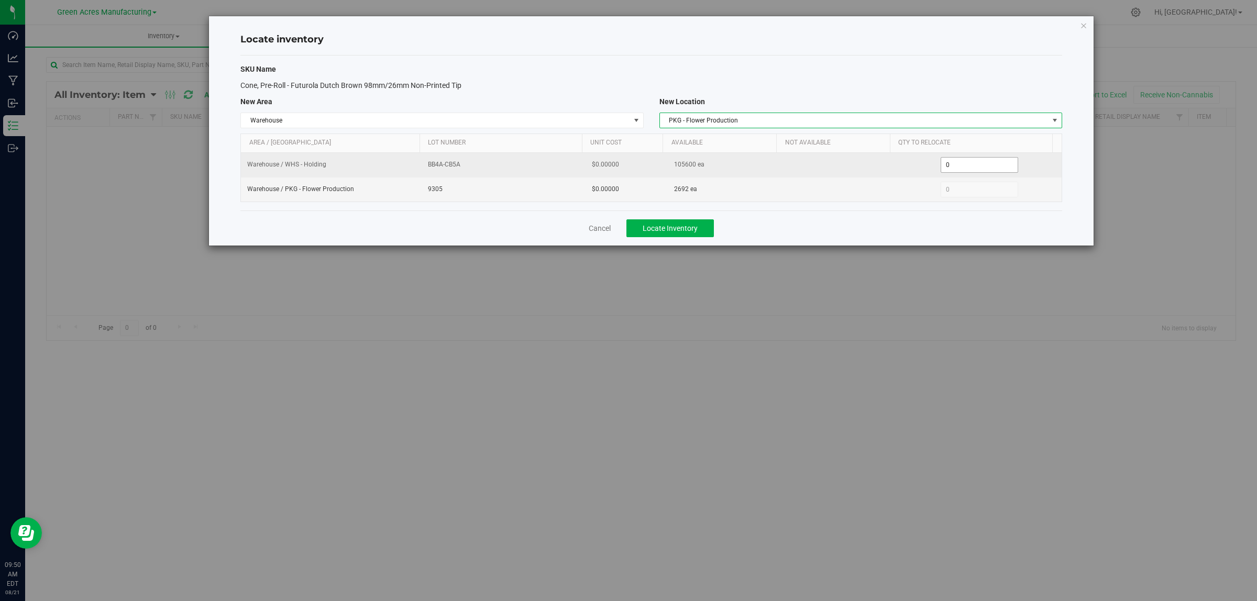
click at [967, 163] on span "0 0" at bounding box center [980, 165] width 78 height 16
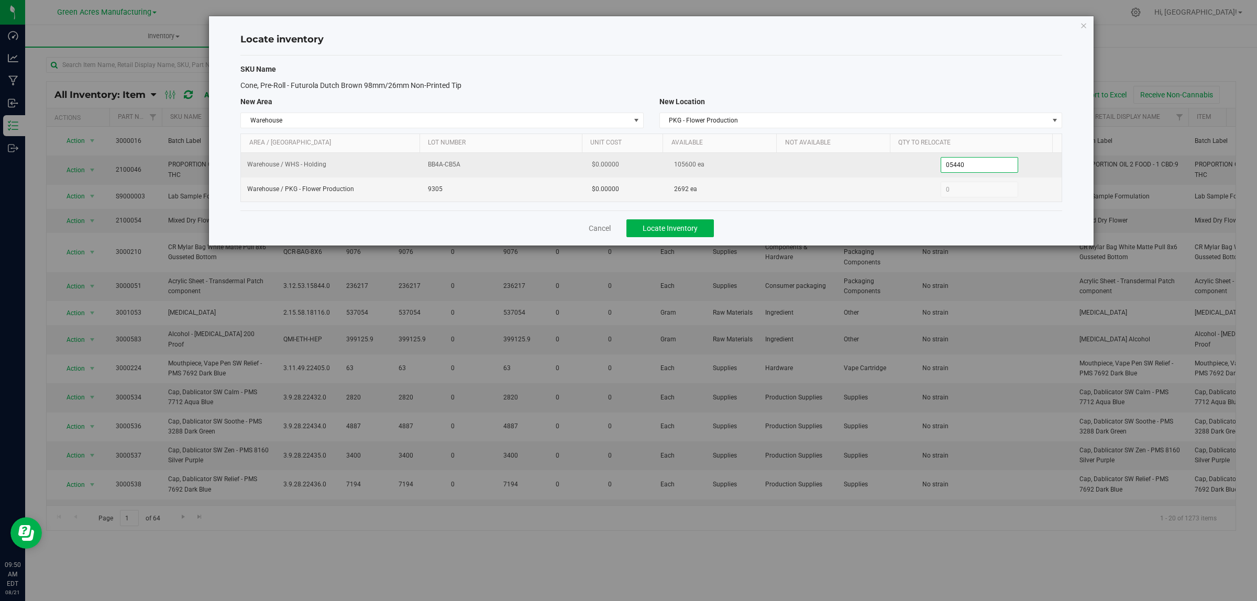
type input "054400"
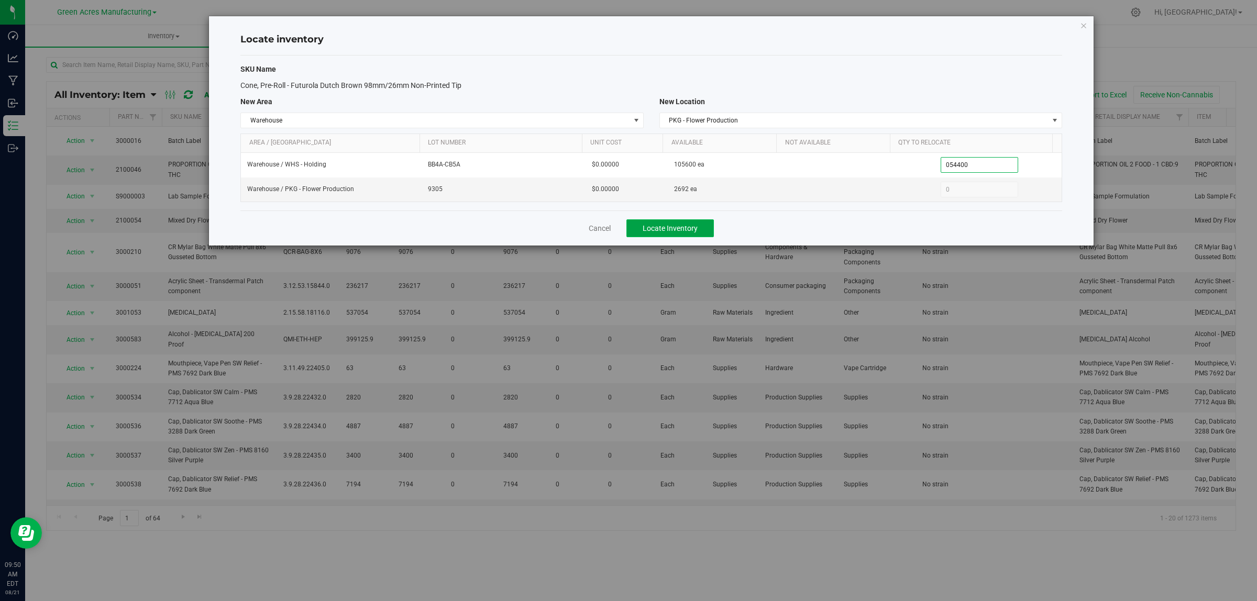
type input "54,400"
click at [679, 235] on button "Locate Inventory" at bounding box center [669, 228] width 87 height 18
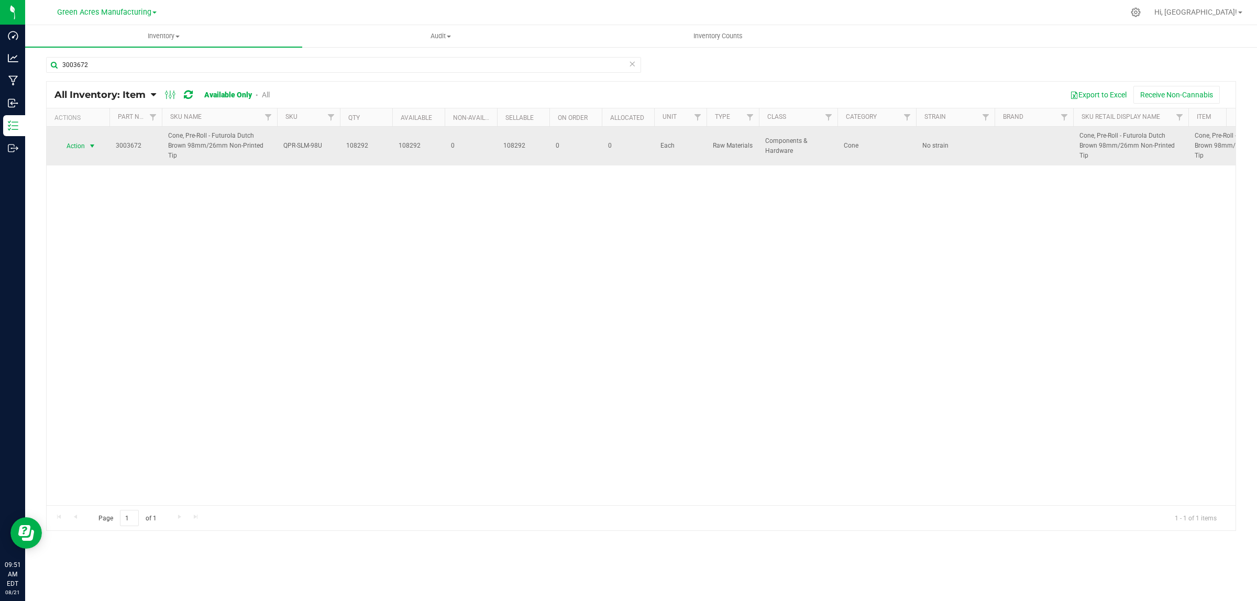
click at [71, 146] on span "Action" at bounding box center [71, 146] width 28 height 15
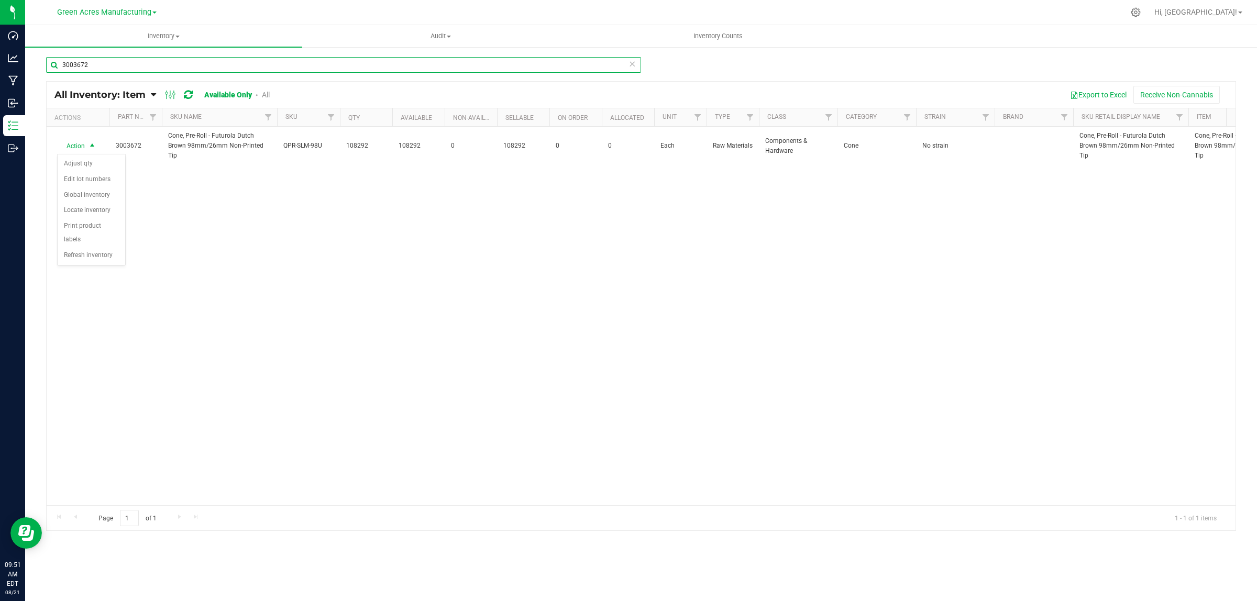
click at [115, 63] on input "3003672" at bounding box center [343, 65] width 595 height 16
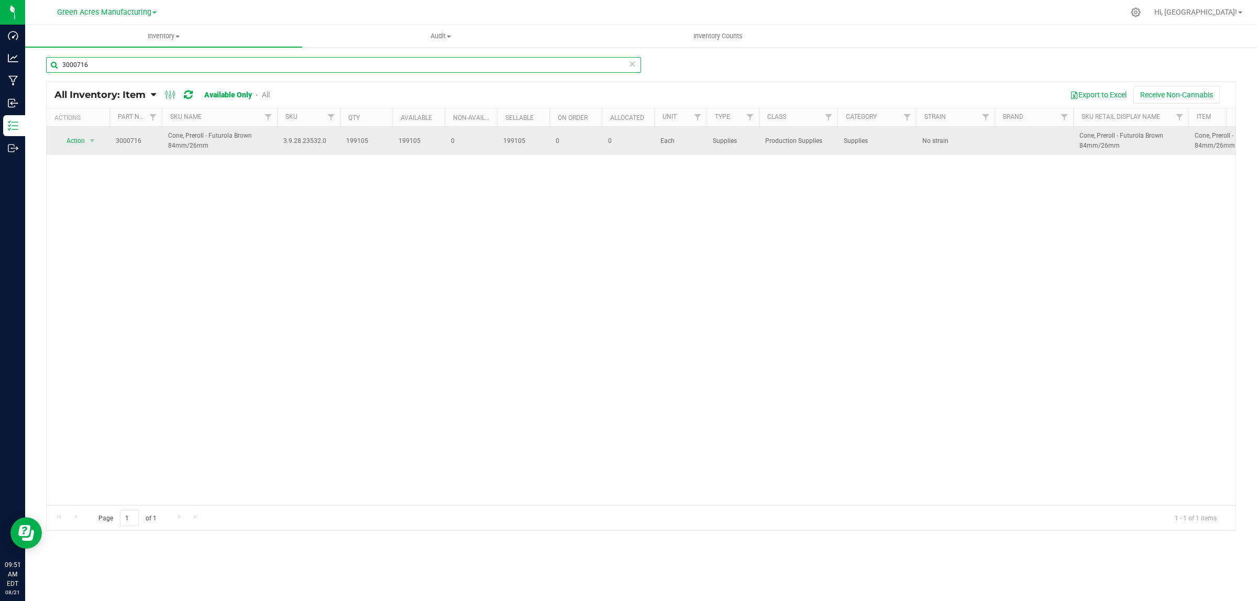
type input "3000716"
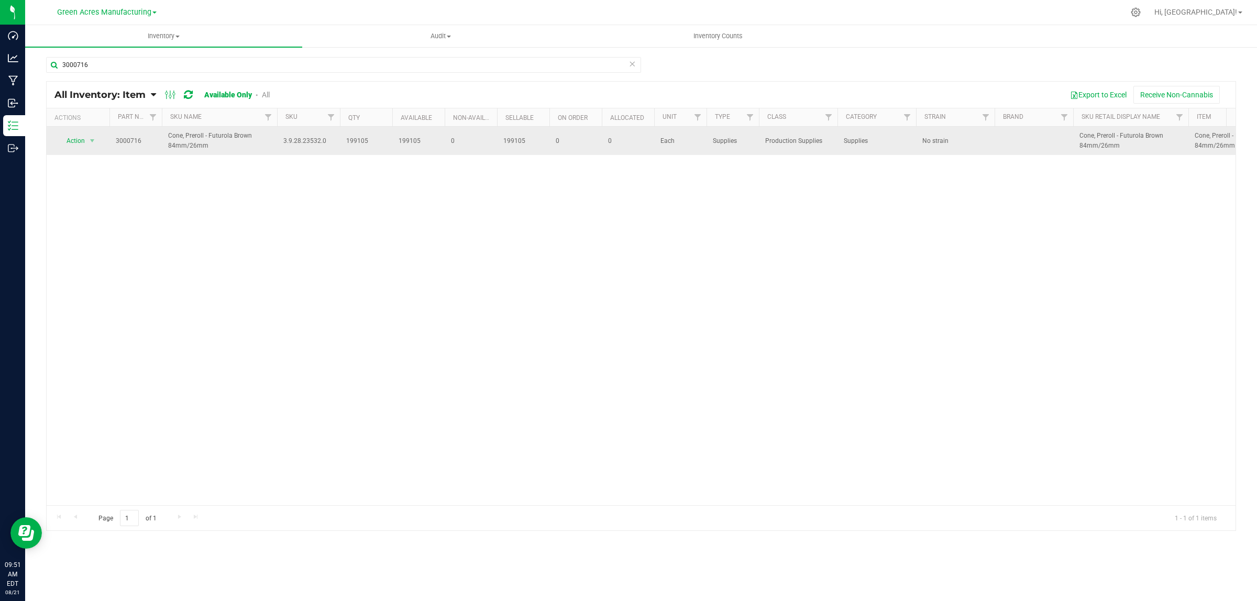
click at [73, 139] on span "Action" at bounding box center [71, 141] width 28 height 15
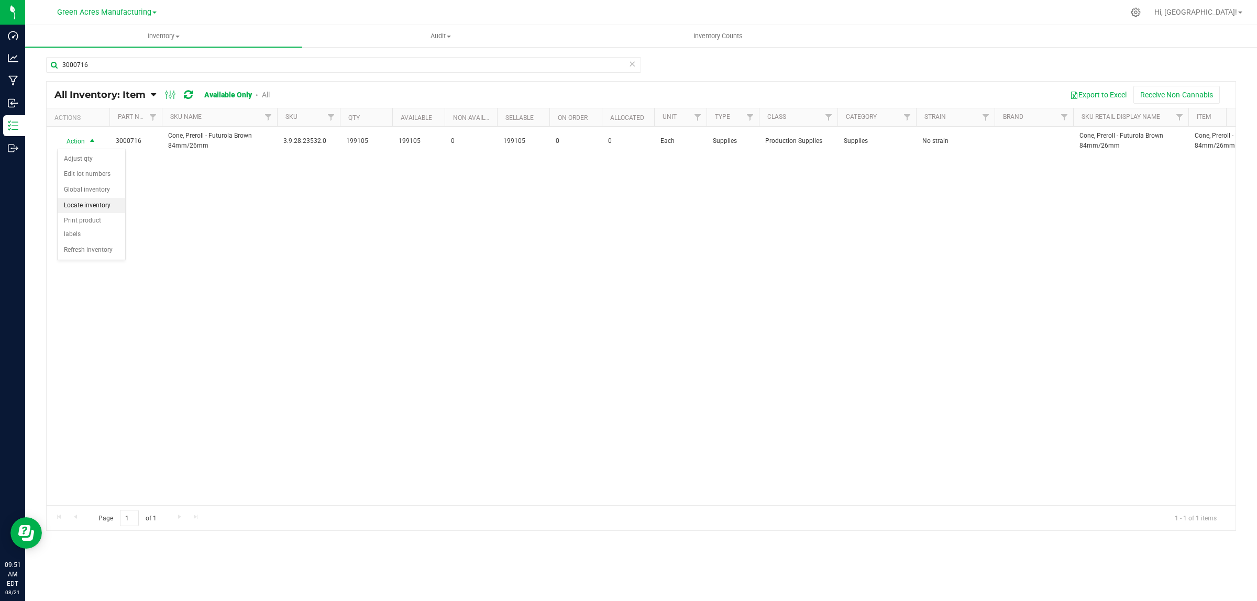
click at [89, 205] on li "Locate inventory" at bounding box center [92, 206] width 68 height 16
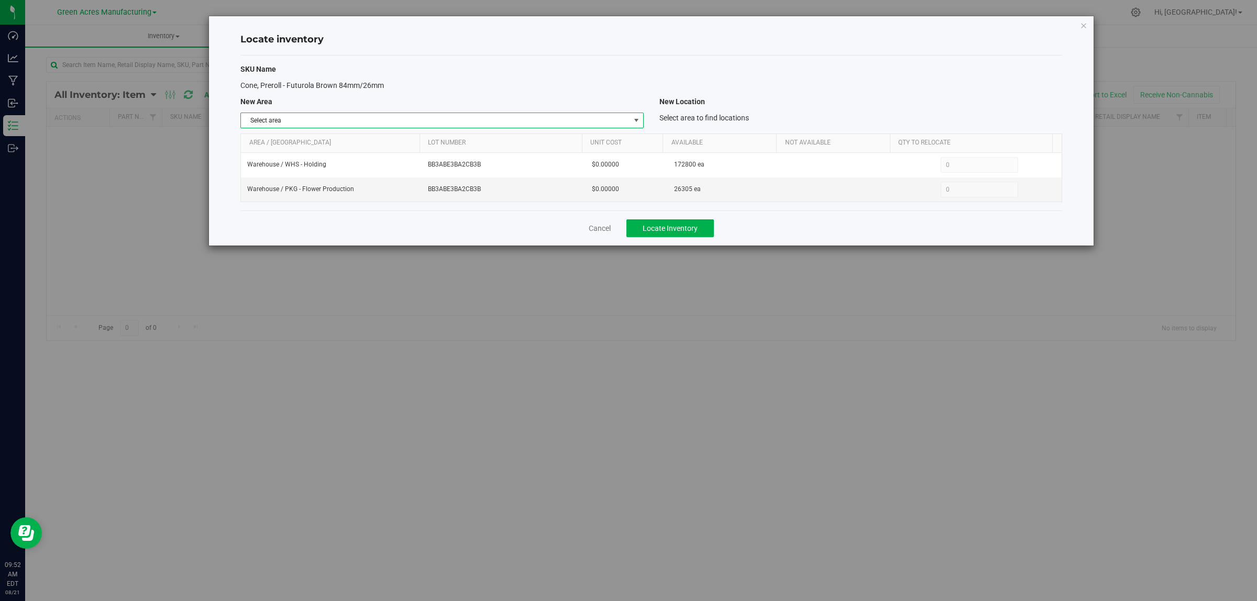
drag, startPoint x: 418, startPoint y: 126, endPoint x: 420, endPoint y: 143, distance: 16.9
click at [418, 126] on span "Select area" at bounding box center [435, 120] width 389 height 15
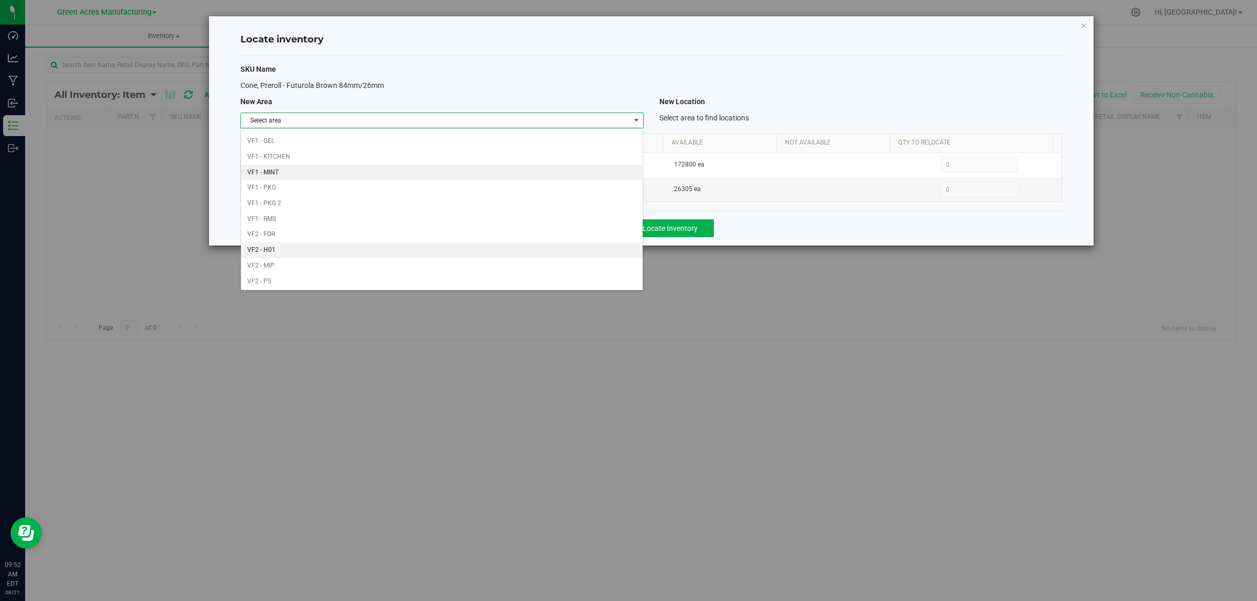
scroll to position [523, 0]
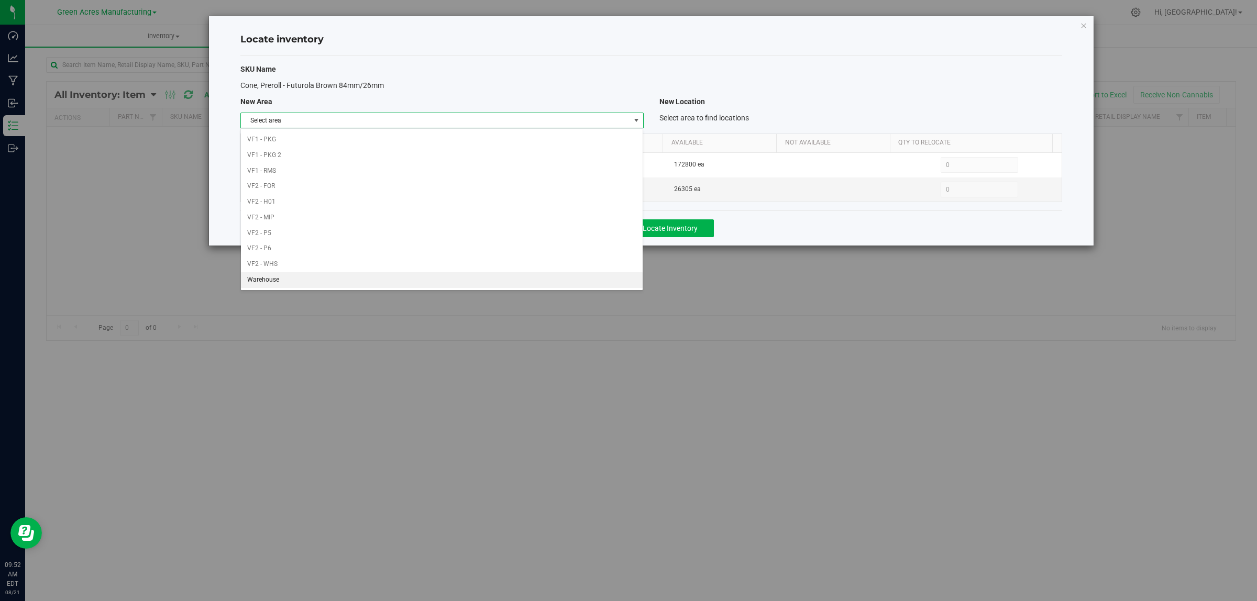
drag, startPoint x: 365, startPoint y: 285, endPoint x: 859, endPoint y: 158, distance: 511.2
click at [365, 286] on li "Warehouse" at bounding box center [442, 280] width 402 height 16
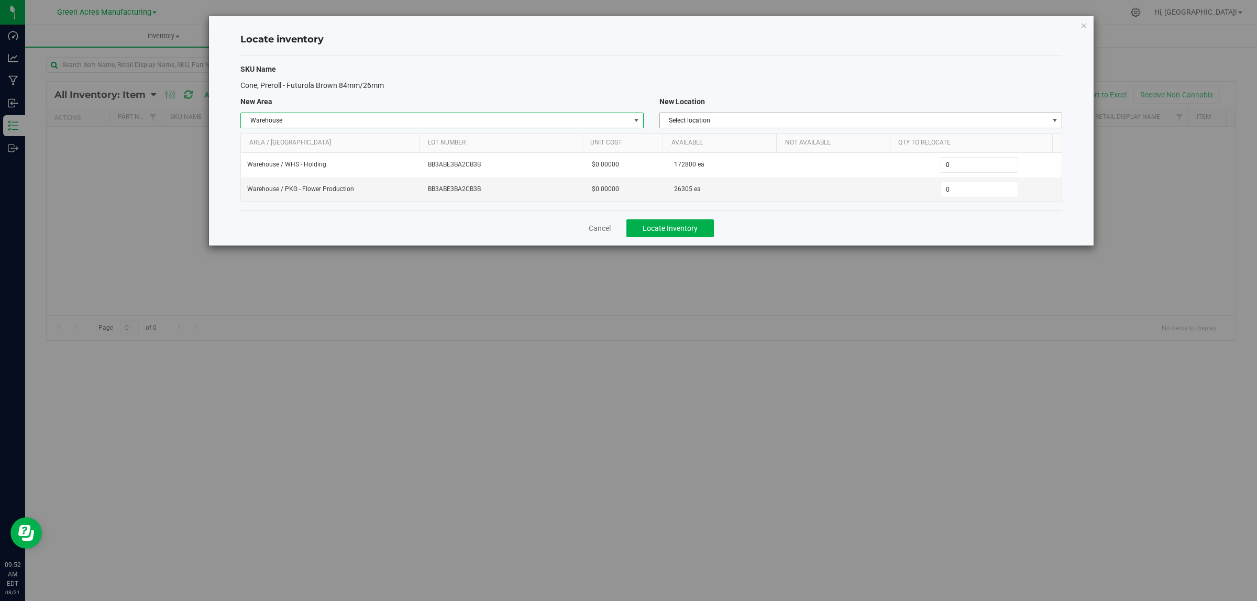
click at [761, 119] on span "Select location" at bounding box center [854, 120] width 389 height 15
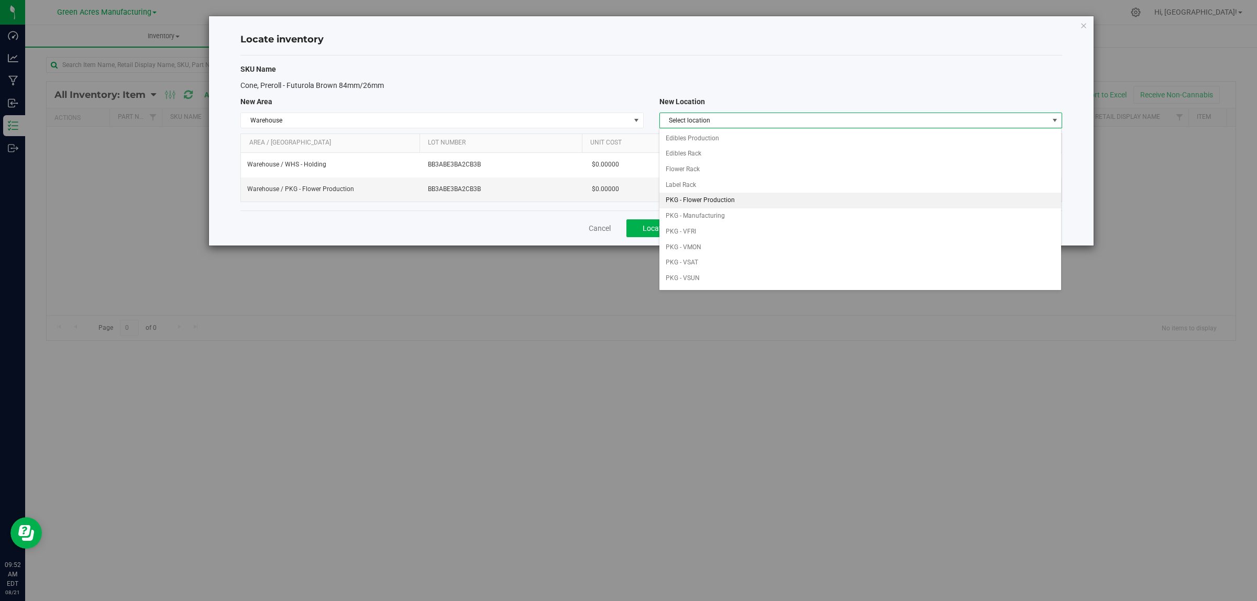
click at [734, 200] on li "PKG - Flower Production" at bounding box center [860, 201] width 402 height 16
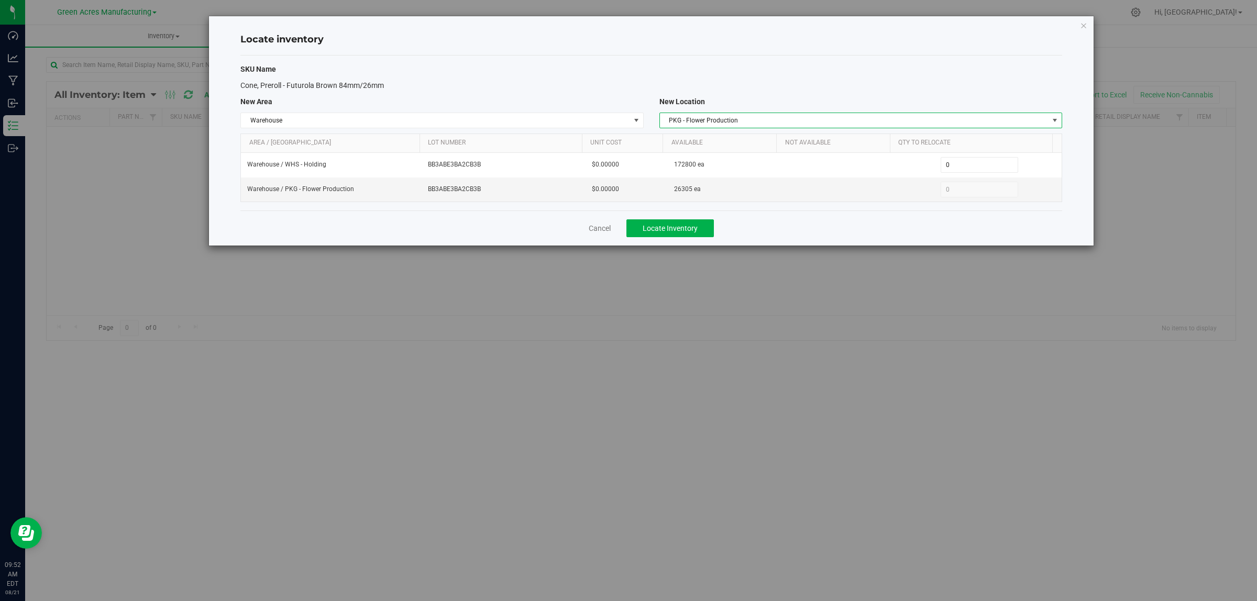
click at [790, 76] on div "SKU Name Cone, Preroll - Futurola Brown 84mm/26mm New Area New Location Warehou…" at bounding box center [651, 133] width 822 height 155
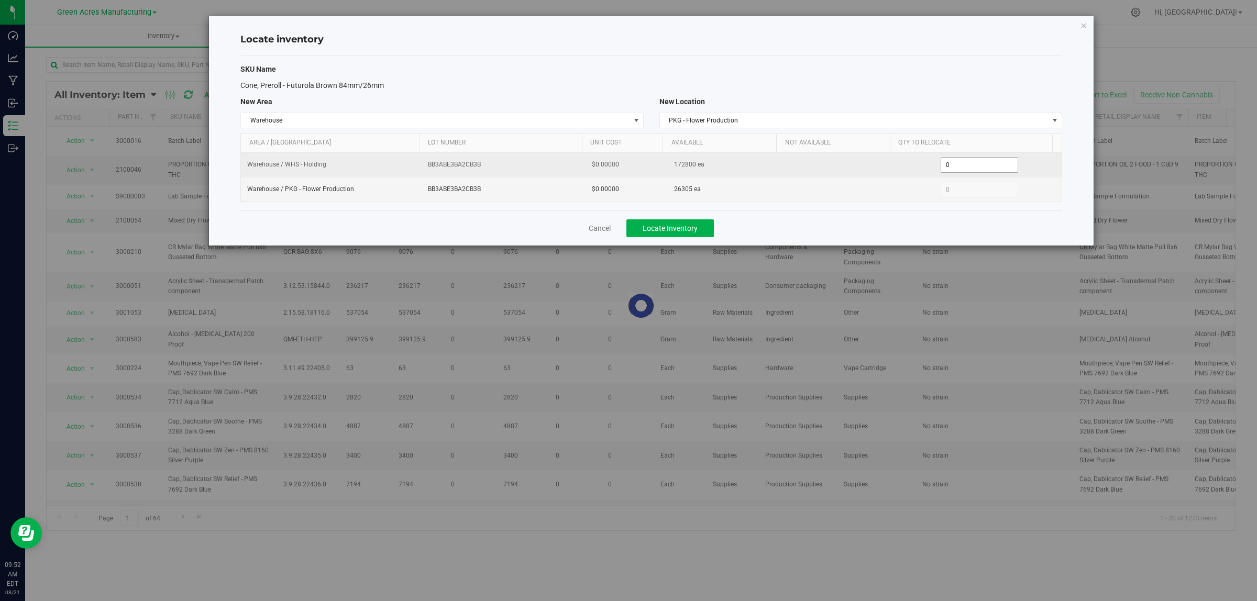
click at [995, 162] on span "0 0" at bounding box center [980, 165] width 78 height 16
type input "010800"
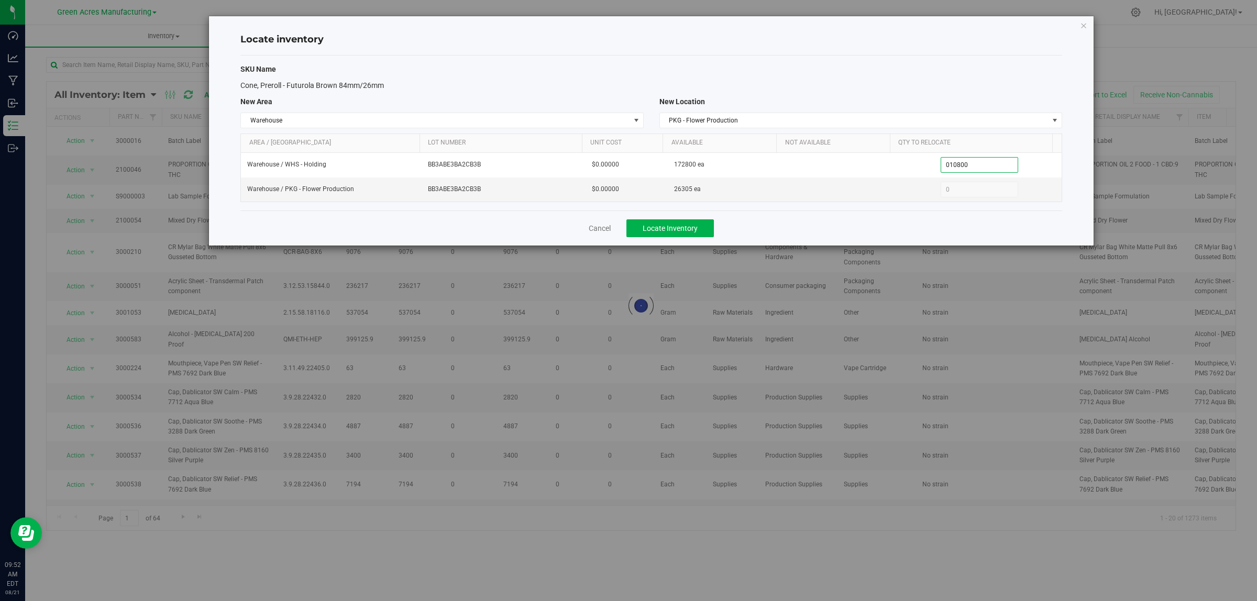
type input "10,800"
click at [994, 72] on div "SKU Name" at bounding box center [651, 69] width 837 height 11
click at [676, 232] on span "Locate Inventory" at bounding box center [670, 228] width 55 height 8
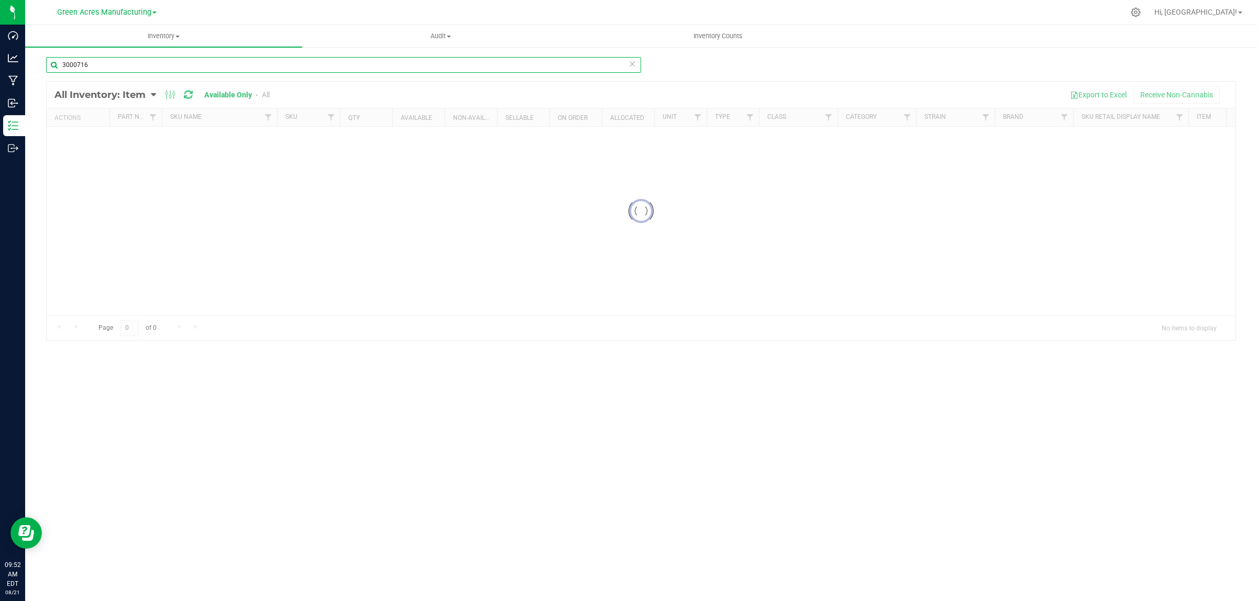
click at [217, 57] on input "3000716" at bounding box center [343, 65] width 595 height 16
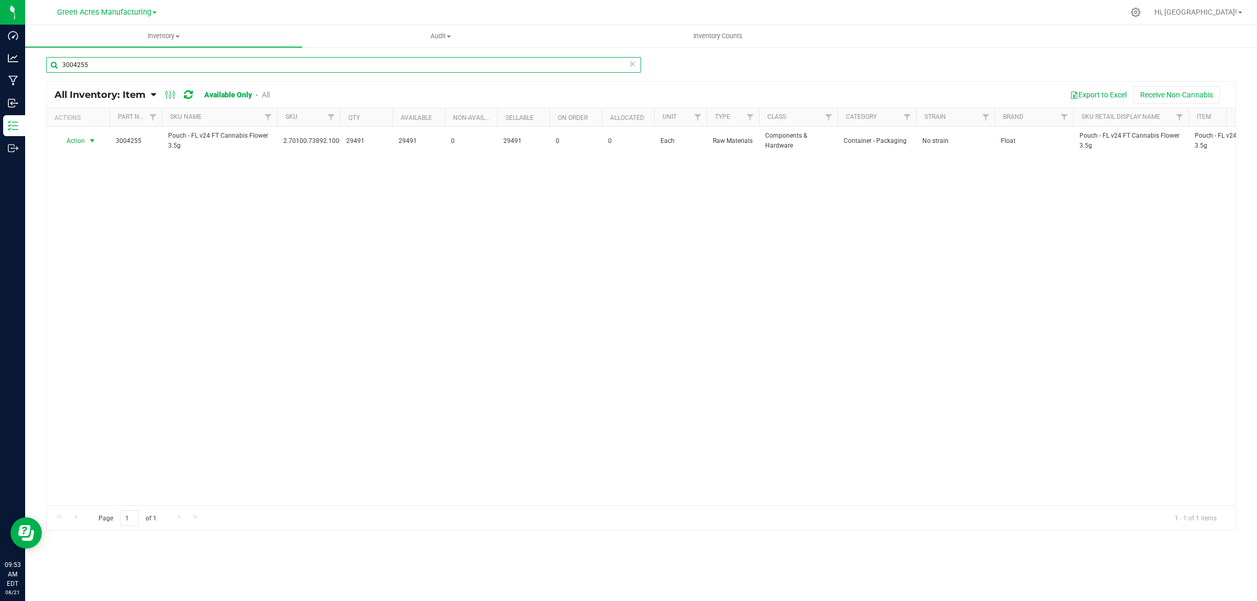
type input "3004255"
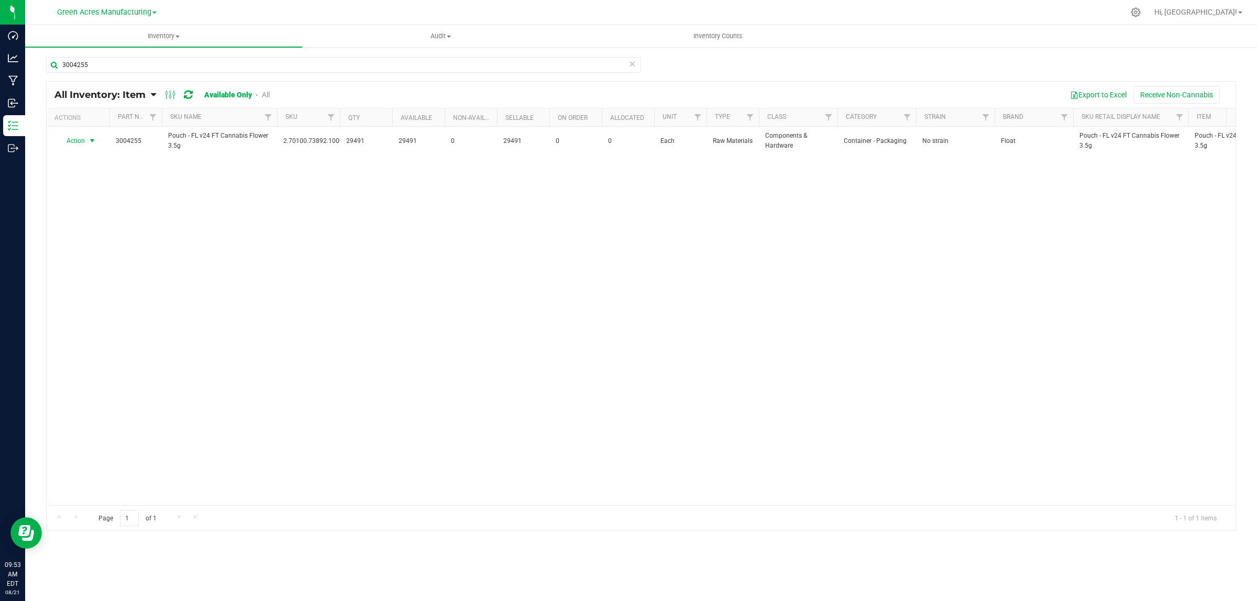
click at [76, 142] on span "Action" at bounding box center [71, 141] width 28 height 15
click at [82, 203] on li "Locate inventory" at bounding box center [92, 206] width 68 height 16
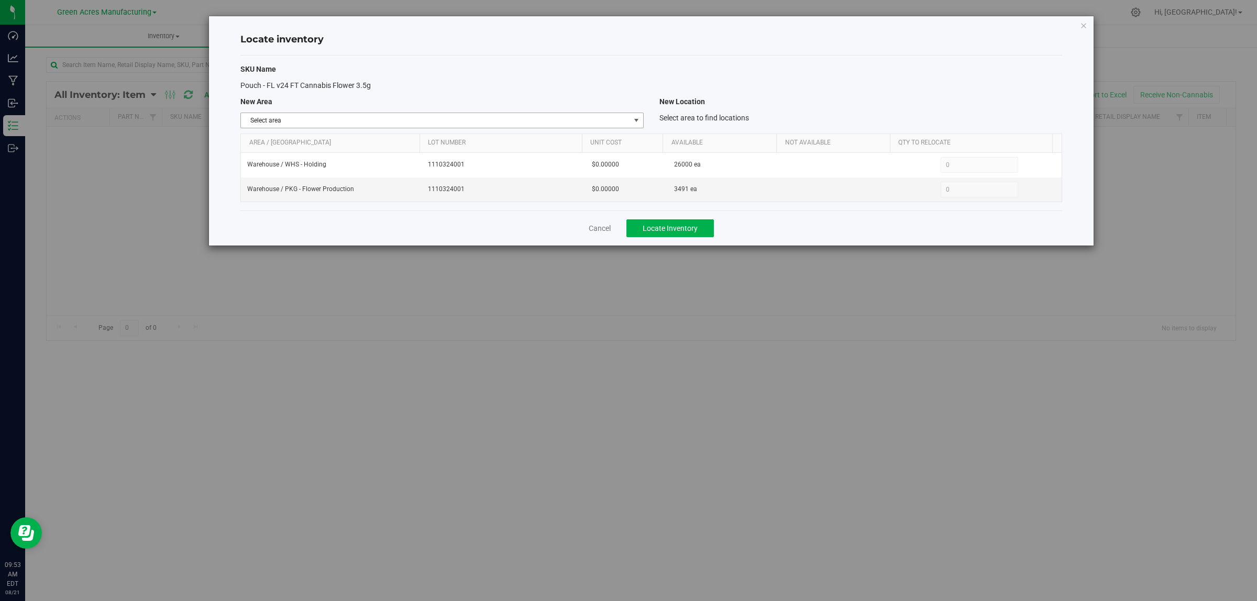
click at [417, 114] on span "Select area" at bounding box center [435, 120] width 389 height 15
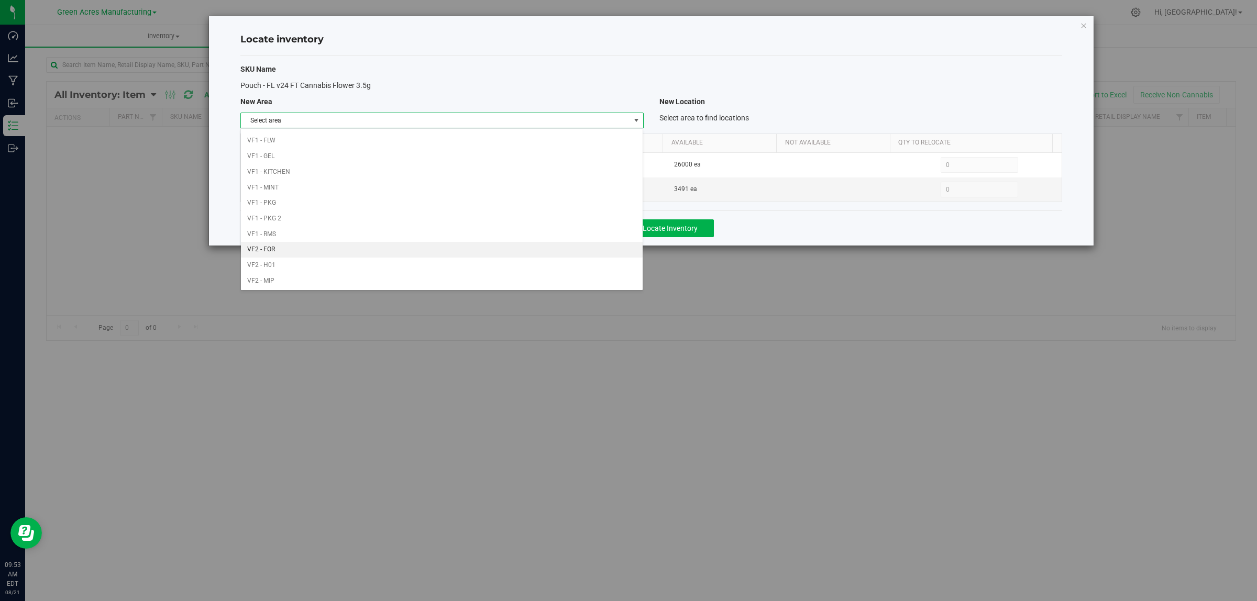
scroll to position [523, 0]
click at [311, 279] on li "Warehouse" at bounding box center [442, 280] width 402 height 16
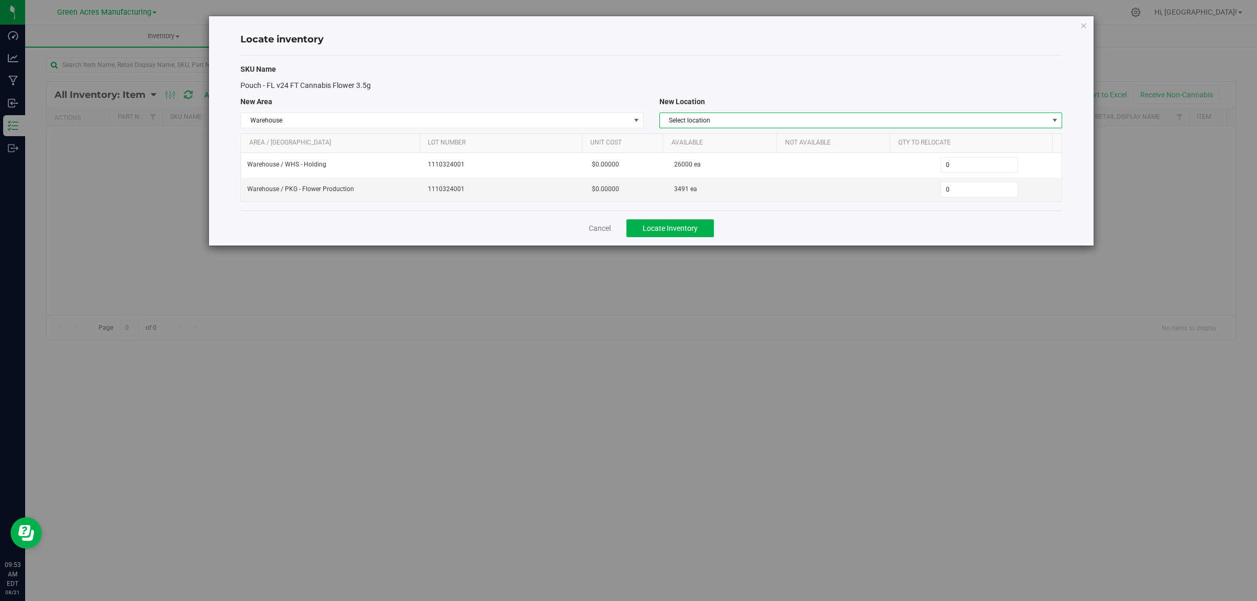
click at [700, 125] on span "Select location" at bounding box center [854, 120] width 389 height 15
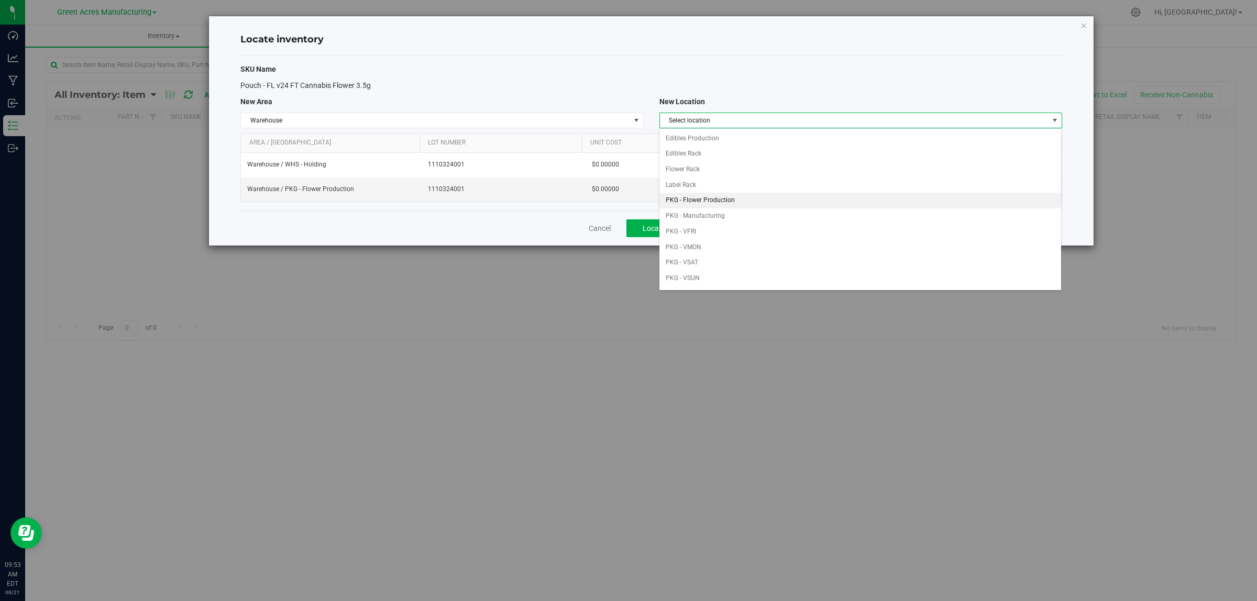
click at [709, 197] on li "PKG - Flower Production" at bounding box center [860, 201] width 402 height 16
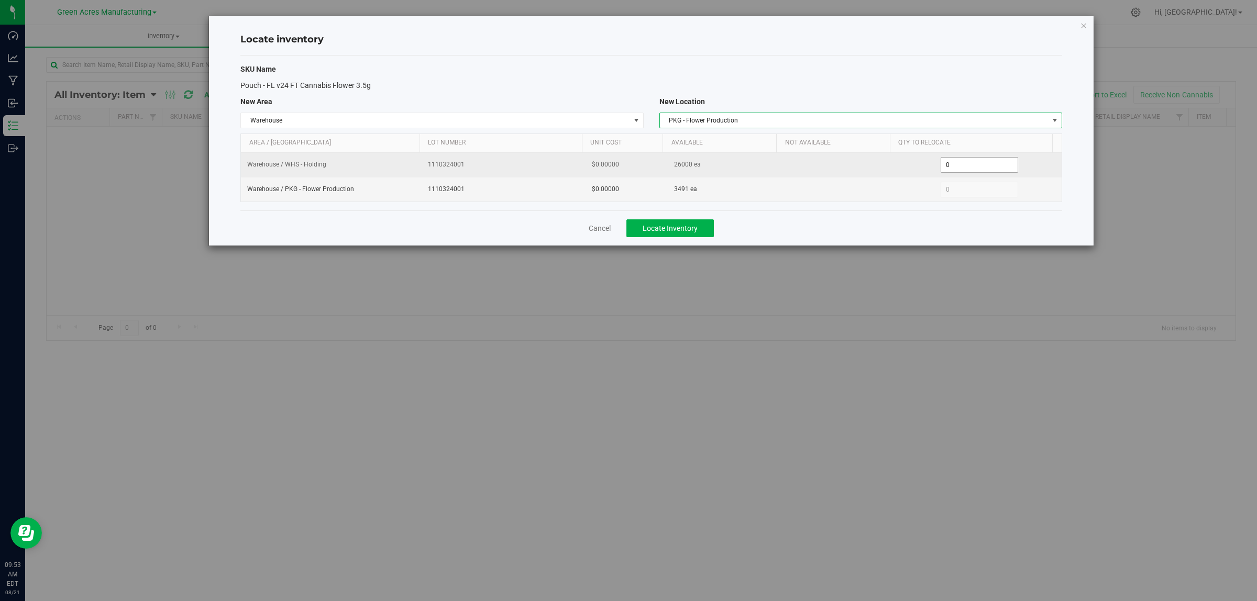
click at [974, 161] on span "0 0" at bounding box center [980, 165] width 78 height 16
type input "010000"
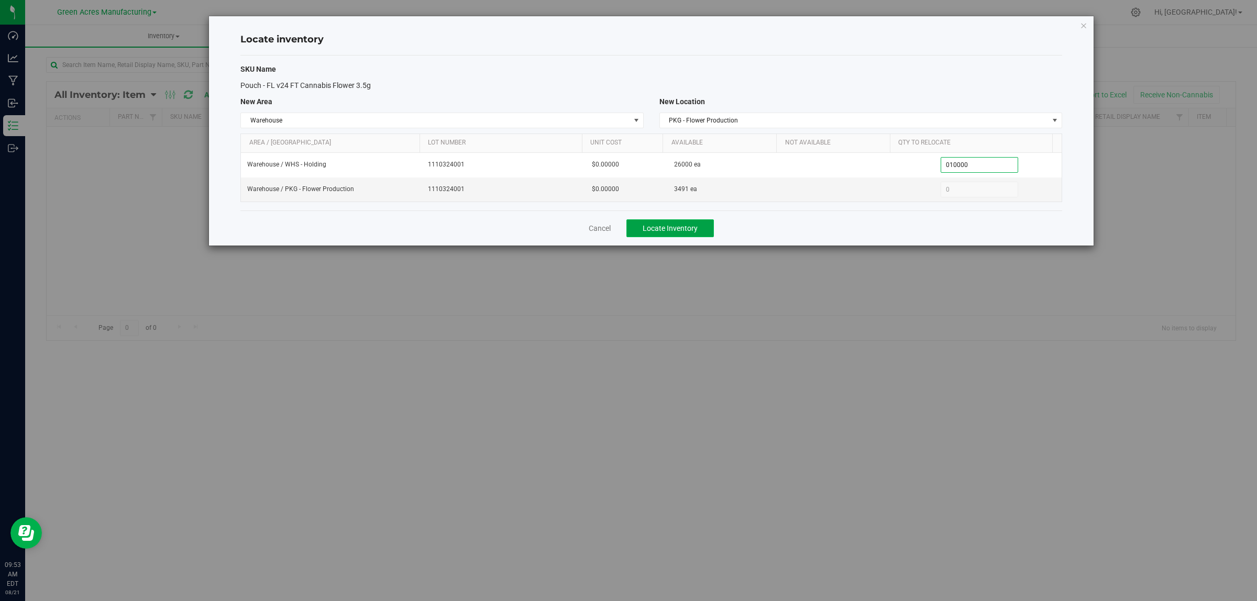
type input "10,000"
click at [692, 233] on span "Locate Inventory" at bounding box center [670, 228] width 55 height 8
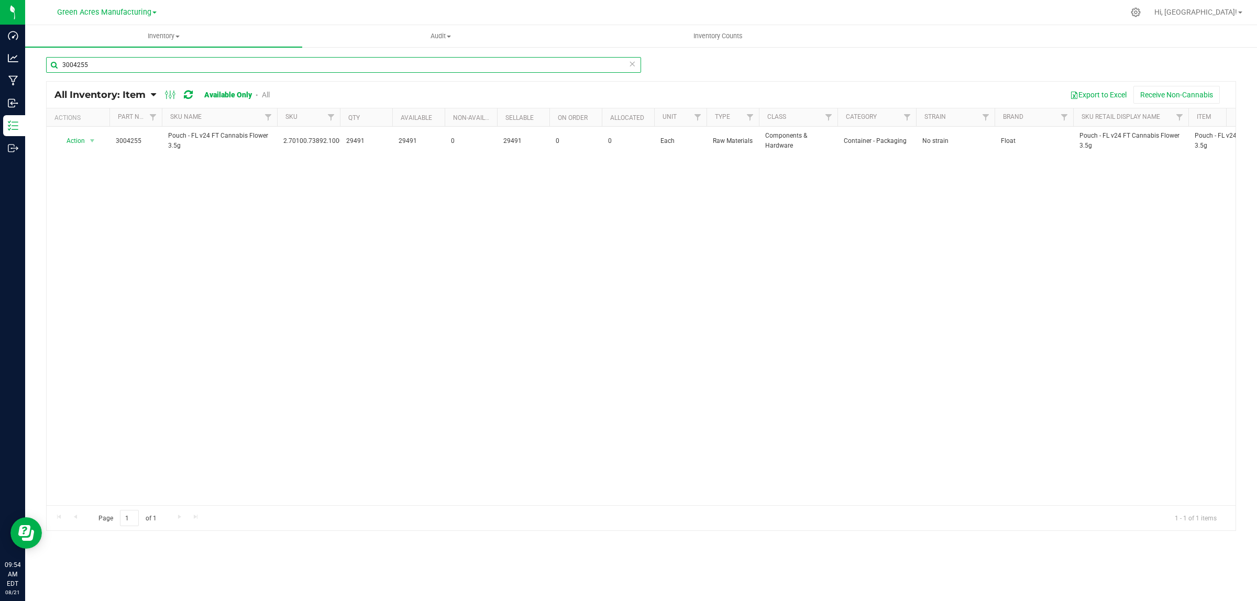
drag, startPoint x: 76, startPoint y: 67, endPoint x: 110, endPoint y: 67, distance: 33.5
click at [110, 67] on input "3004255" at bounding box center [343, 65] width 595 height 16
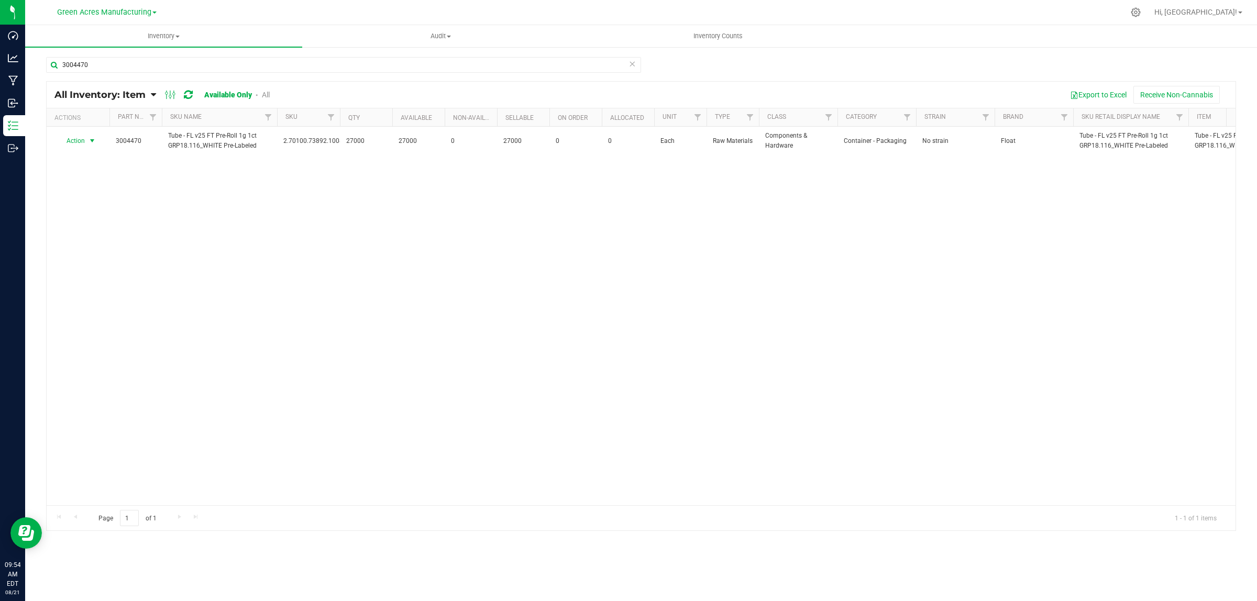
click at [77, 142] on span "Action" at bounding box center [71, 141] width 28 height 15
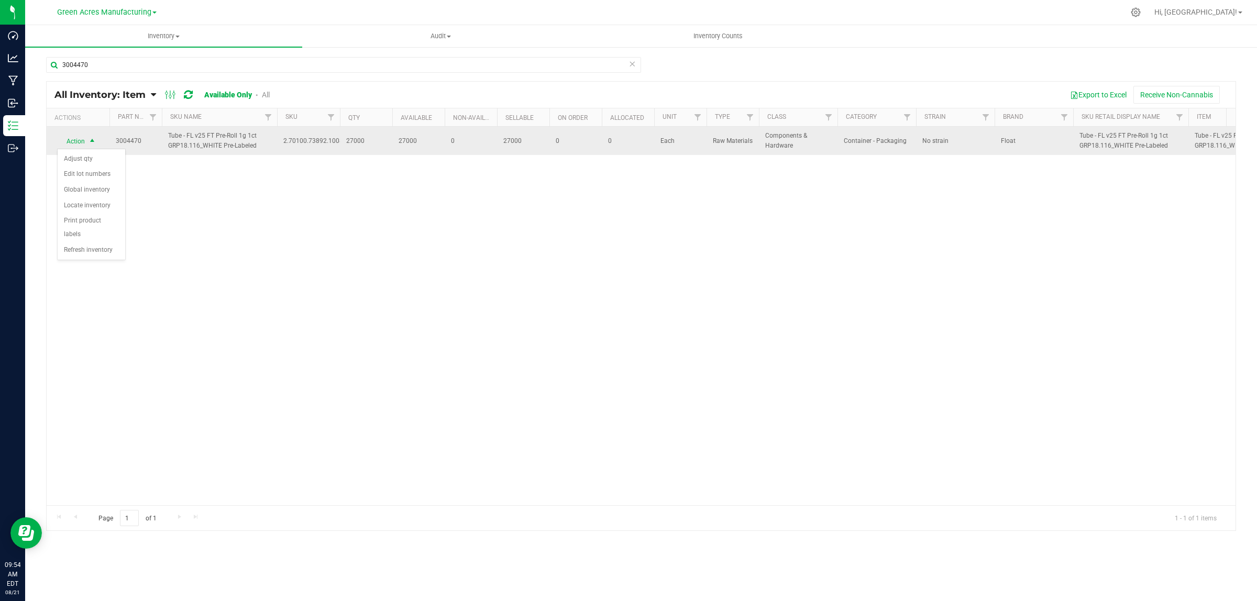
drag, startPoint x: 338, startPoint y: 212, endPoint x: 219, endPoint y: 130, distance: 144.6
click at [338, 211] on div "Action Action Adjust qty Edit lot numbers Global inventory Locate inventory Pri…" at bounding box center [641, 316] width 1189 height 379
drag, startPoint x: 262, startPoint y: 146, endPoint x: 158, endPoint y: 137, distance: 104.0
click at [158, 137] on tr "Action Action Adjust qty Edit lot numbers Global inventory Locate inventory Pri…" at bounding box center [809, 141] width 1524 height 28
copy tr "Tube - FL v25 FT Pre-Roll 1g 1ct GRP18.116_WHITE Pre-Labeled"
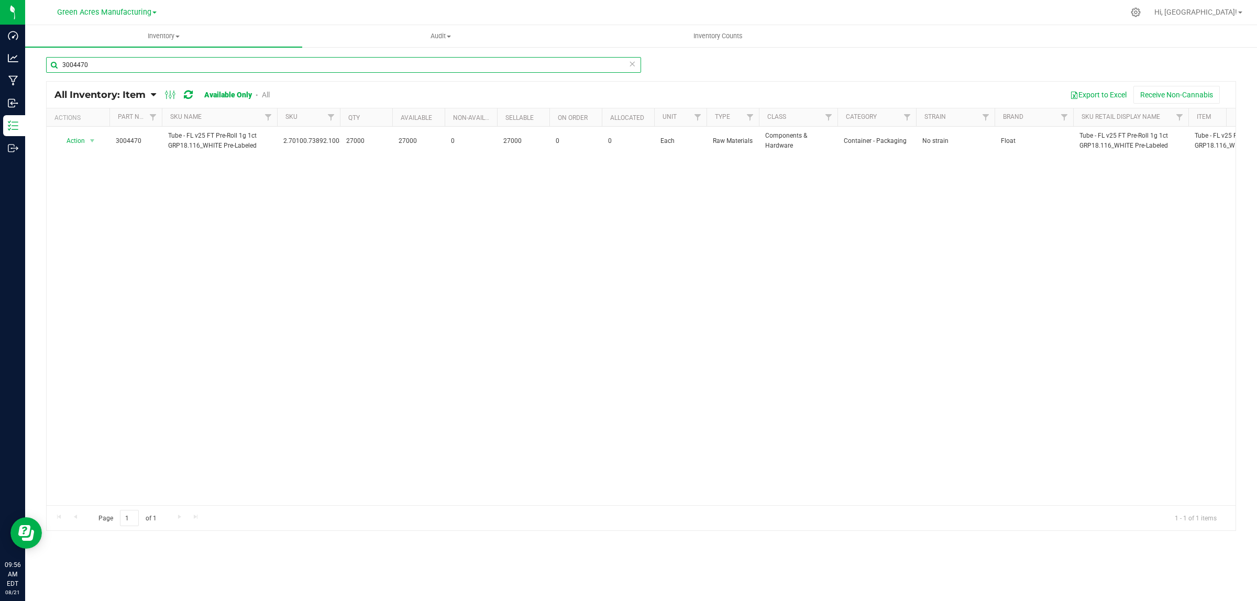
drag, startPoint x: 80, startPoint y: 64, endPoint x: 115, endPoint y: 64, distance: 35.1
click at [115, 64] on input "3004470" at bounding box center [343, 65] width 595 height 16
type input "3004456"
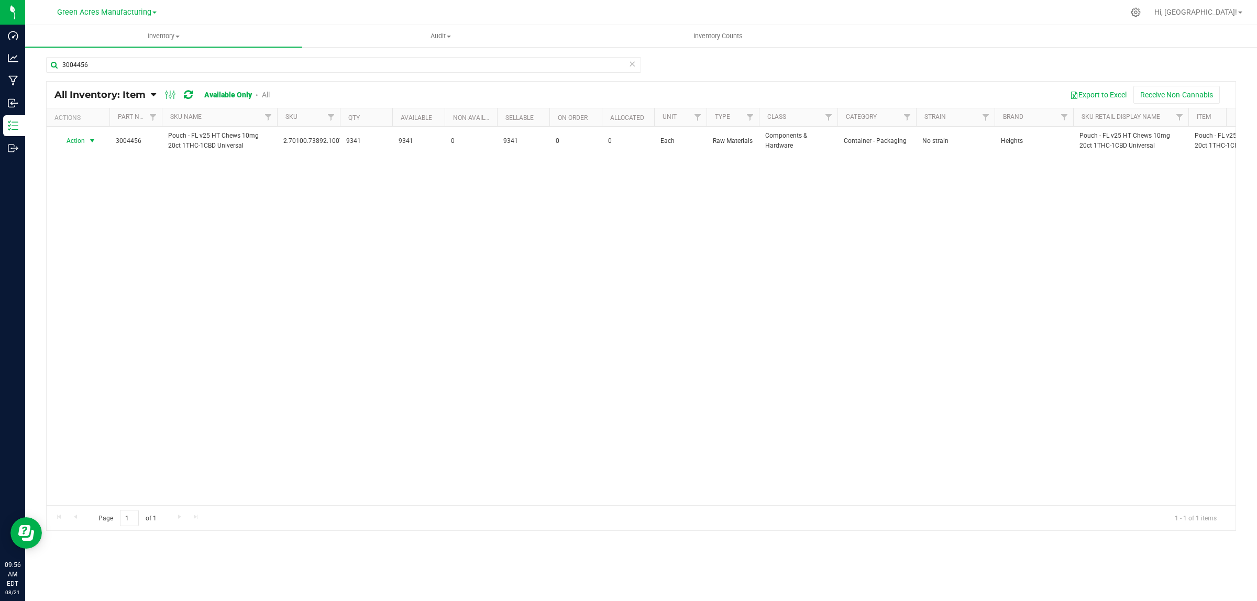
click at [75, 144] on span "Action" at bounding box center [71, 141] width 28 height 15
click at [77, 205] on li "Locate inventory" at bounding box center [92, 206] width 68 height 16
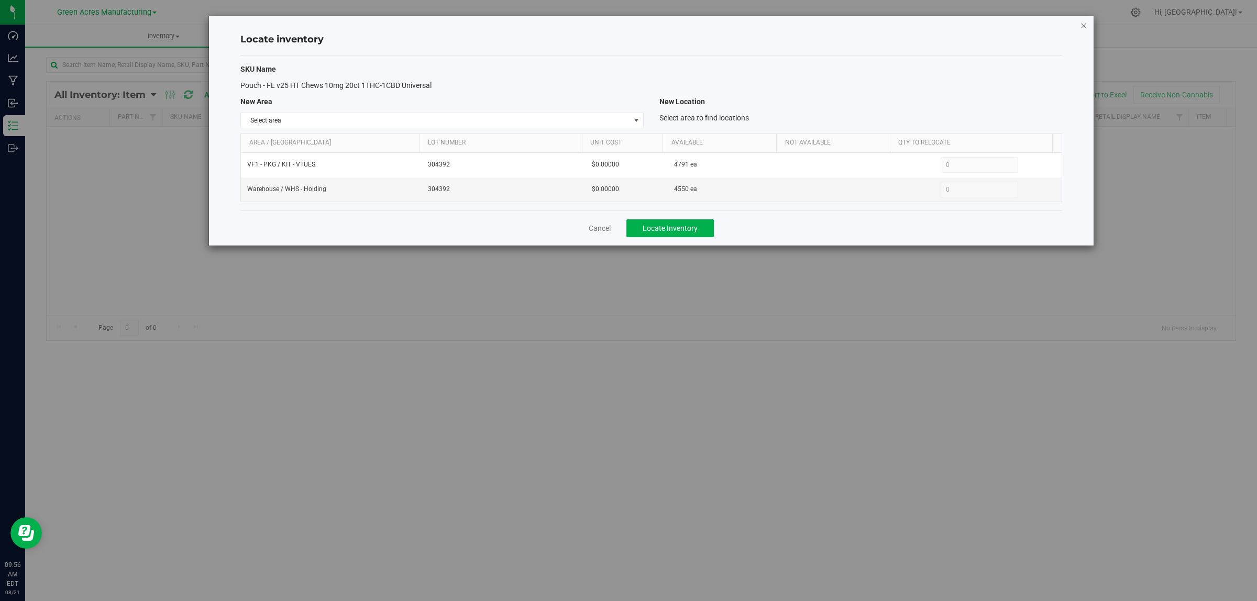
click at [1083, 22] on icon "button" at bounding box center [1083, 25] width 7 height 13
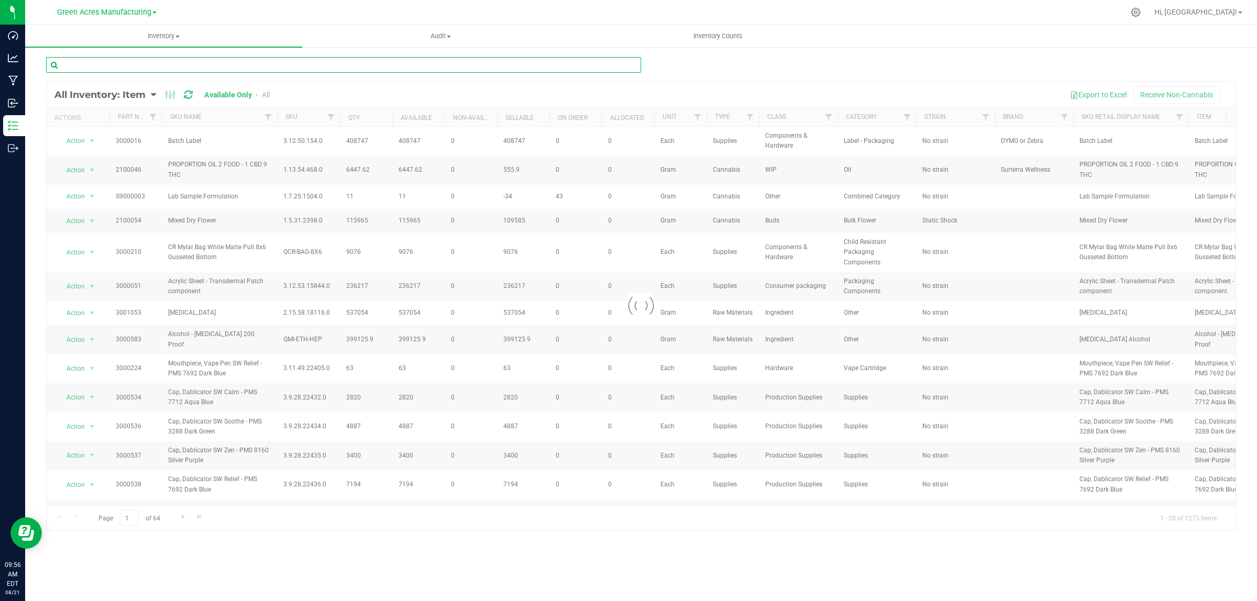
click at [123, 63] on input "text" at bounding box center [343, 65] width 595 height 16
type input "3004455"
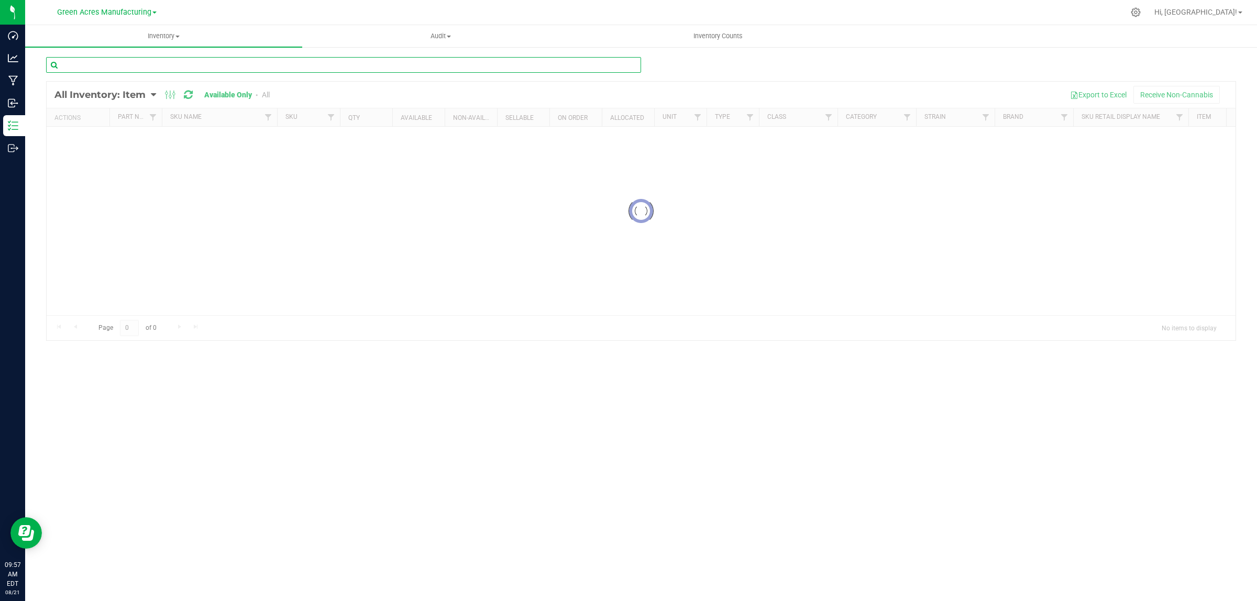
click at [123, 64] on input "text" at bounding box center [343, 65] width 595 height 16
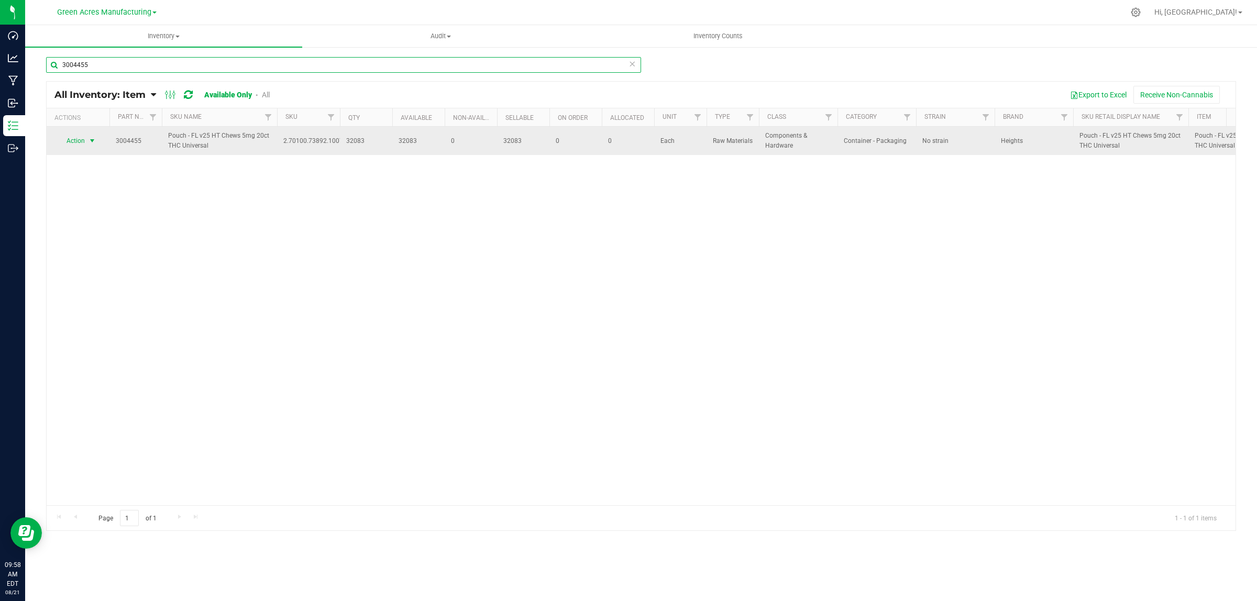
type input "3004455"
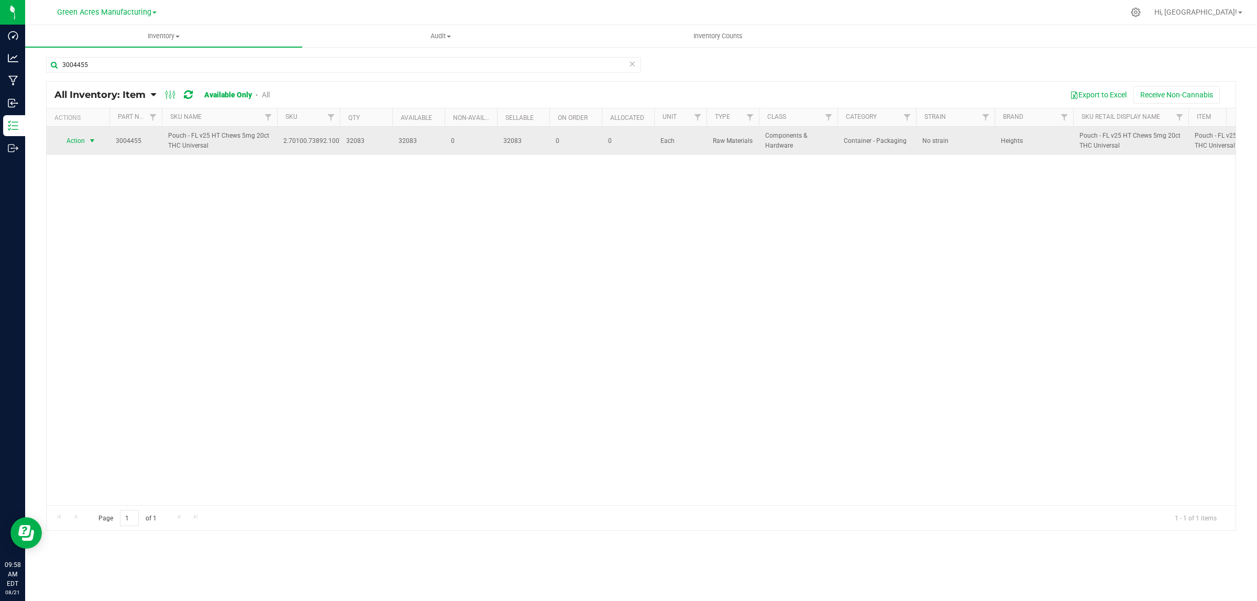
click at [76, 142] on span "Action" at bounding box center [71, 141] width 28 height 15
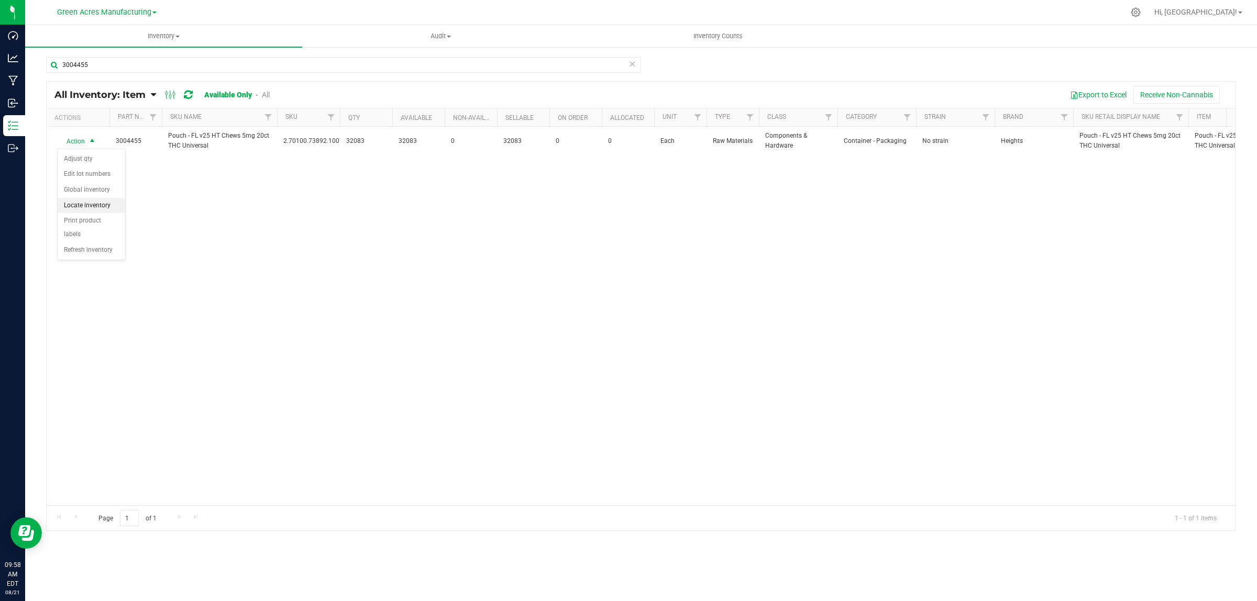
click at [83, 206] on li "Locate inventory" at bounding box center [92, 206] width 68 height 16
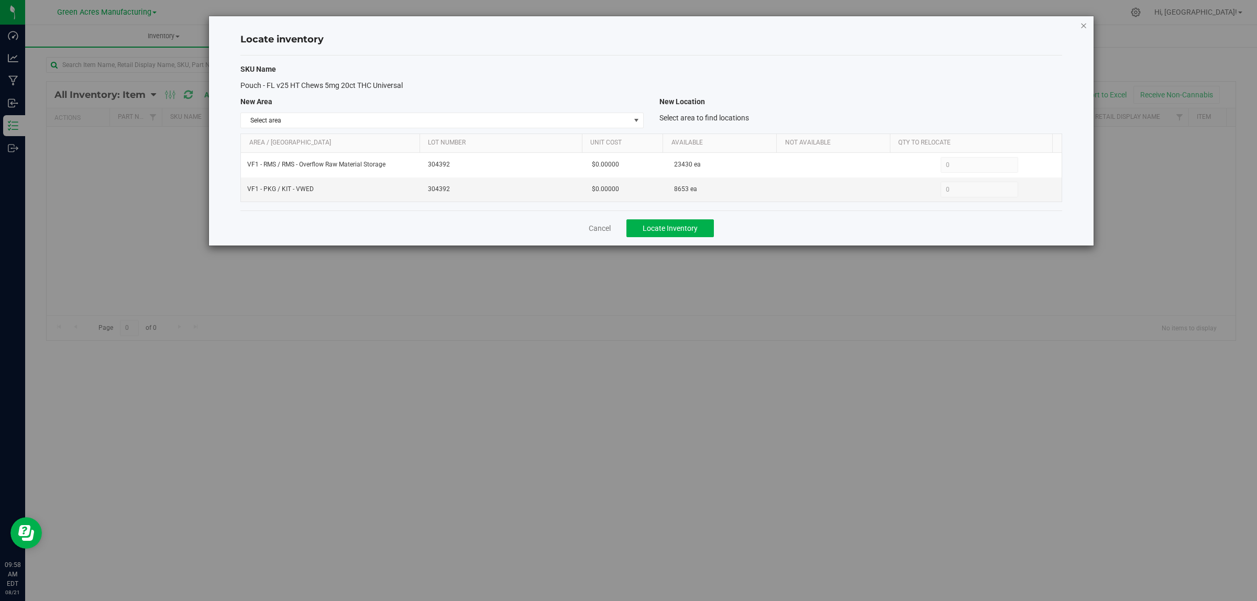
click at [1083, 25] on icon "button" at bounding box center [1083, 25] width 7 height 13
